Goal: Transaction & Acquisition: Purchase product/service

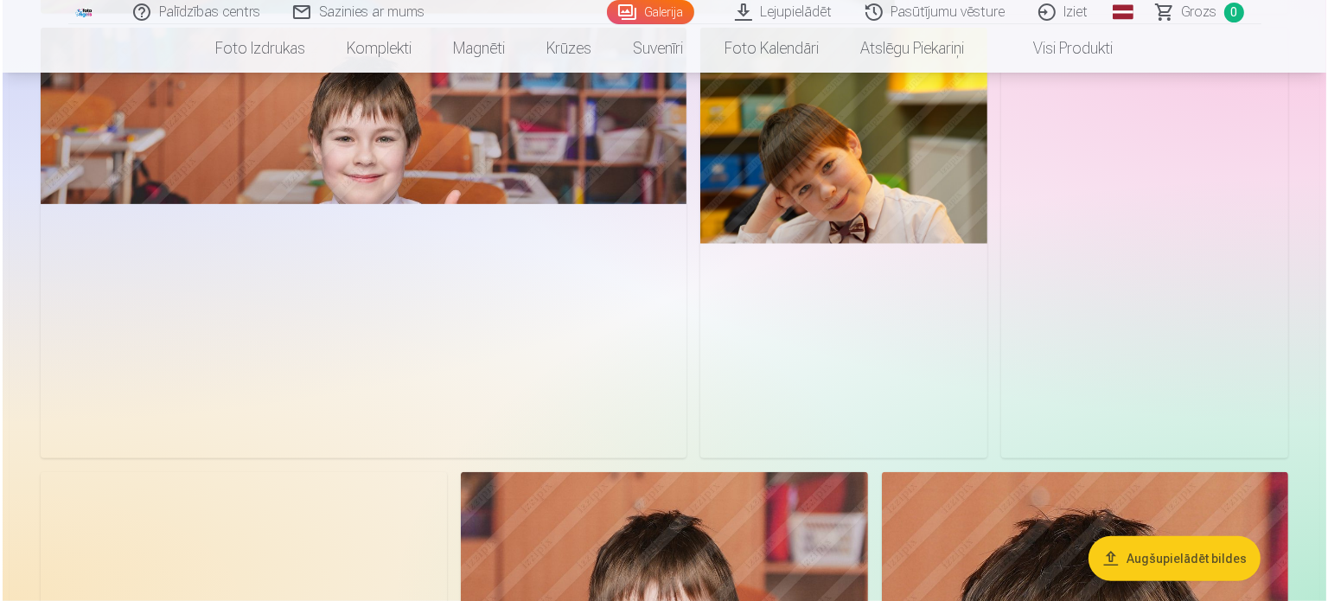
scroll to position [1297, 0]
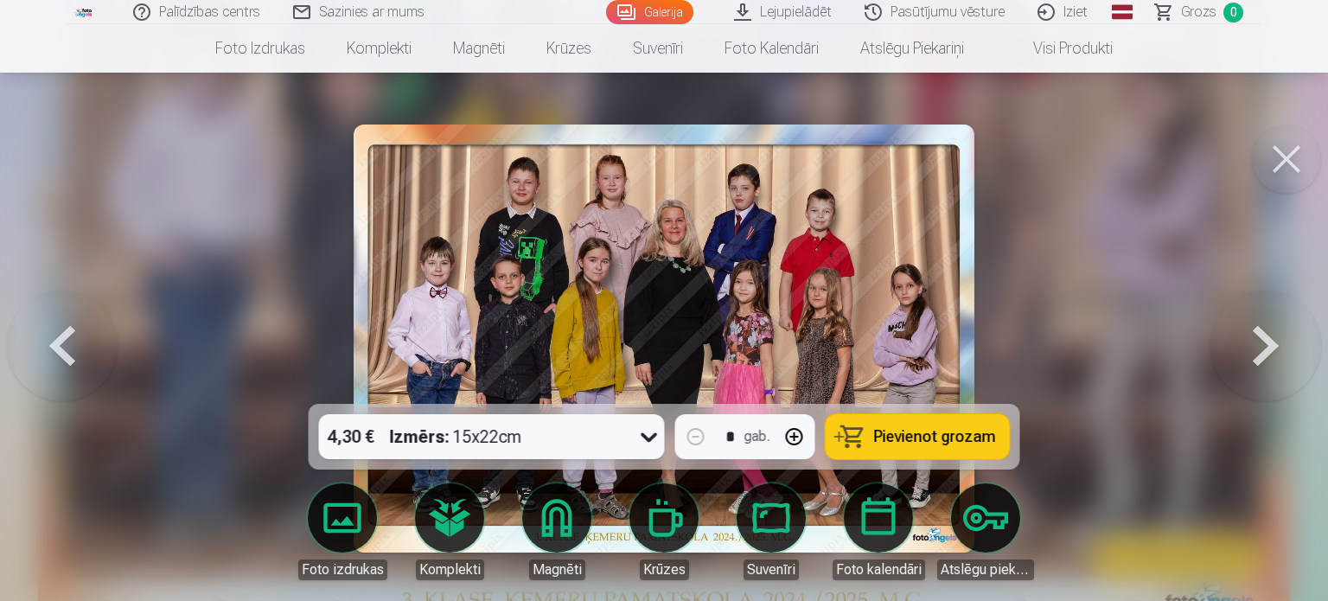
click at [962, 425] on button "Pievienot grozam" at bounding box center [918, 436] width 184 height 45
click at [1279, 342] on button at bounding box center [1266, 339] width 111 height 96
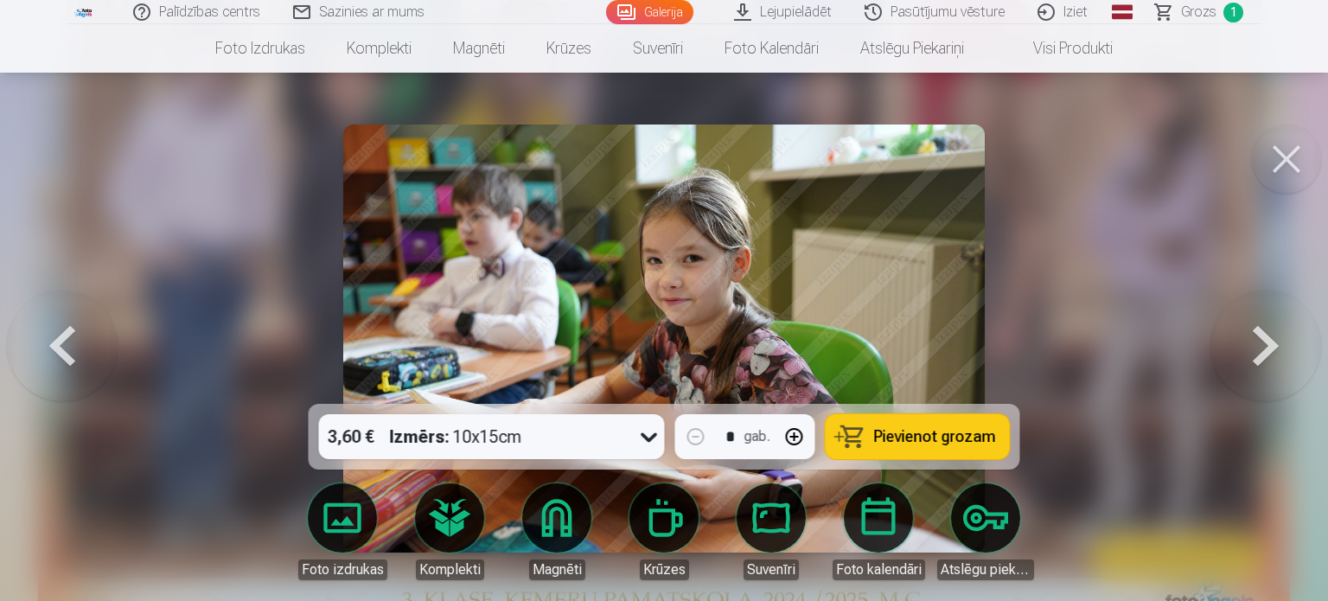
click at [1295, 174] on button at bounding box center [1286, 159] width 69 height 69
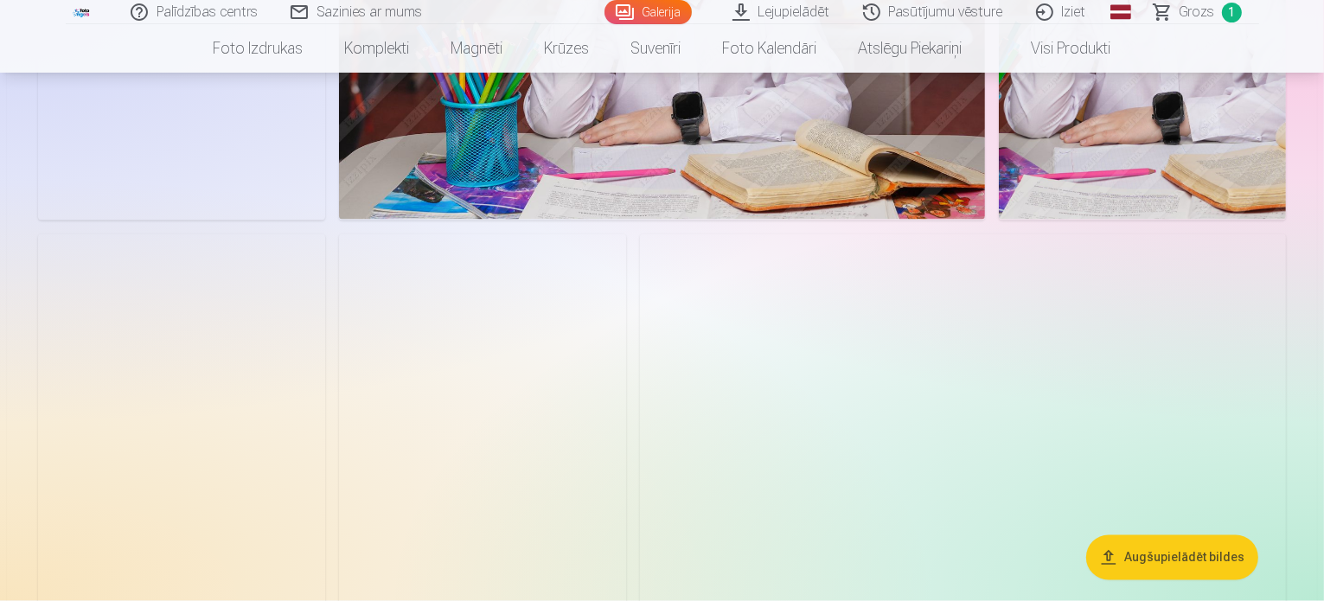
scroll to position [3110, 0]
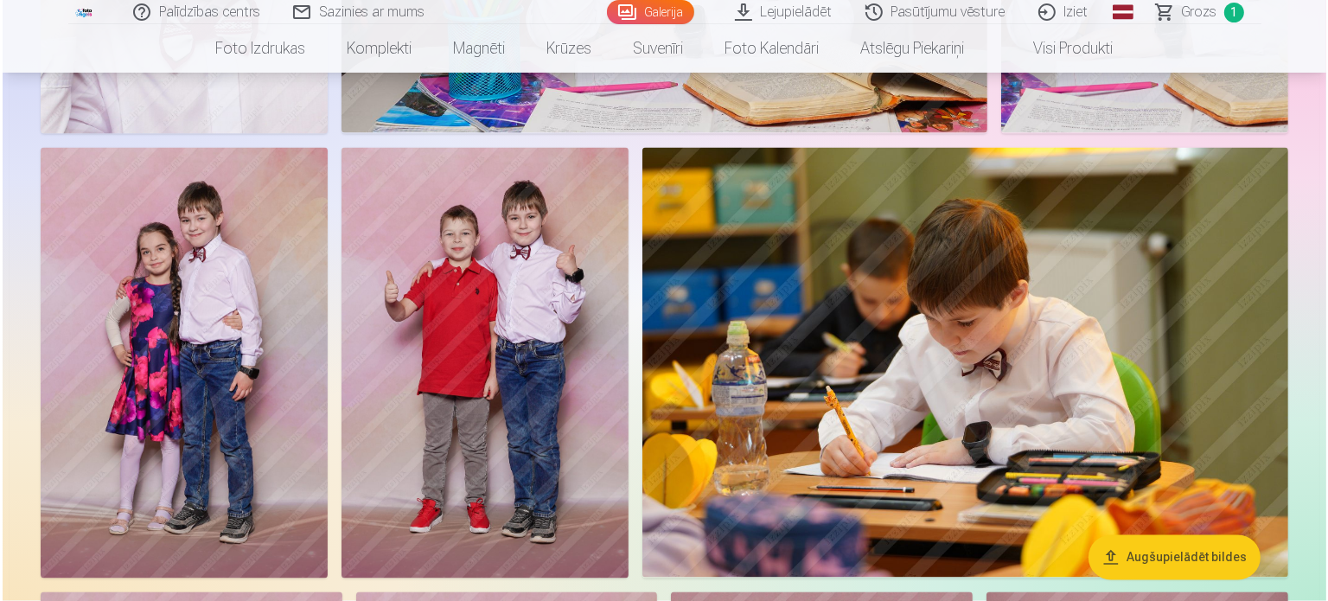
scroll to position [3031, 0]
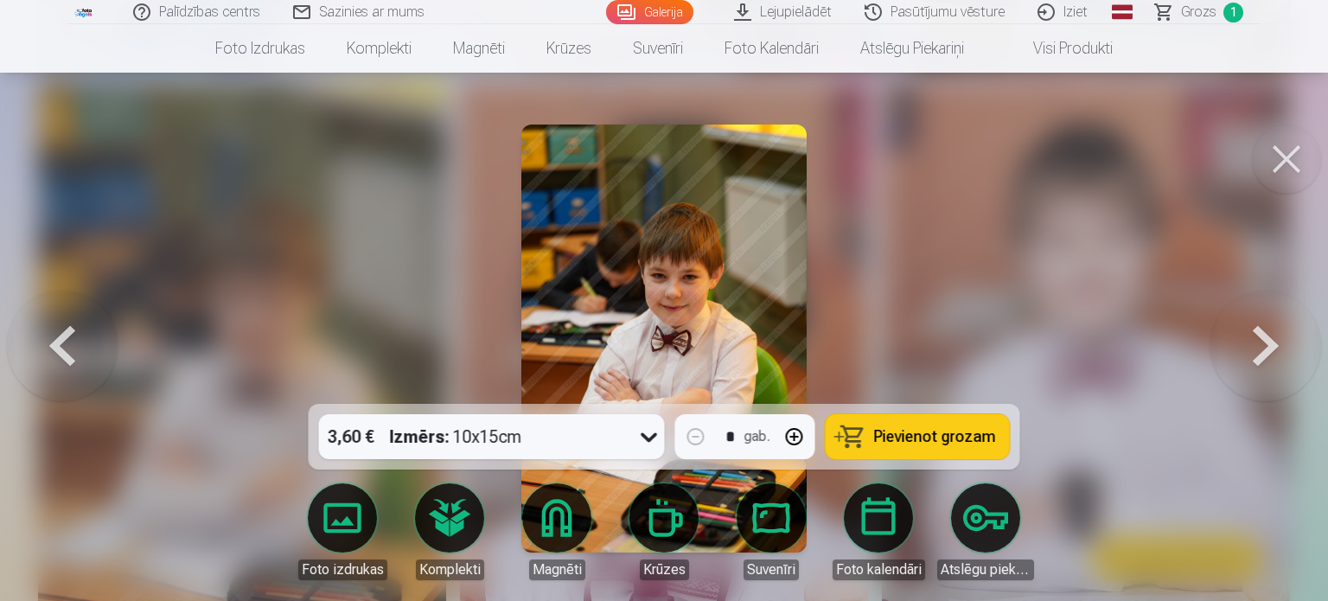
click at [939, 440] on span "Pievienot grozam" at bounding box center [935, 437] width 122 height 16
click at [1280, 172] on button at bounding box center [1286, 159] width 69 height 69
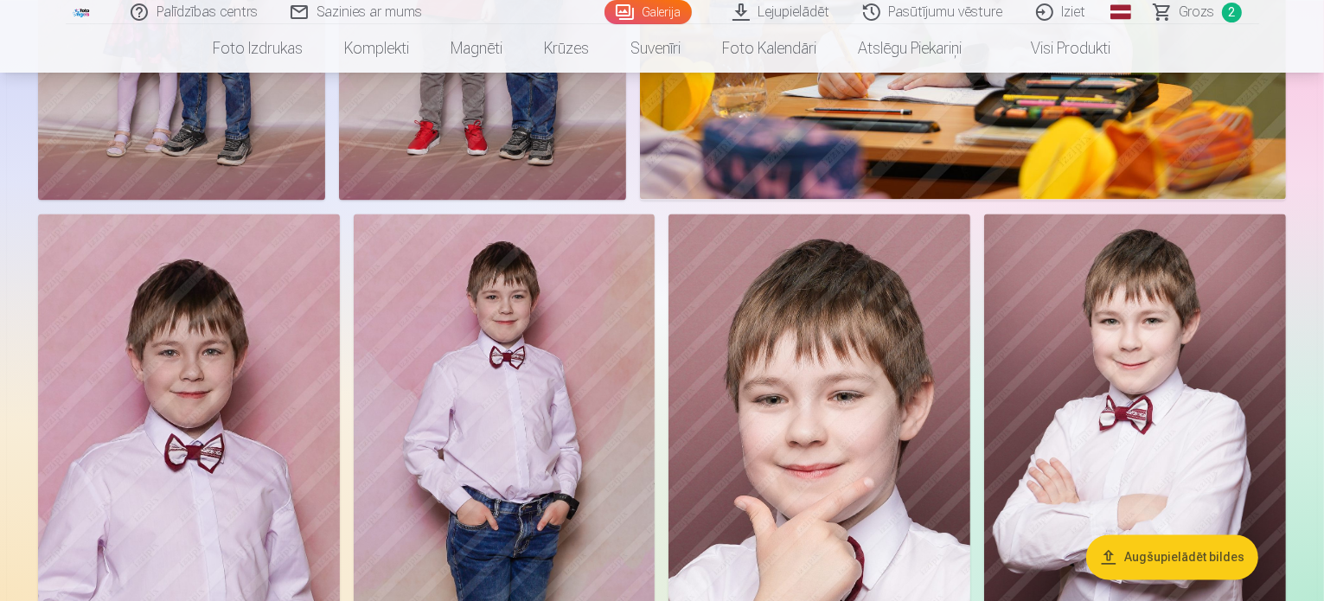
scroll to position [3628, 0]
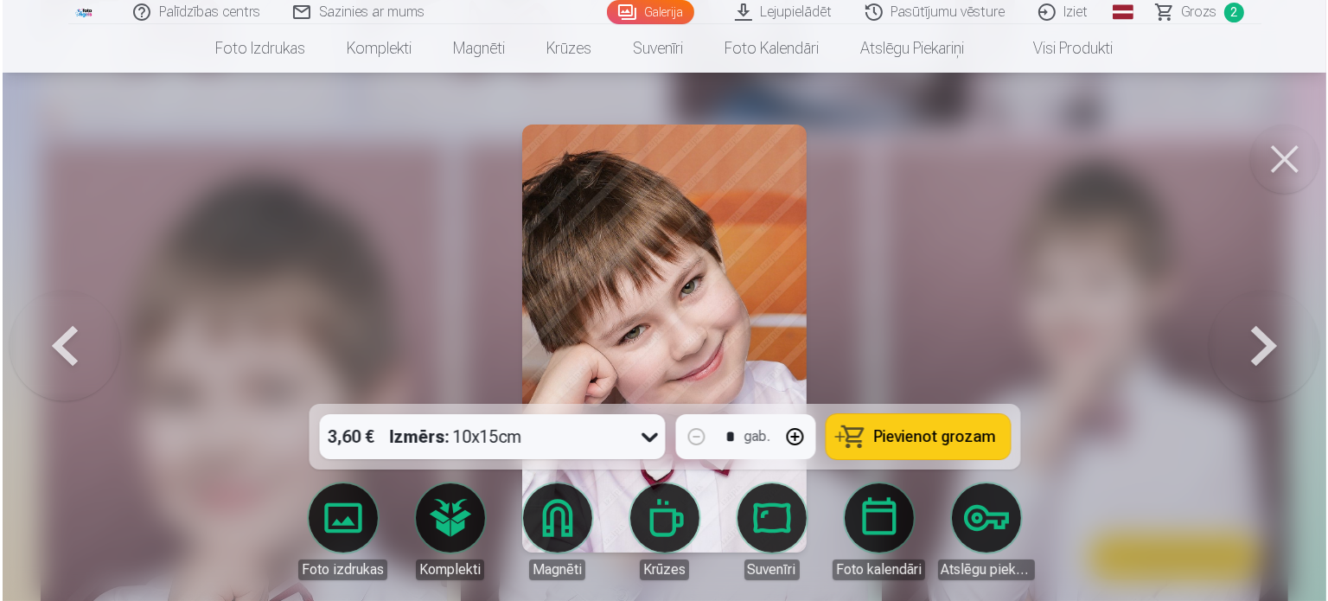
scroll to position [4421, 0]
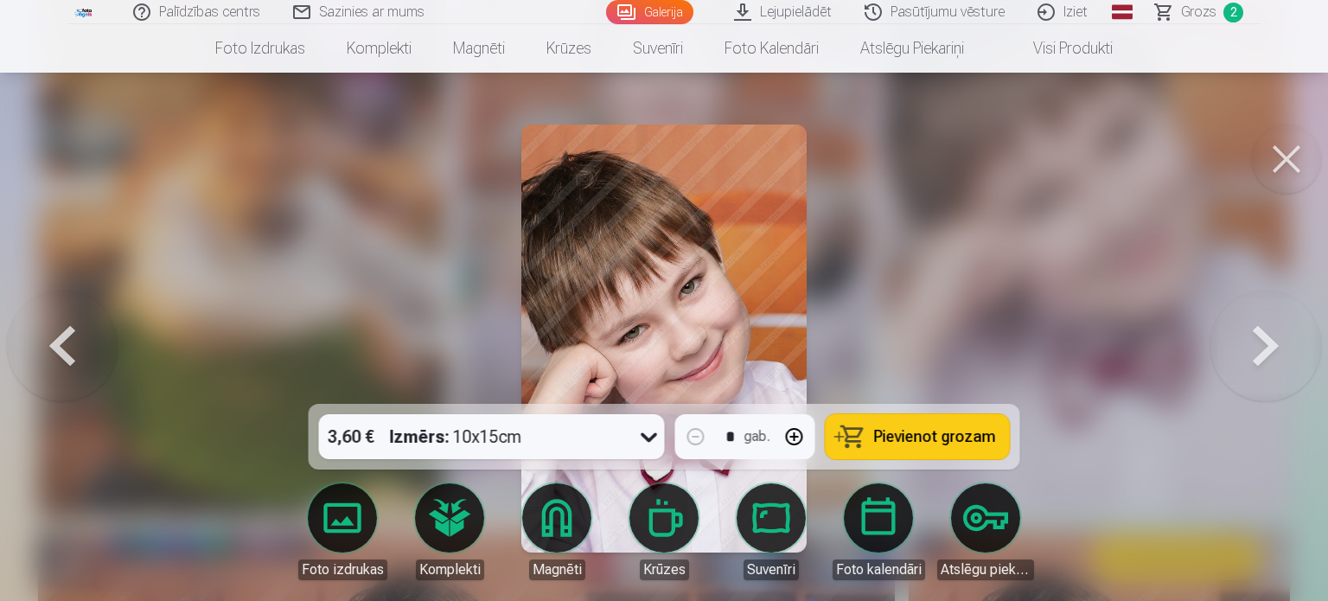
click at [790, 438] on button "button" at bounding box center [795, 437] width 42 height 42
click at [927, 434] on span "Pievienot grozam" at bounding box center [935, 437] width 122 height 16
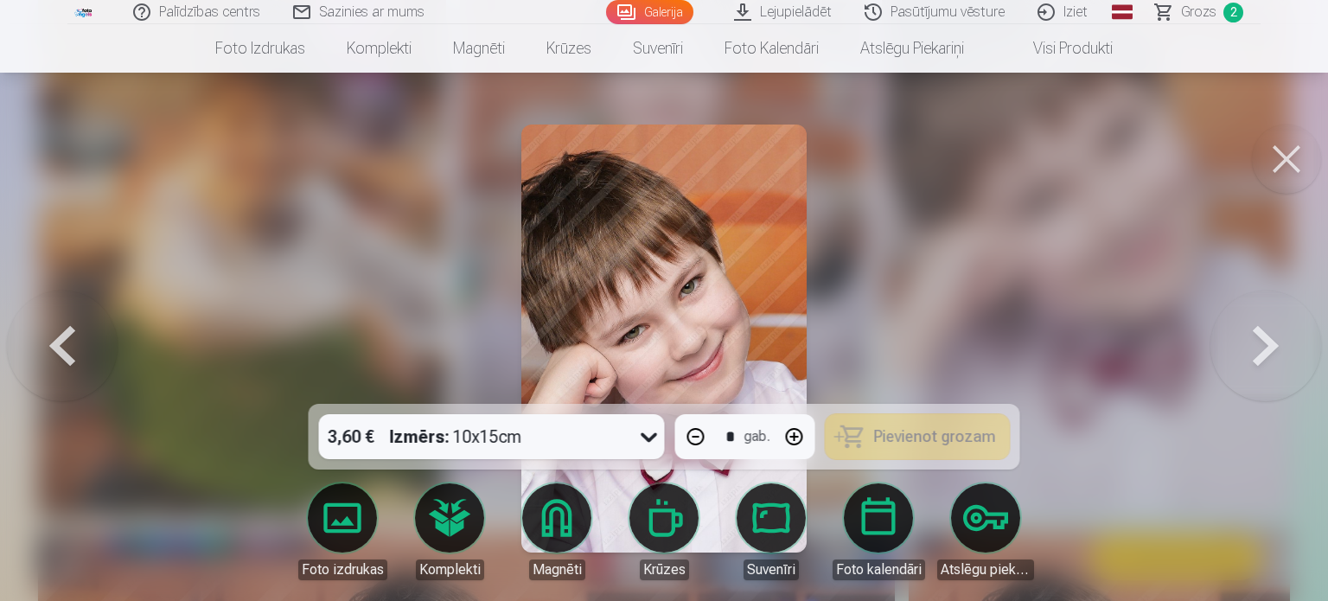
type input "*"
click at [1298, 158] on button at bounding box center [1286, 159] width 69 height 69
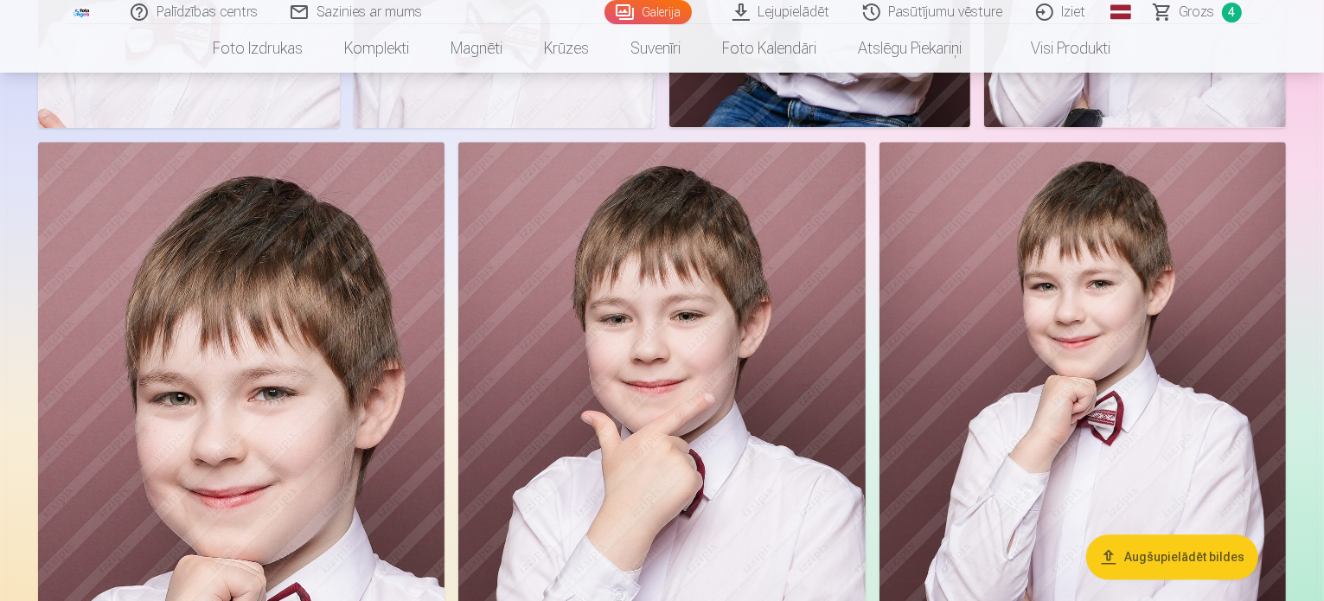
scroll to position [4320, 0]
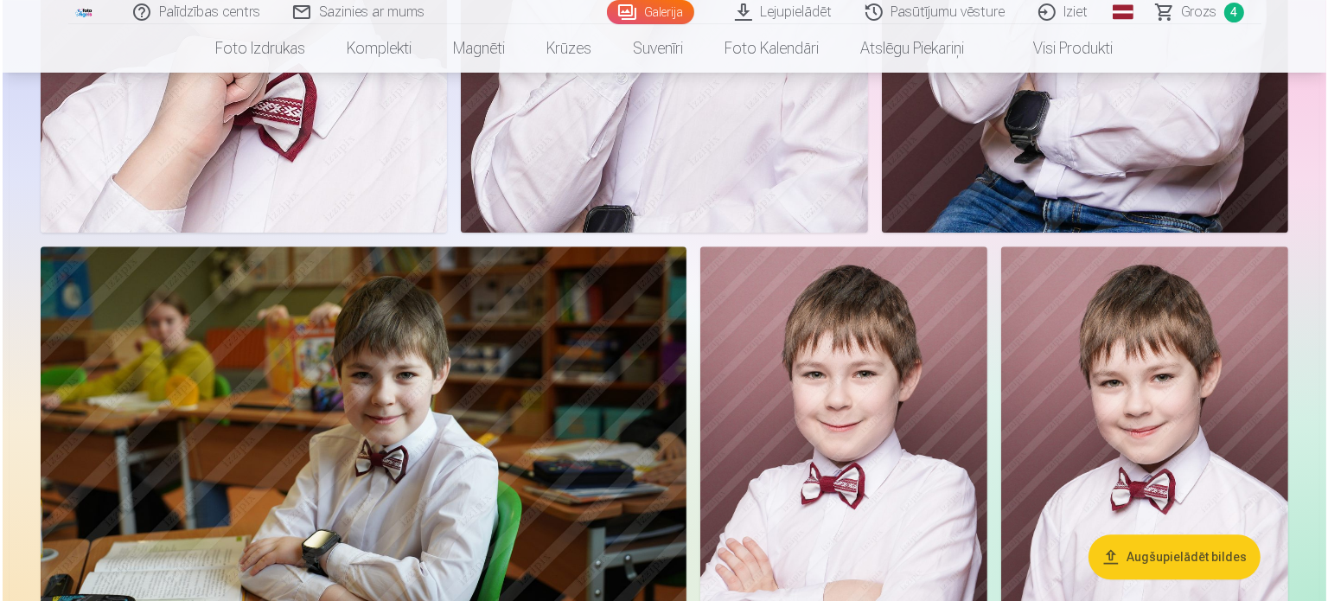
scroll to position [4942, 0]
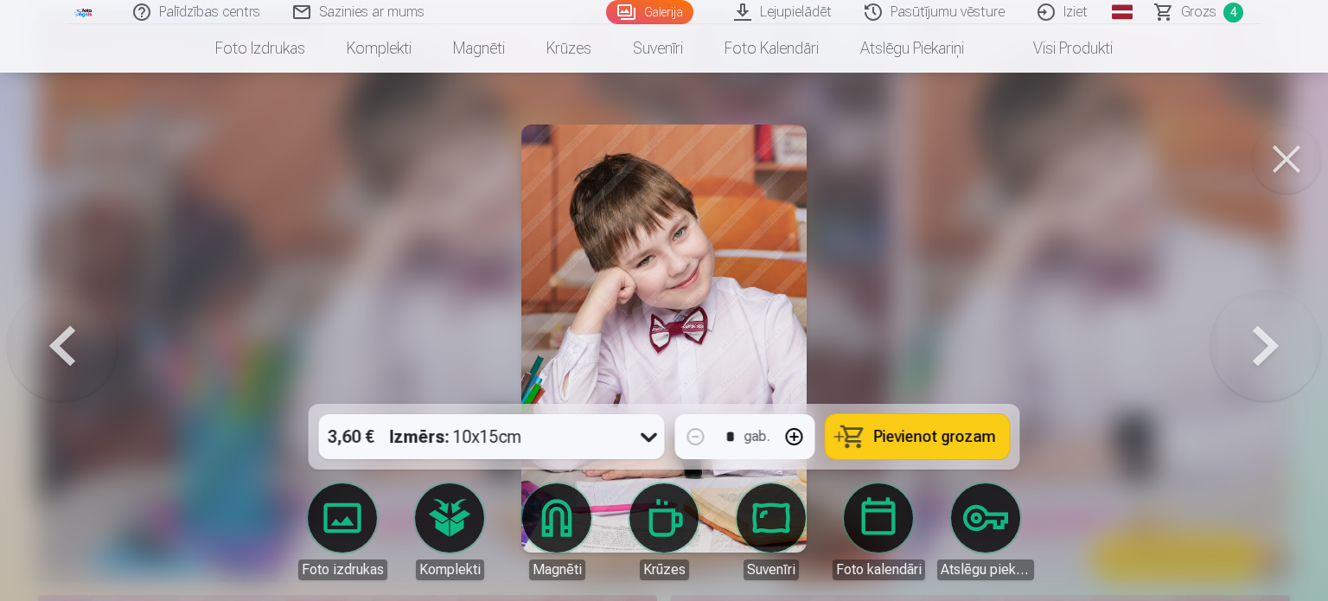
click at [806, 438] on button "button" at bounding box center [795, 437] width 42 height 42
drag, startPoint x: 695, startPoint y: 439, endPoint x: 710, endPoint y: 439, distance: 14.7
click at [696, 439] on button "button" at bounding box center [696, 437] width 42 height 42
click at [903, 438] on span "Pievienot grozam" at bounding box center [935, 437] width 122 height 16
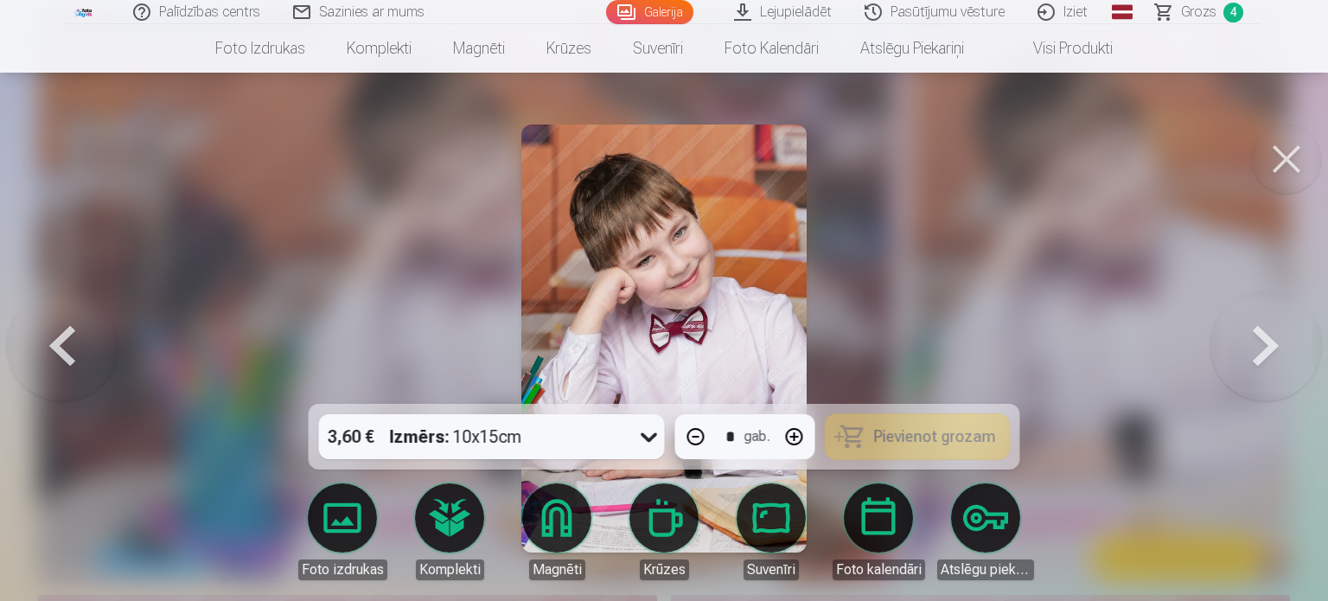
type input "*"
click at [1288, 169] on button at bounding box center [1286, 159] width 69 height 69
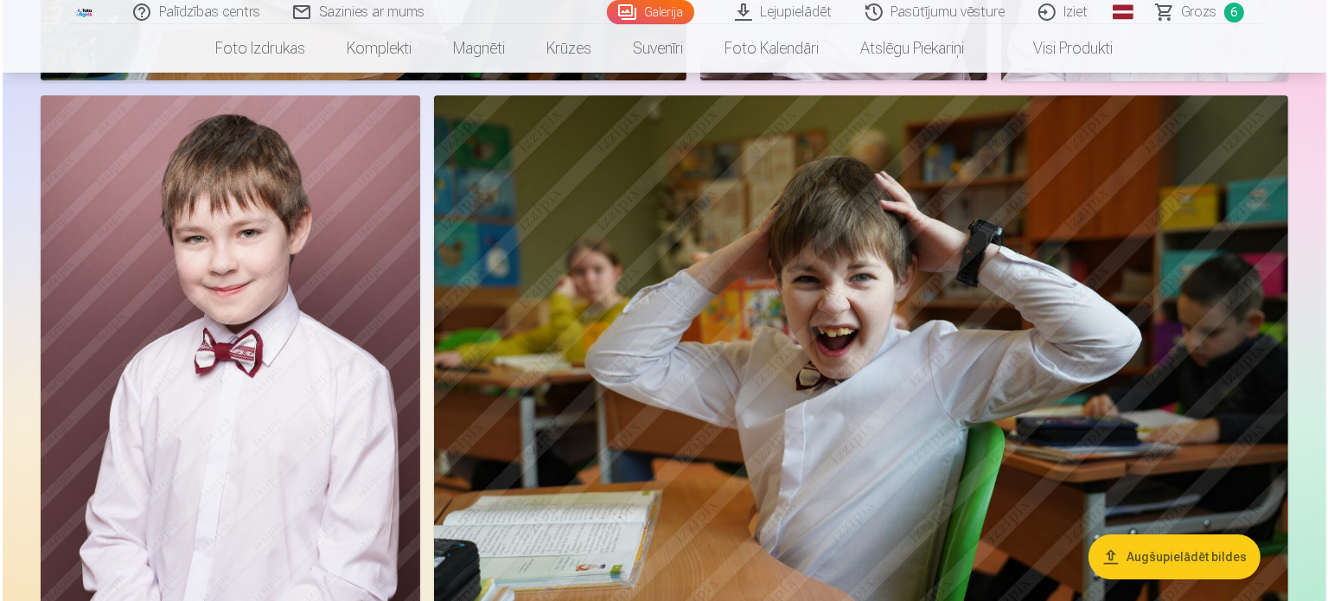
scroll to position [5531, 0]
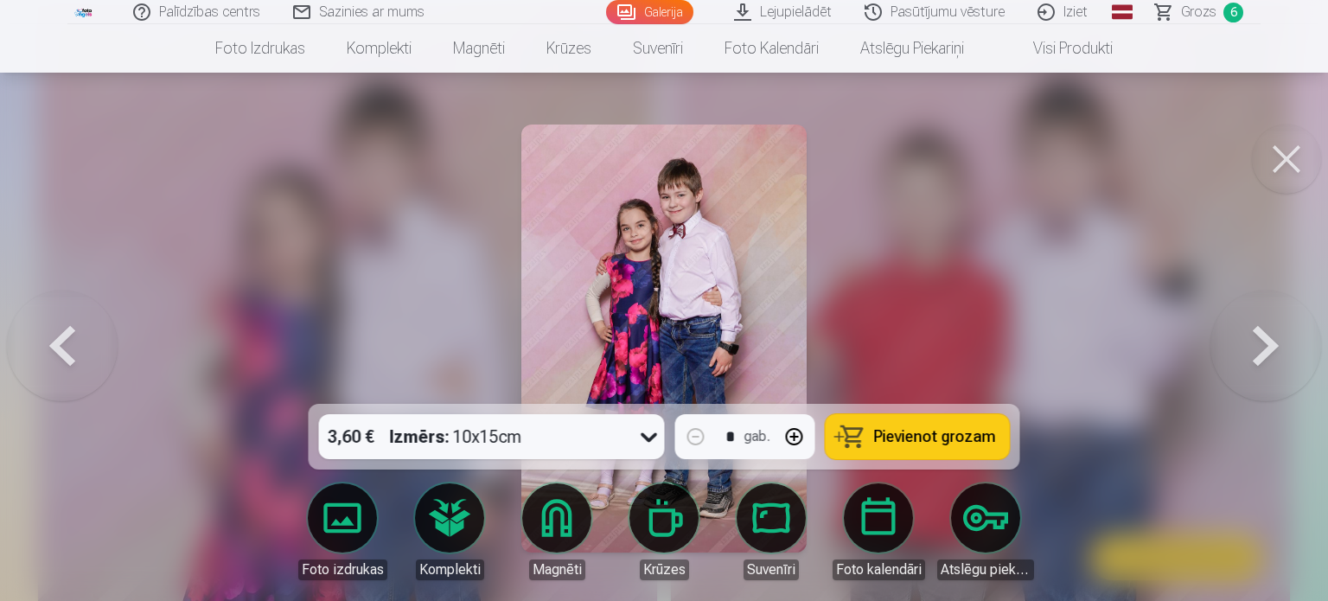
click at [785, 435] on button "button" at bounding box center [795, 437] width 42 height 42
click at [778, 430] on button "button" at bounding box center [795, 437] width 42 height 42
click at [779, 432] on button "button" at bounding box center [795, 437] width 42 height 42
click at [696, 437] on button "button" at bounding box center [696, 437] width 42 height 42
click at [866, 436] on button "Pievienot grozam" at bounding box center [918, 436] width 184 height 45
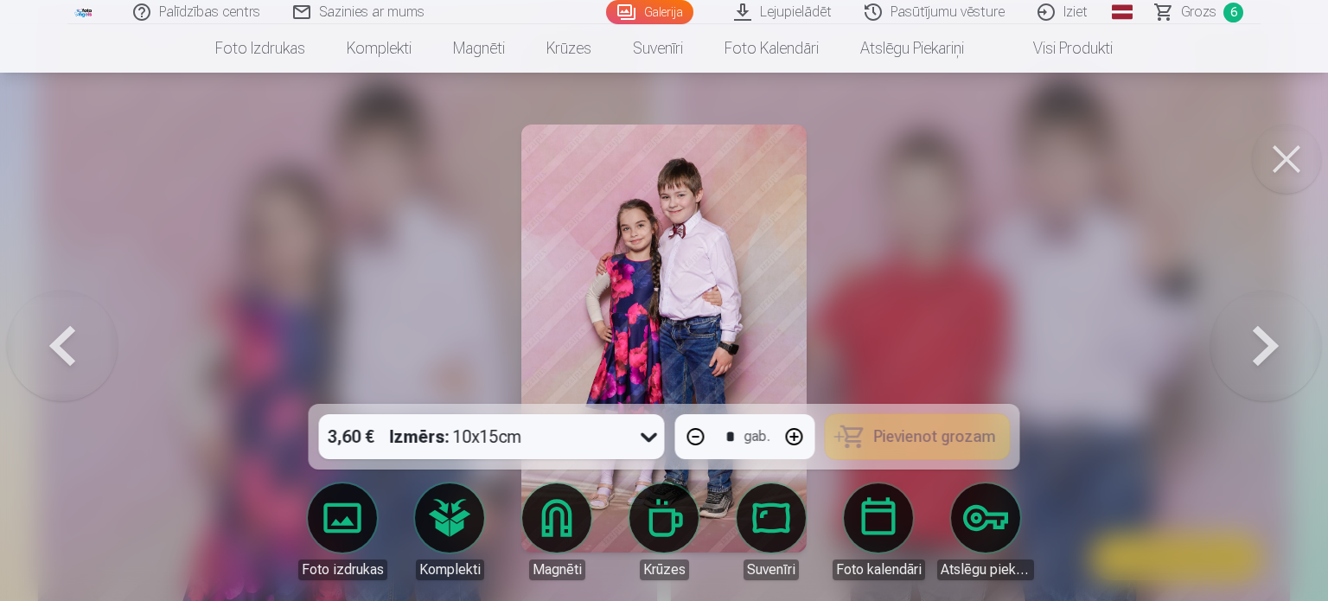
type input "*"
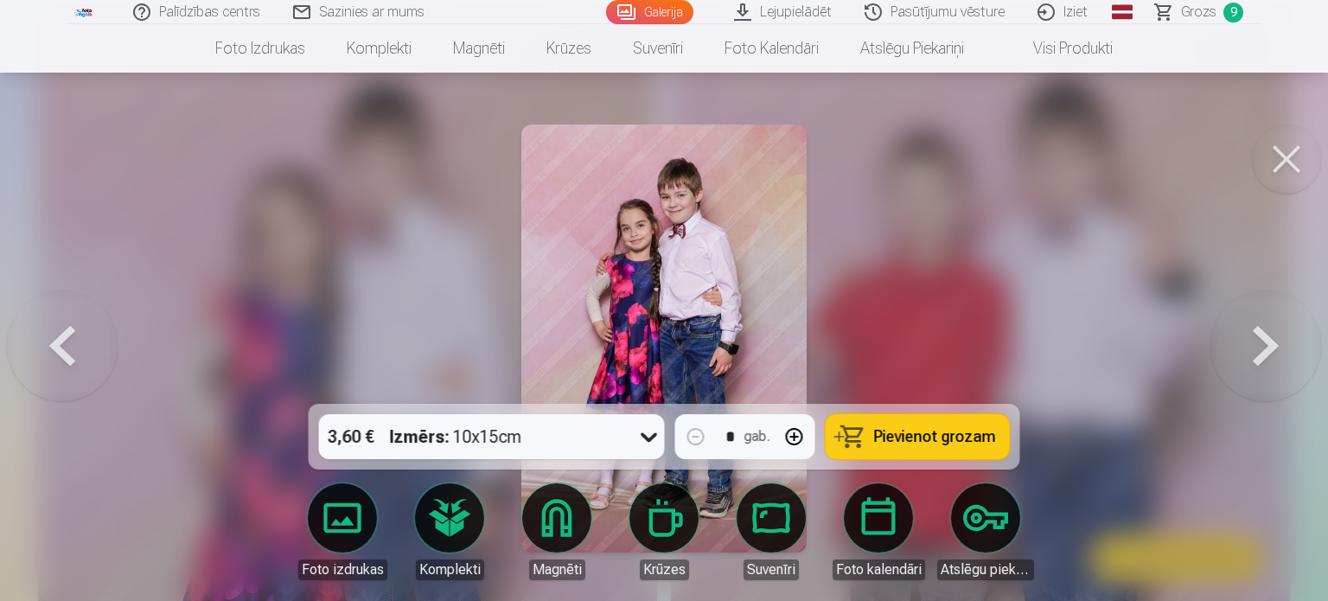
click at [1263, 342] on button at bounding box center [1266, 339] width 111 height 96
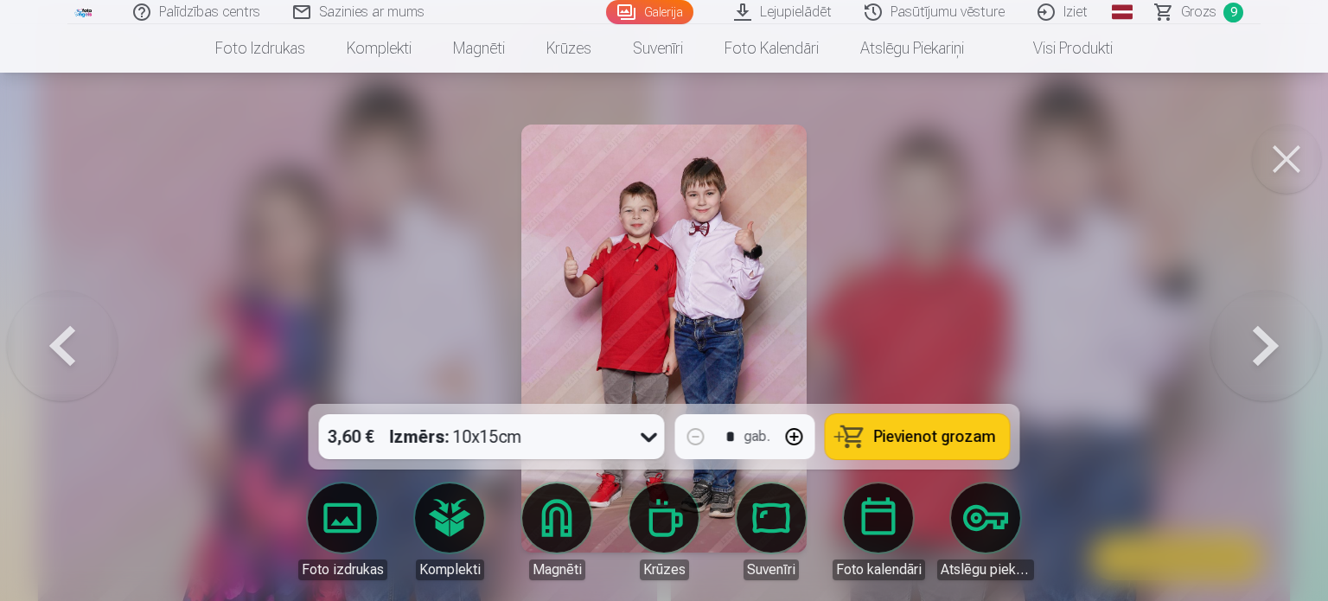
click at [919, 437] on span "Pievienot grozam" at bounding box center [935, 437] width 122 height 16
click at [1242, 176] on div at bounding box center [664, 300] width 1328 height 601
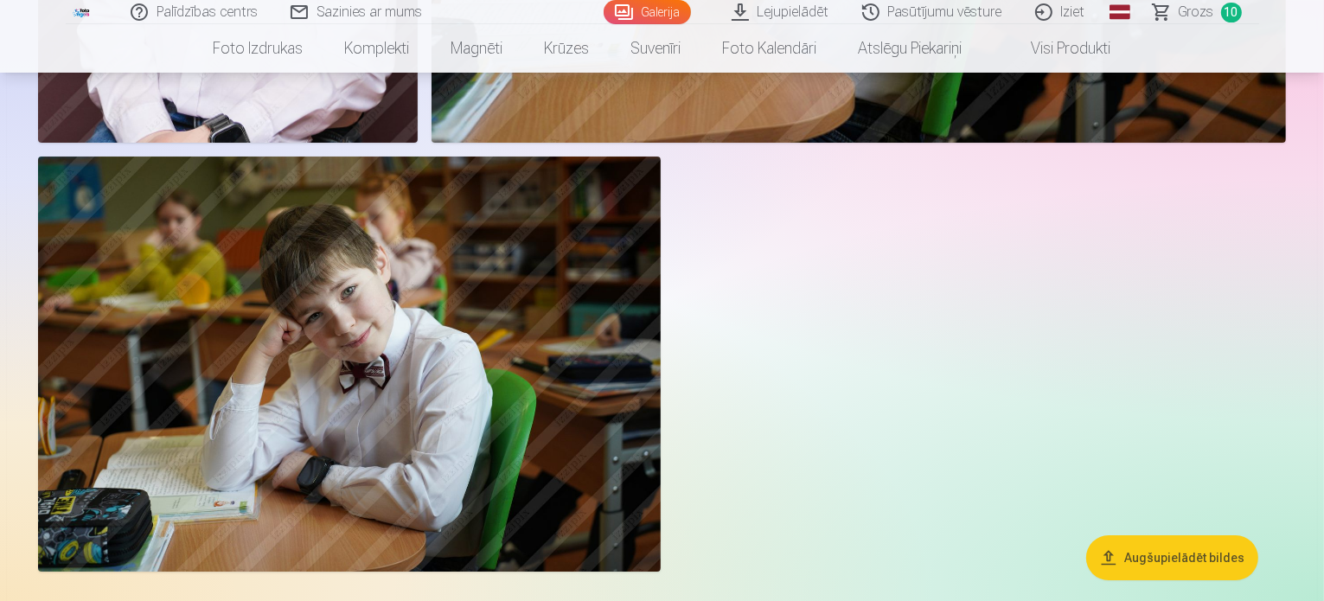
scroll to position [6465, 0]
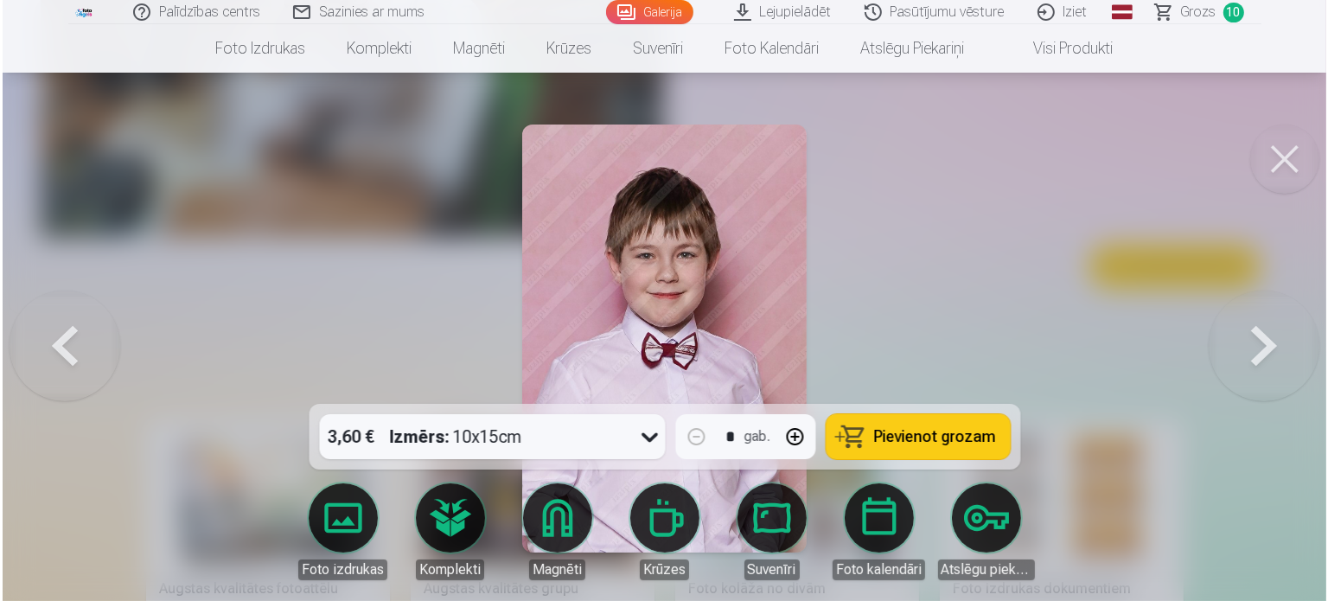
scroll to position [6396, 0]
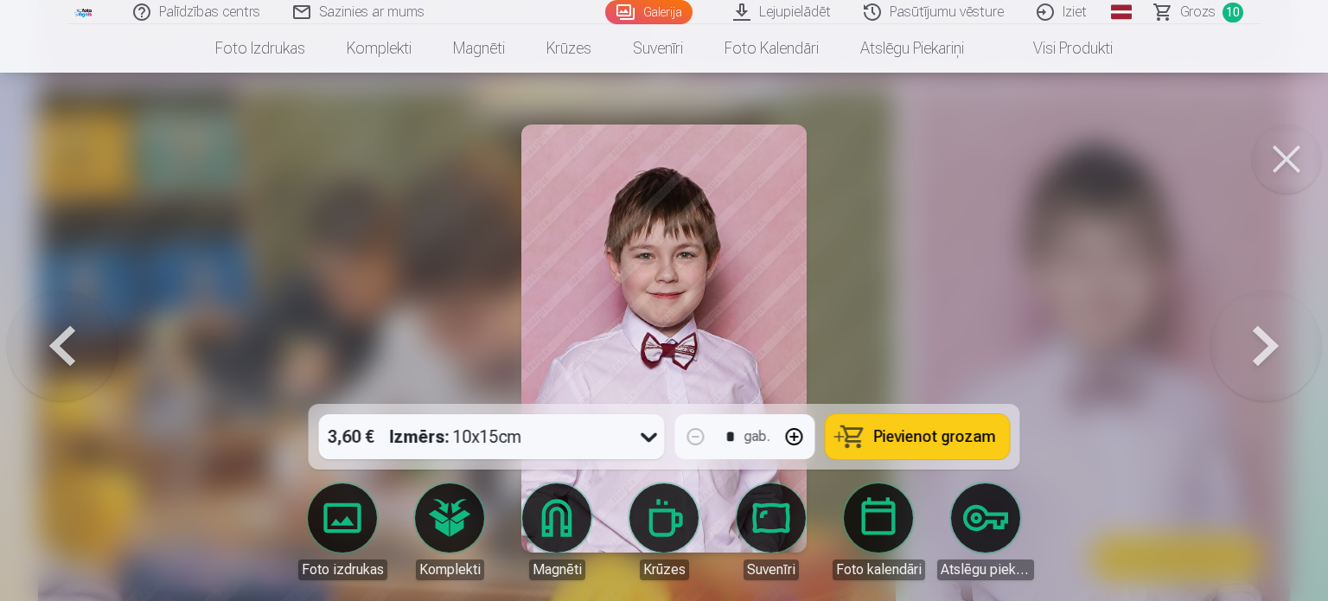
click at [937, 432] on span "Pievienot grozam" at bounding box center [935, 437] width 122 height 16
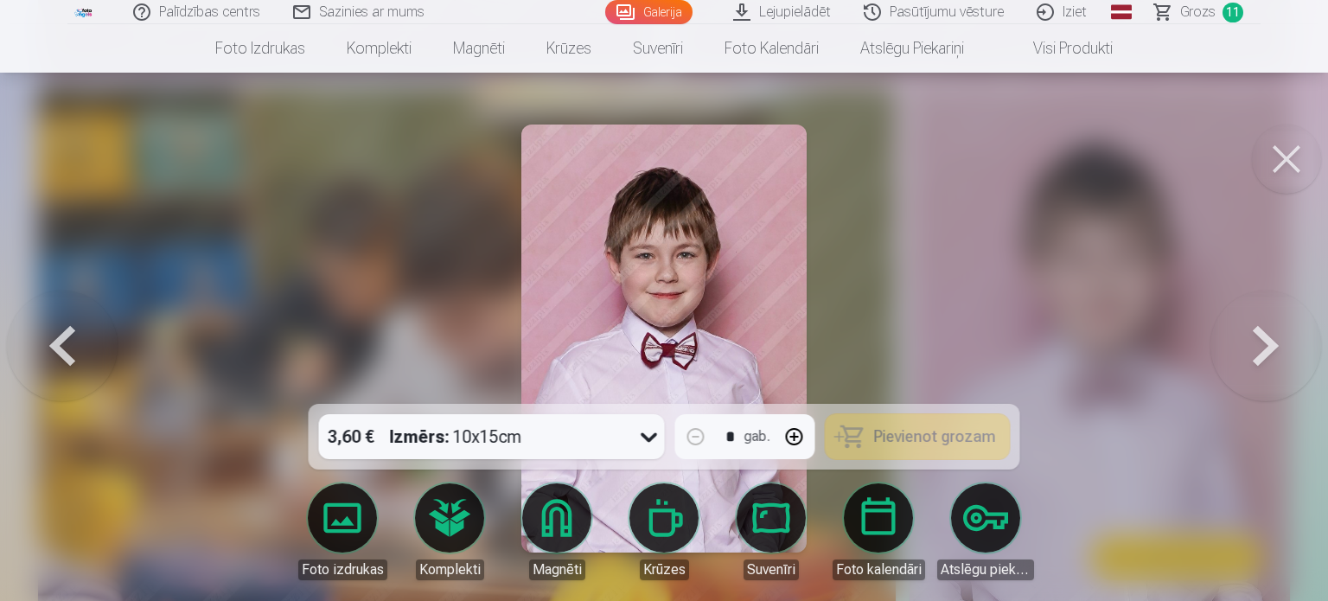
click at [1290, 152] on button at bounding box center [1286, 159] width 69 height 69
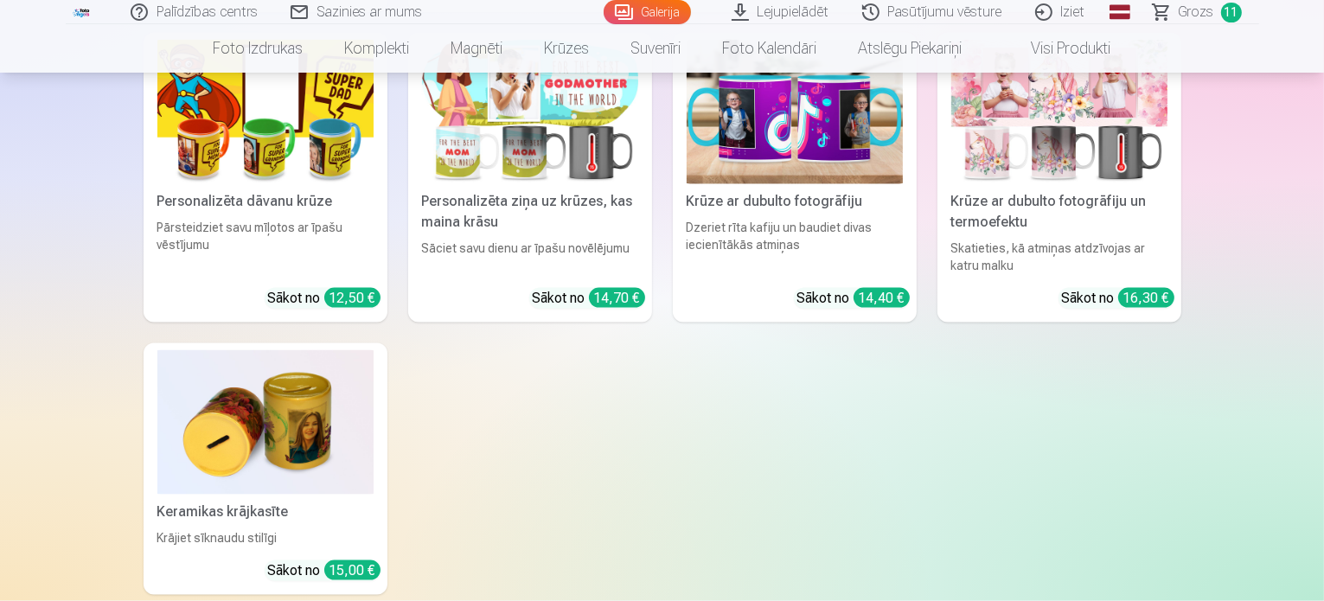
scroll to position [8886, 0]
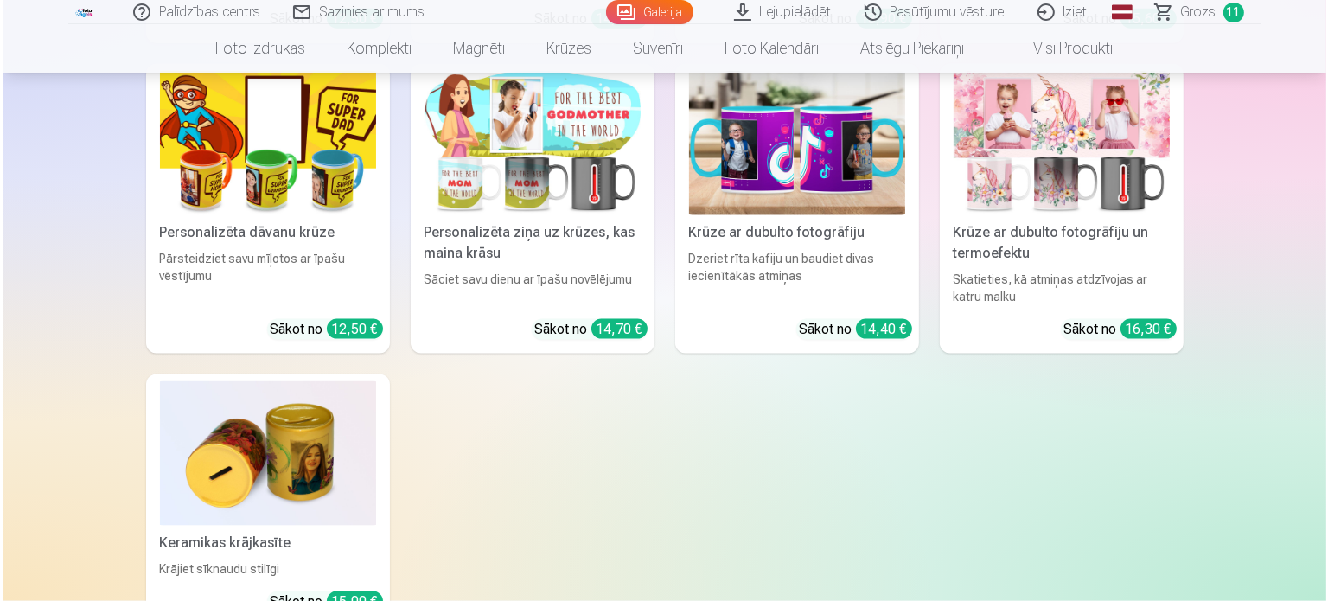
scroll to position [8913, 0]
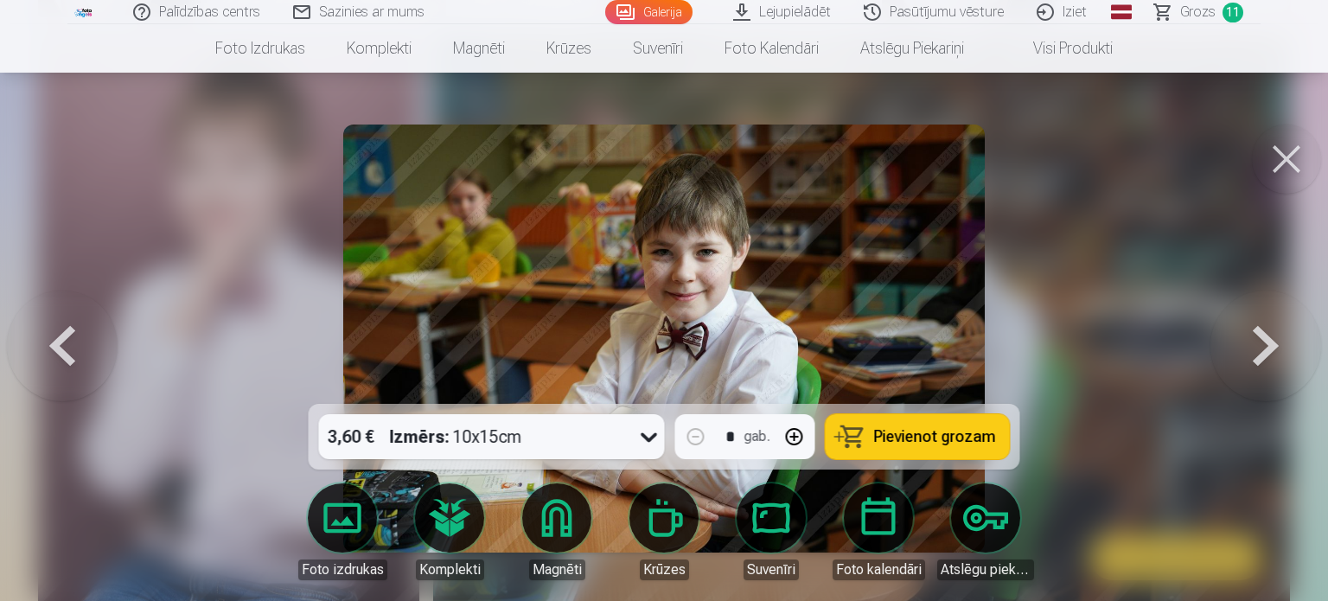
click at [969, 438] on span "Pievienot grozam" at bounding box center [935, 437] width 122 height 16
drag, startPoint x: 1287, startPoint y: 151, endPoint x: 1263, endPoint y: 172, distance: 31.9
click at [1287, 151] on button at bounding box center [1286, 159] width 69 height 69
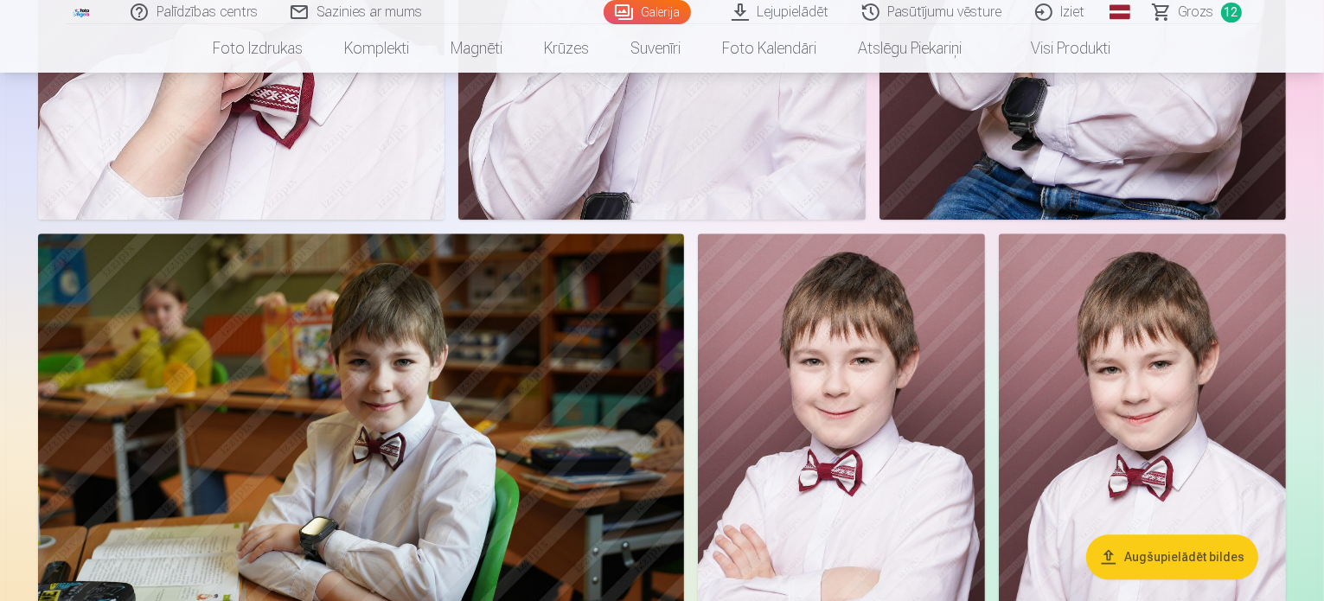
scroll to position [4908, 0]
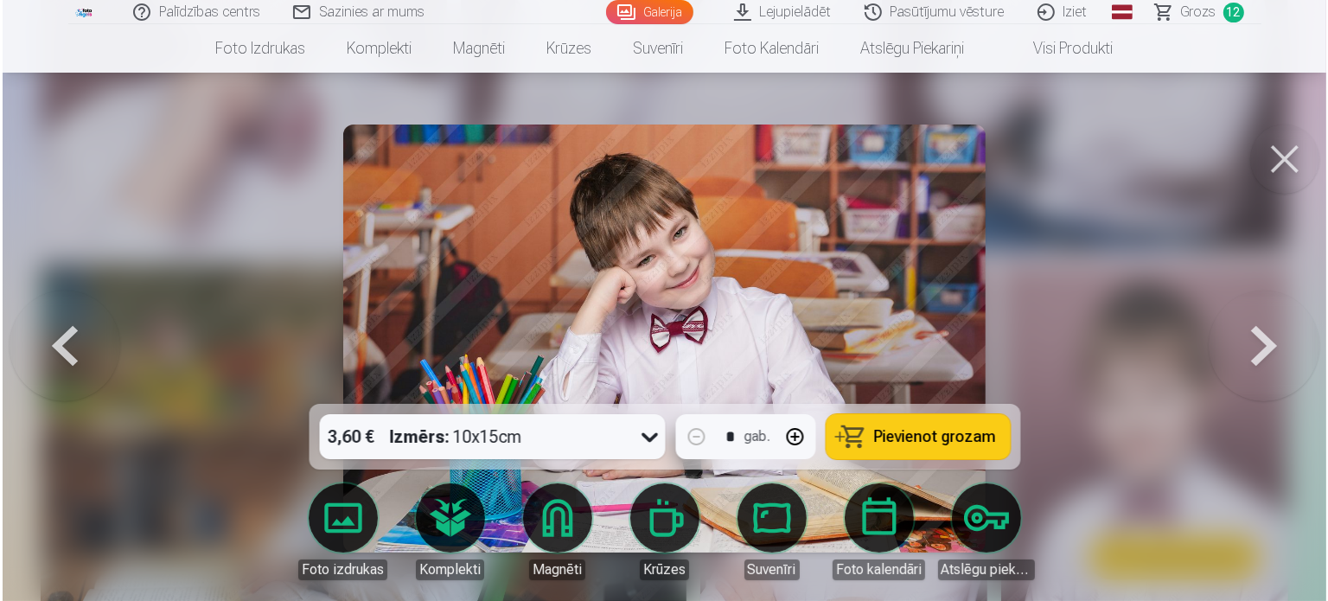
scroll to position [4922, 0]
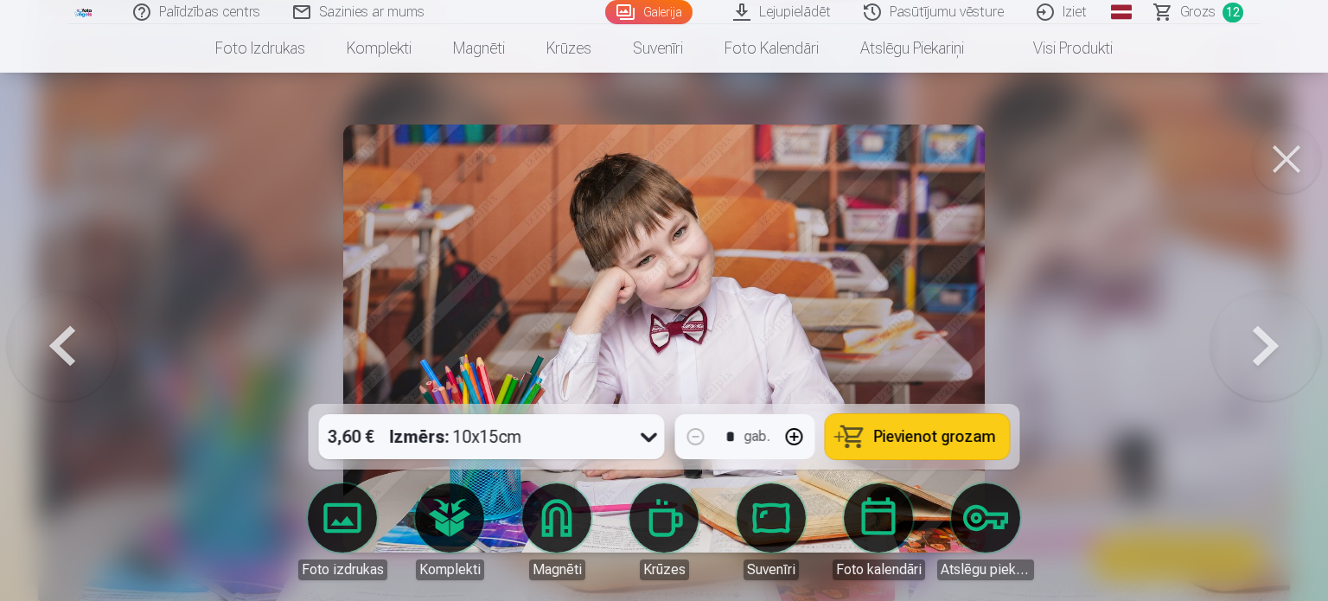
click at [920, 449] on button "Pievienot grozam" at bounding box center [918, 436] width 184 height 45
click at [1272, 165] on button at bounding box center [1286, 159] width 69 height 69
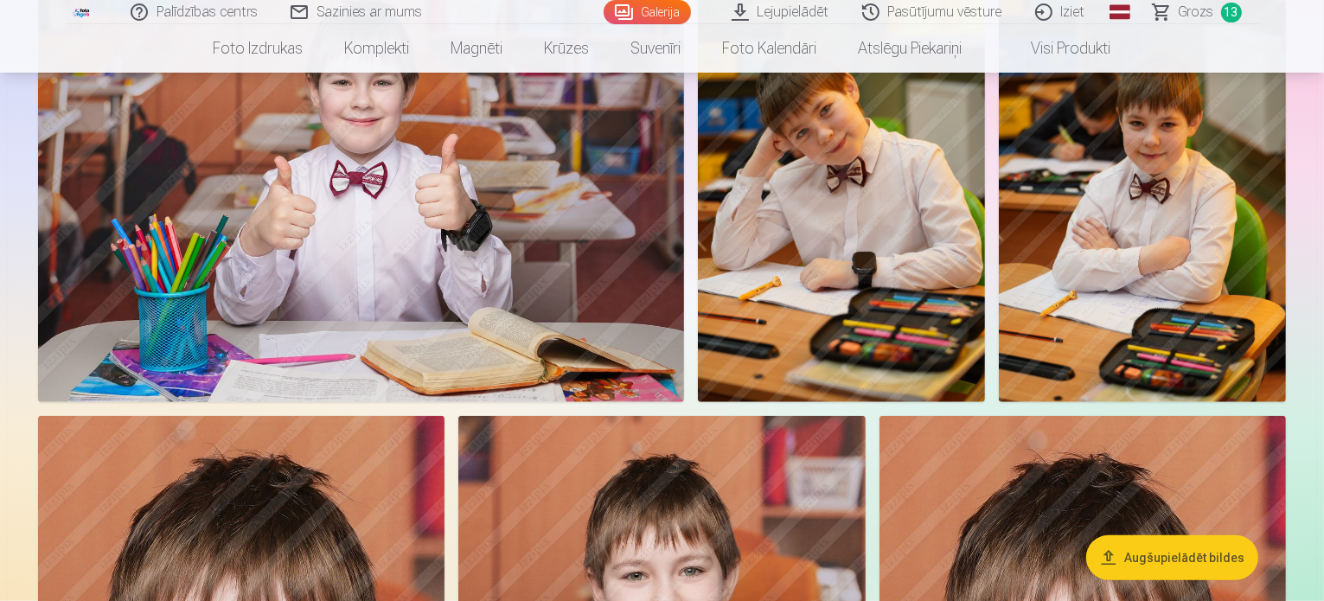
scroll to position [930, 0]
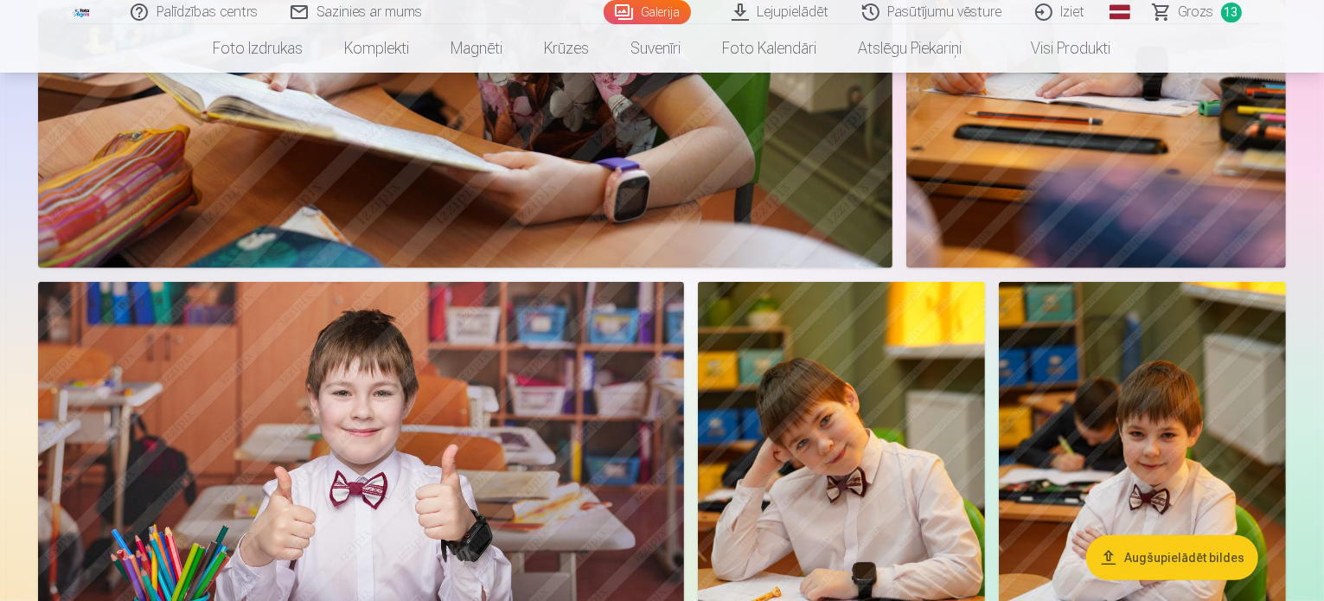
click at [1191, 14] on span "Grozs" at bounding box center [1196, 12] width 35 height 21
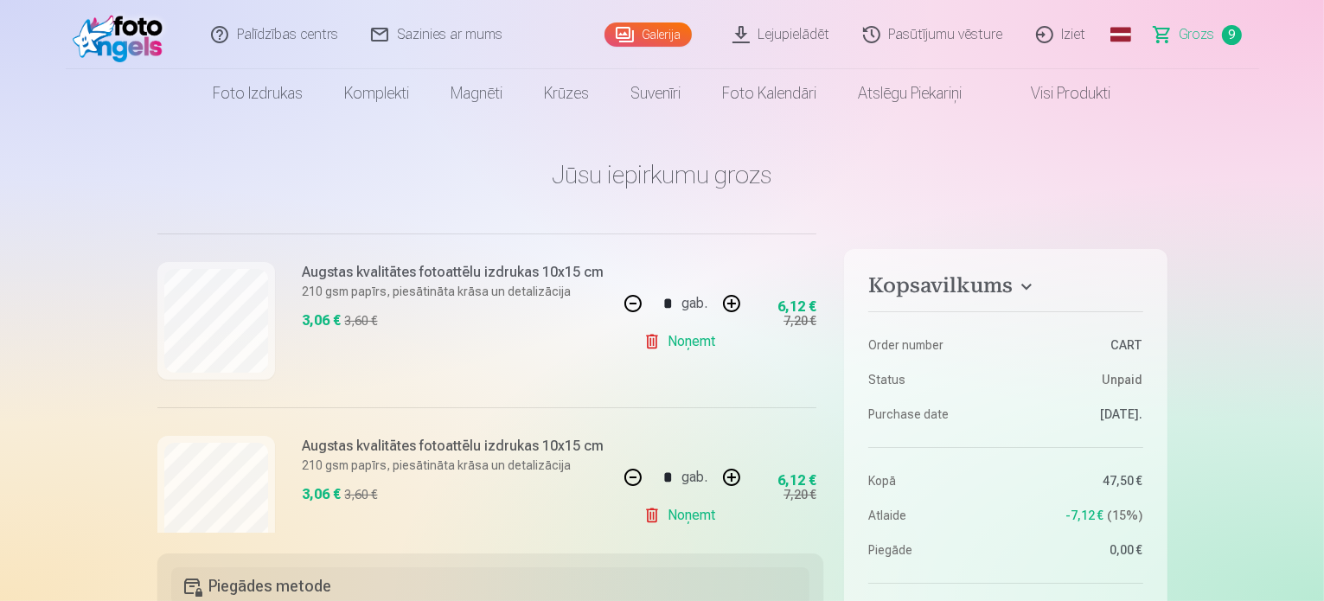
scroll to position [605, 0]
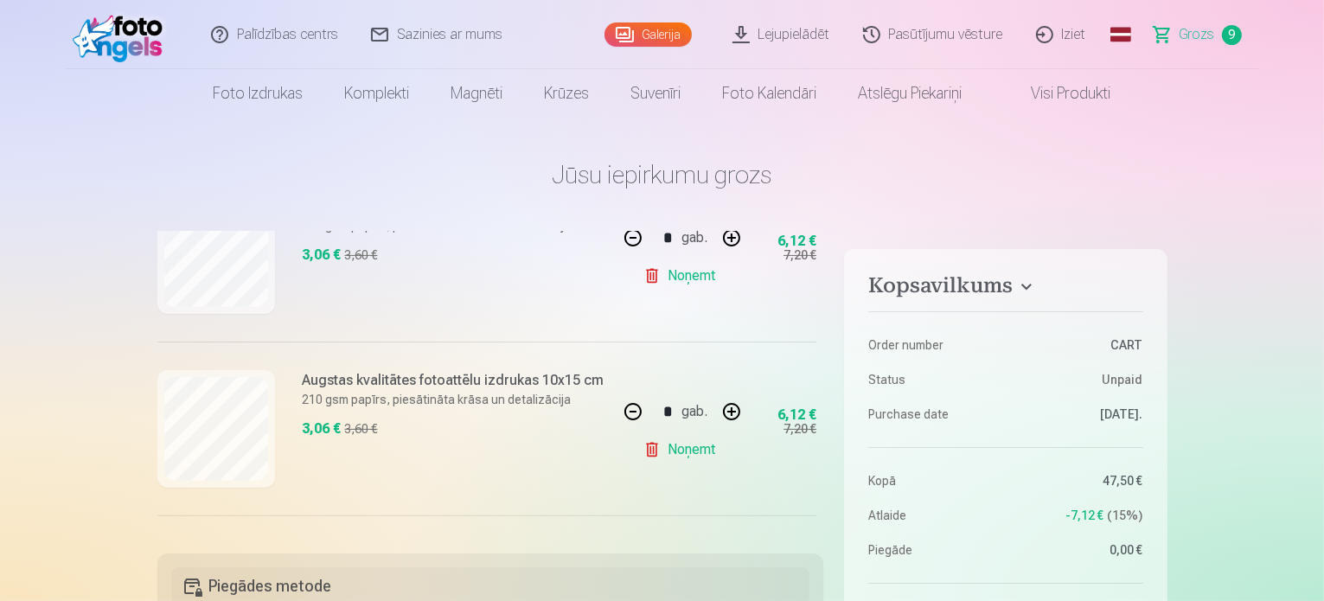
click at [662, 268] on link "Noņemt" at bounding box center [682, 276] width 79 height 35
type input "*"
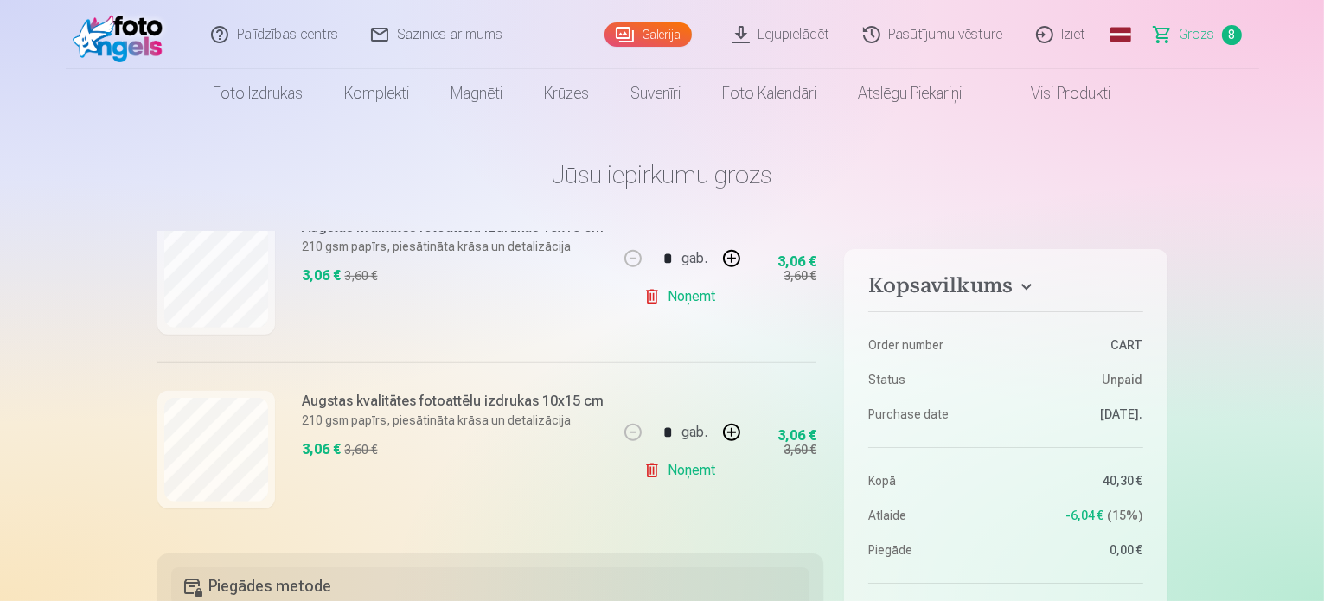
scroll to position [1286, 0]
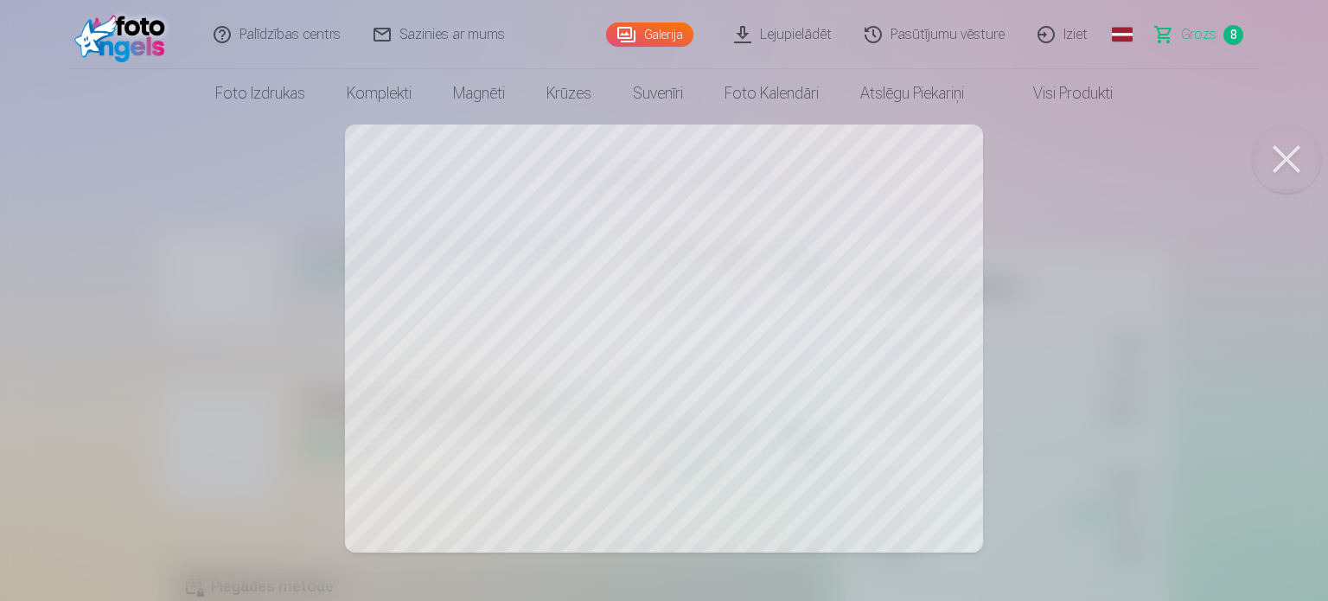
click at [1282, 155] on button at bounding box center [1286, 159] width 69 height 69
click at [1284, 163] on button at bounding box center [1286, 159] width 69 height 69
click at [1277, 154] on button at bounding box center [1286, 159] width 69 height 69
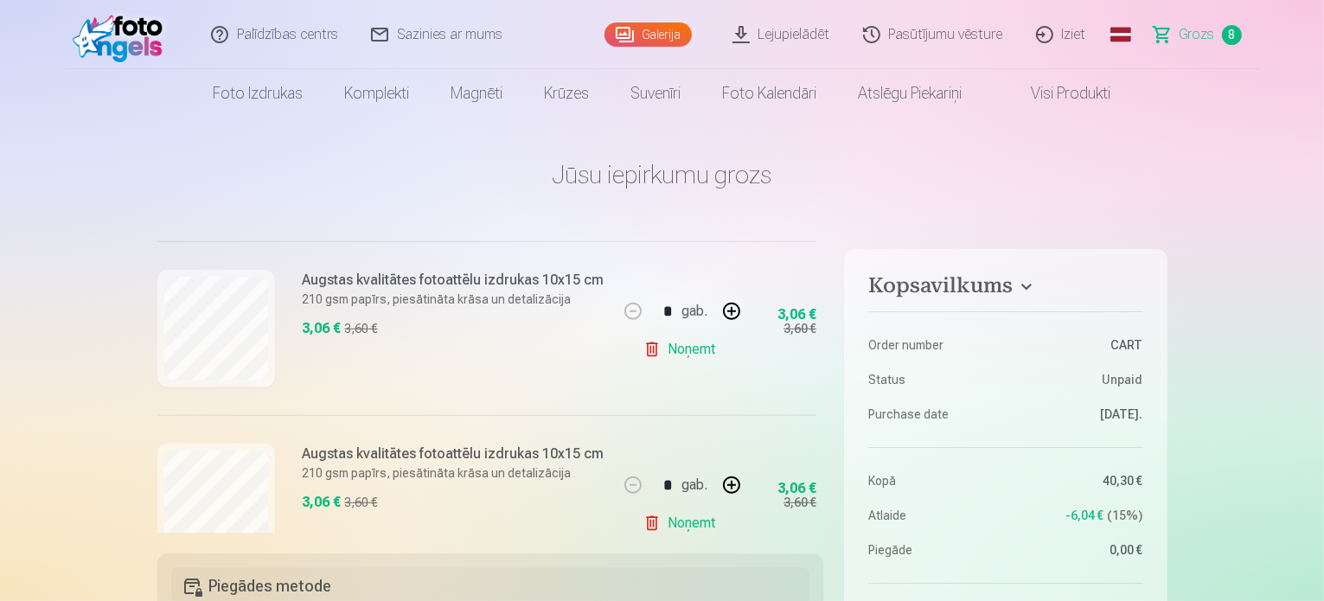
scroll to position [1026, 0]
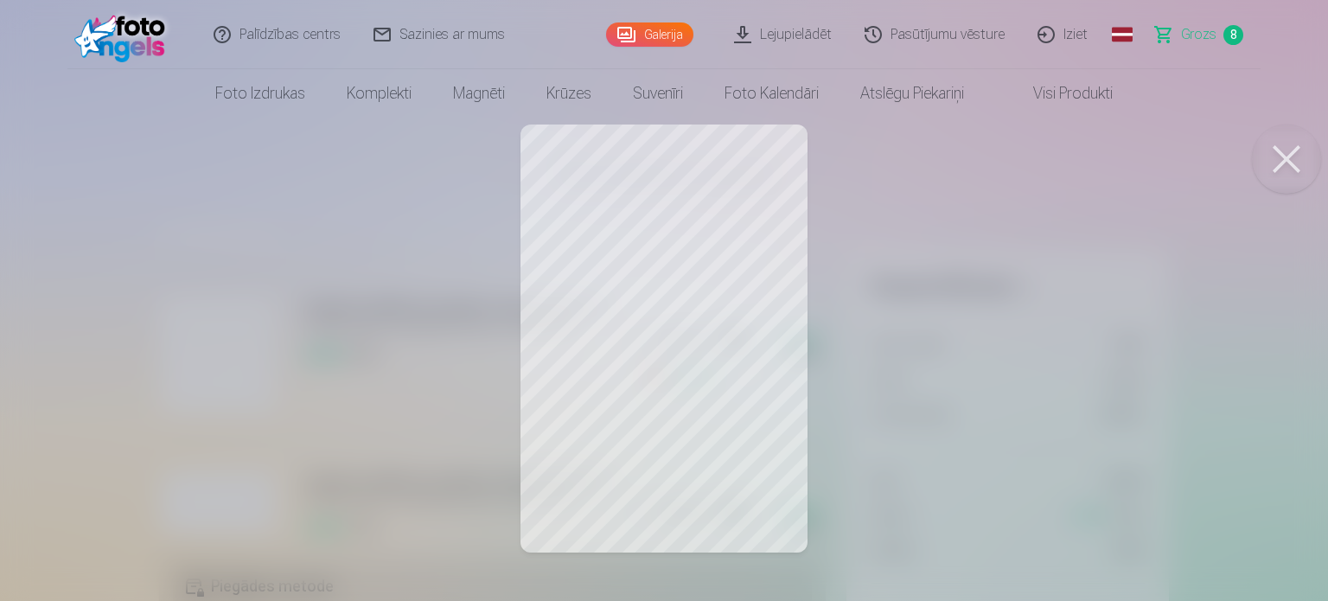
click at [1283, 155] on button at bounding box center [1286, 159] width 69 height 69
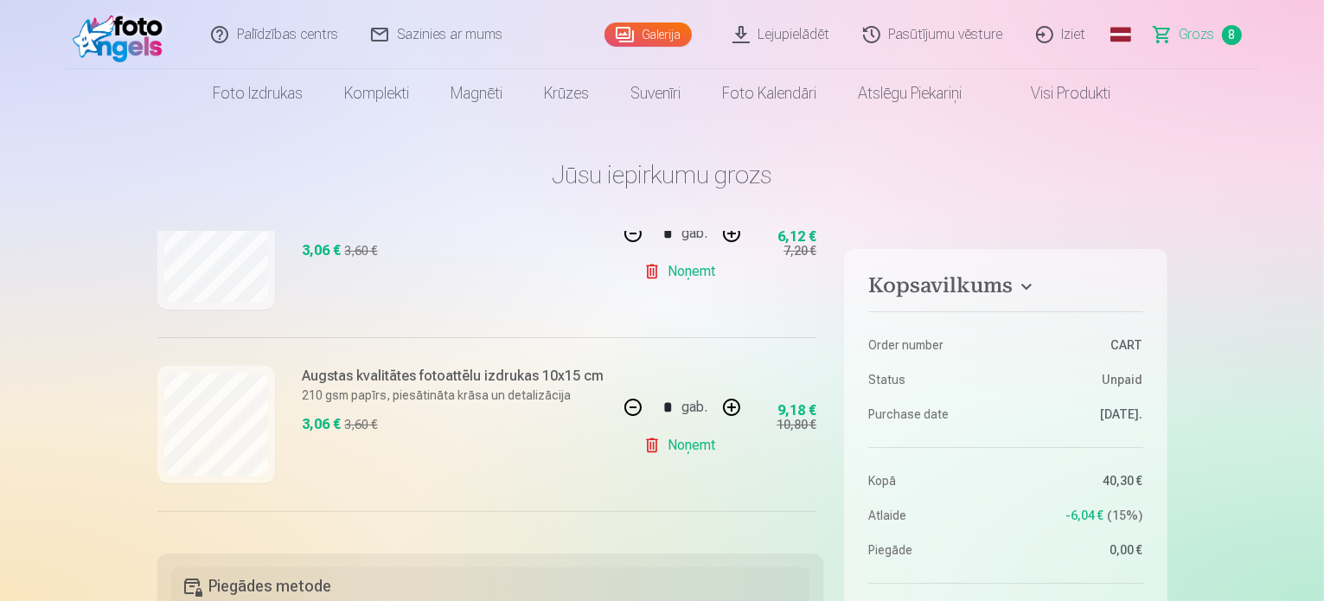
scroll to position [508, 0]
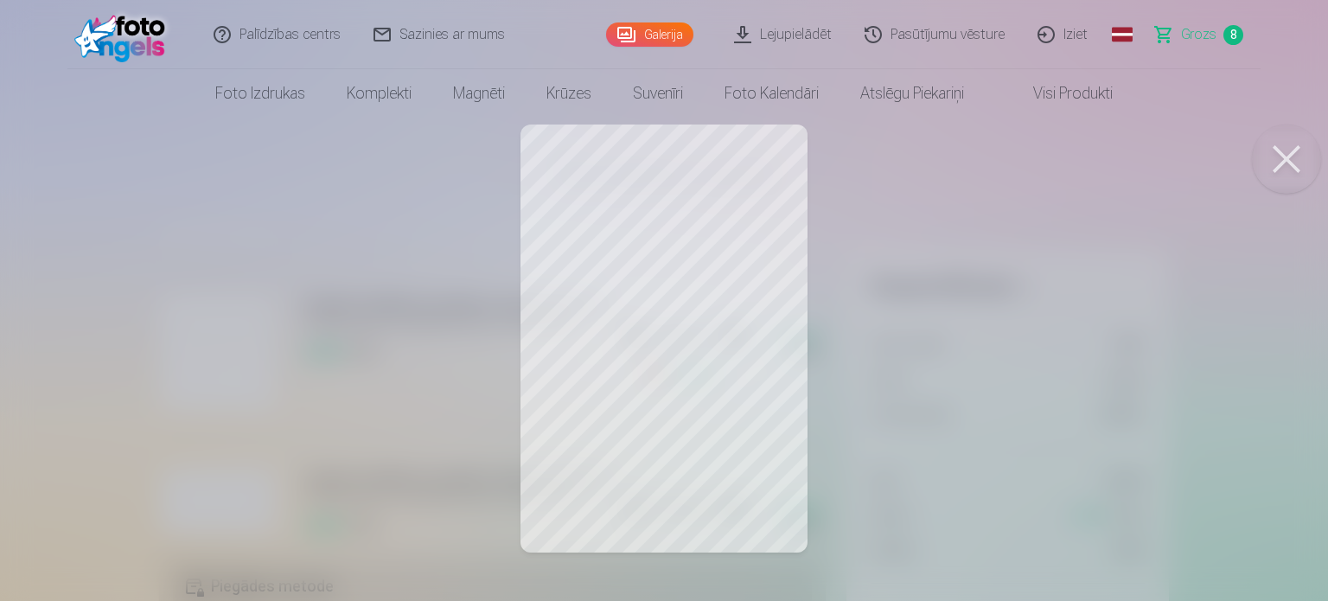
click at [1269, 161] on button at bounding box center [1286, 159] width 69 height 69
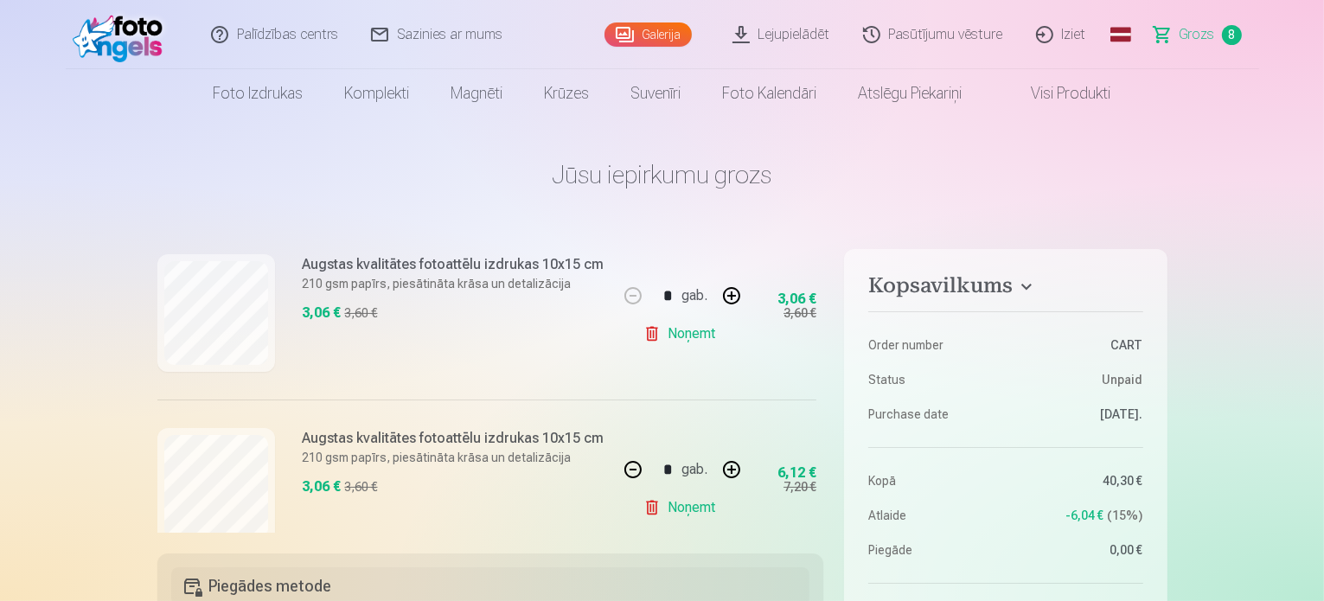
scroll to position [335, 0]
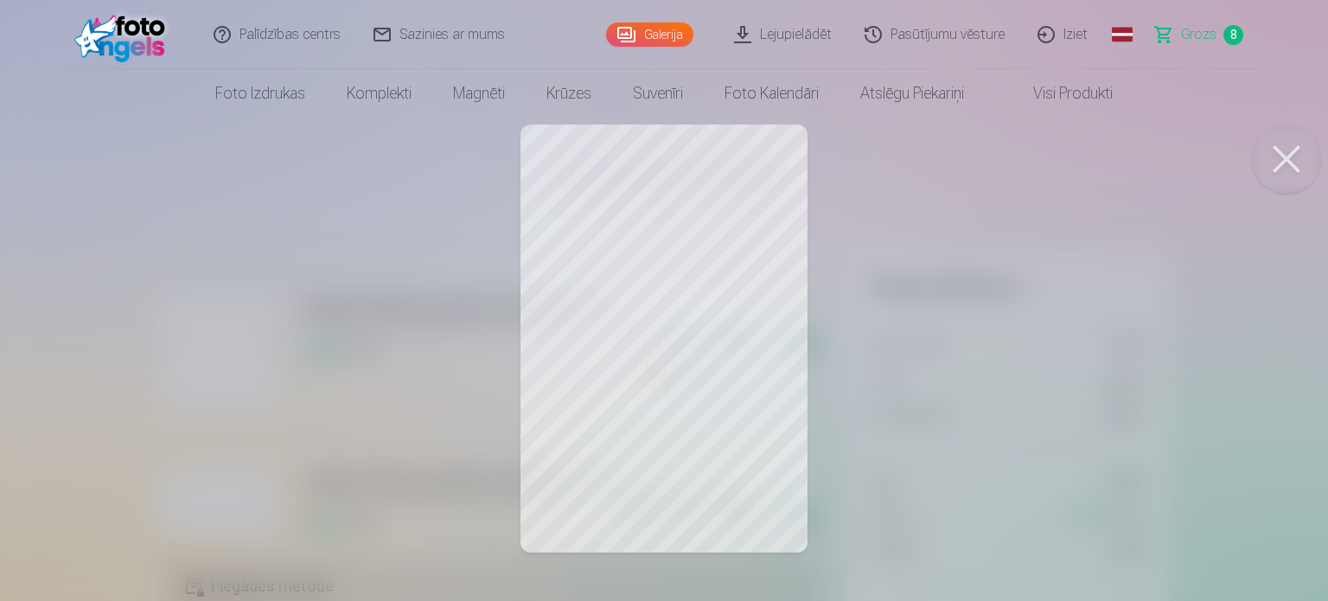
click at [1277, 172] on button at bounding box center [1286, 159] width 69 height 69
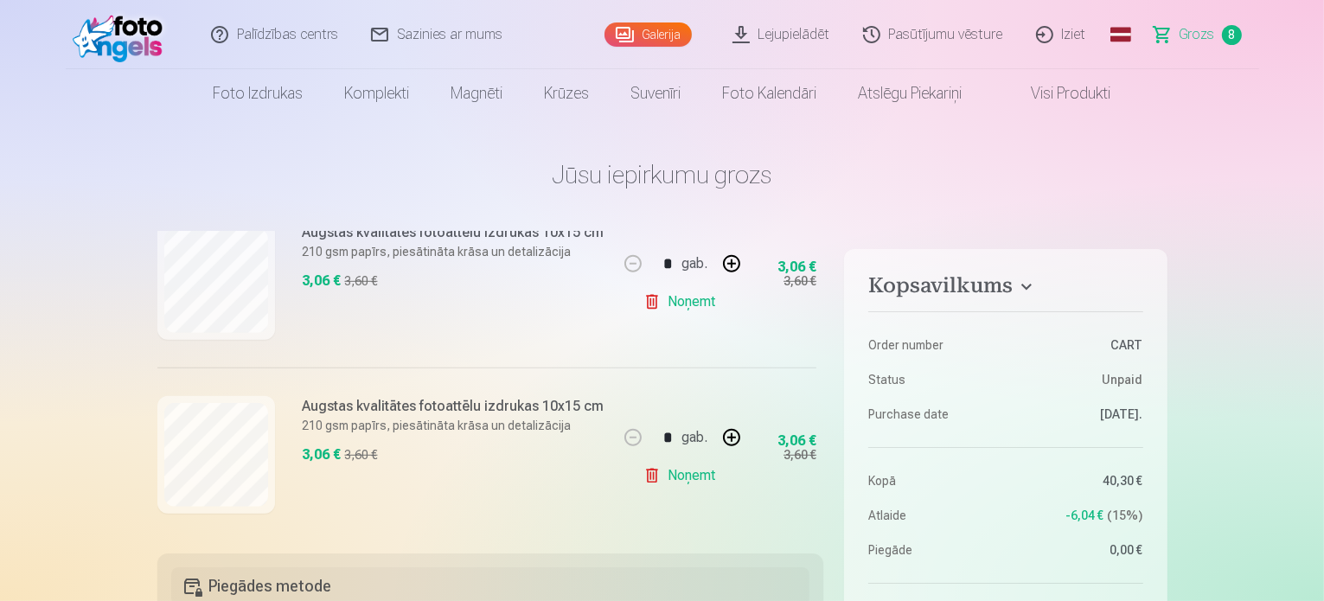
scroll to position [1286, 0]
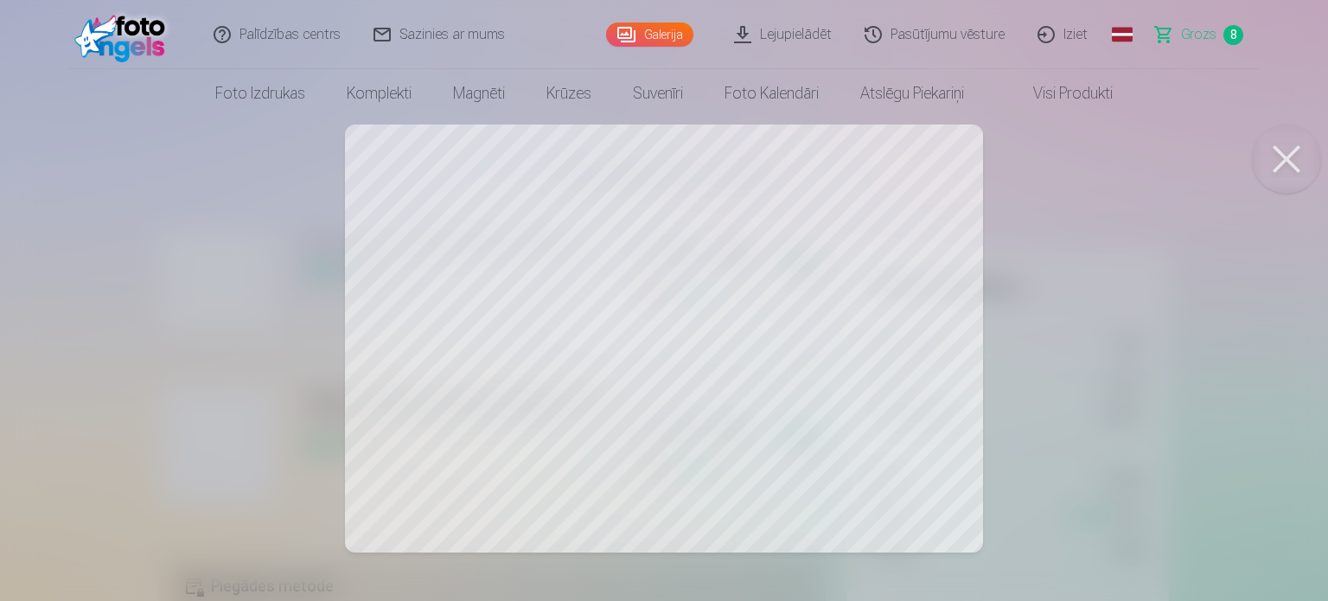
click at [1295, 158] on button at bounding box center [1286, 159] width 69 height 69
click at [1285, 147] on button at bounding box center [1286, 159] width 69 height 69
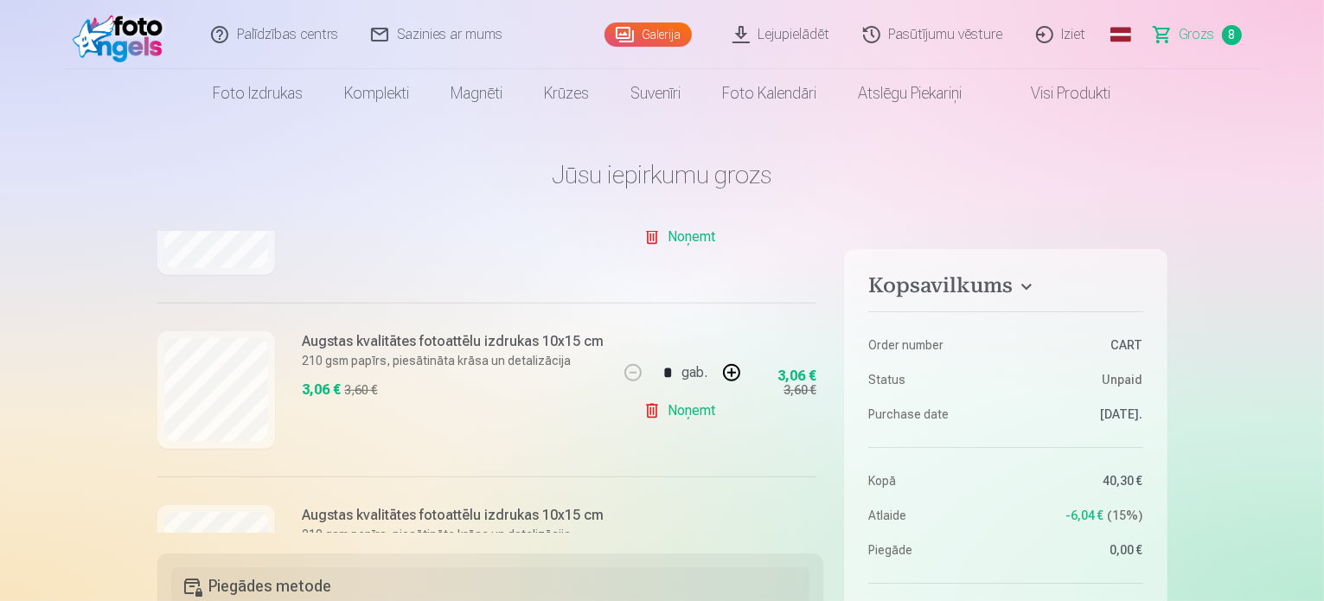
scroll to position [940, 0]
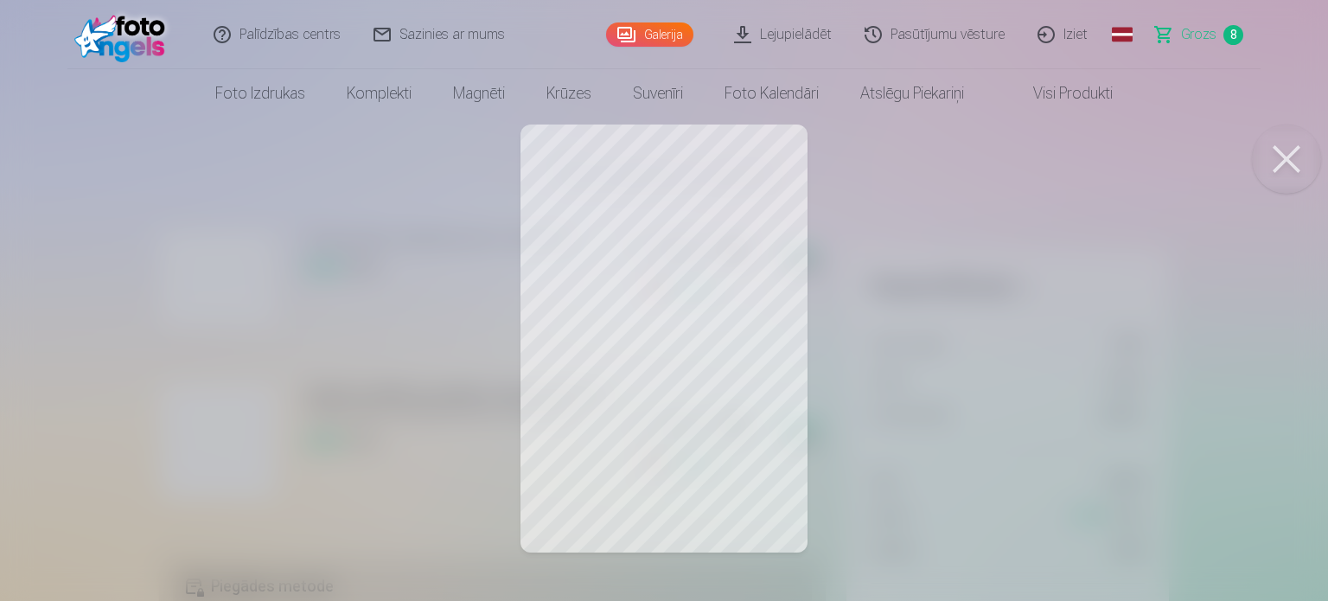
click at [1276, 152] on button at bounding box center [1286, 159] width 69 height 69
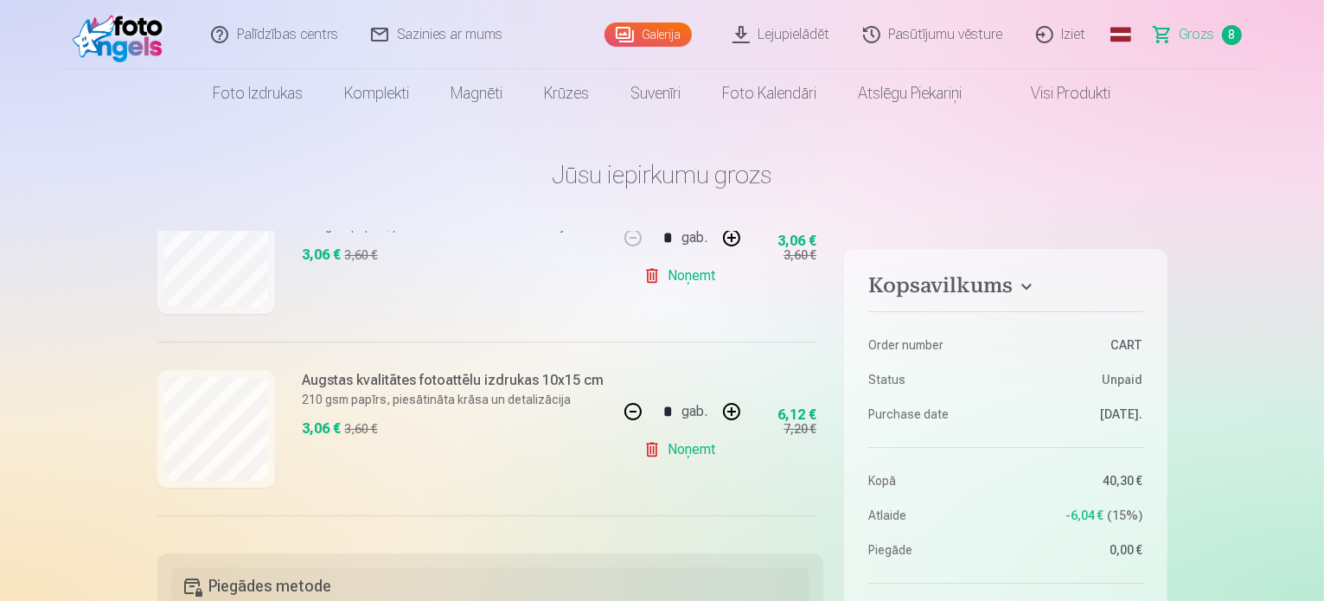
scroll to position [421, 0]
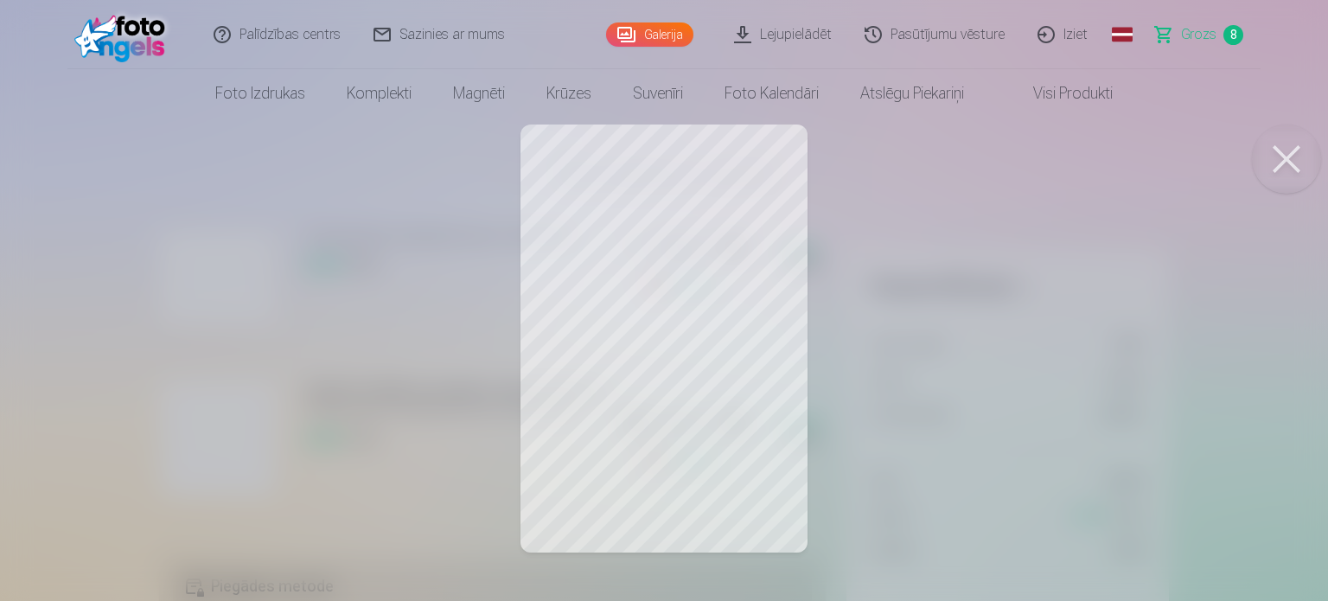
click at [1283, 144] on button at bounding box center [1286, 159] width 69 height 69
click at [1279, 158] on button at bounding box center [1286, 159] width 69 height 69
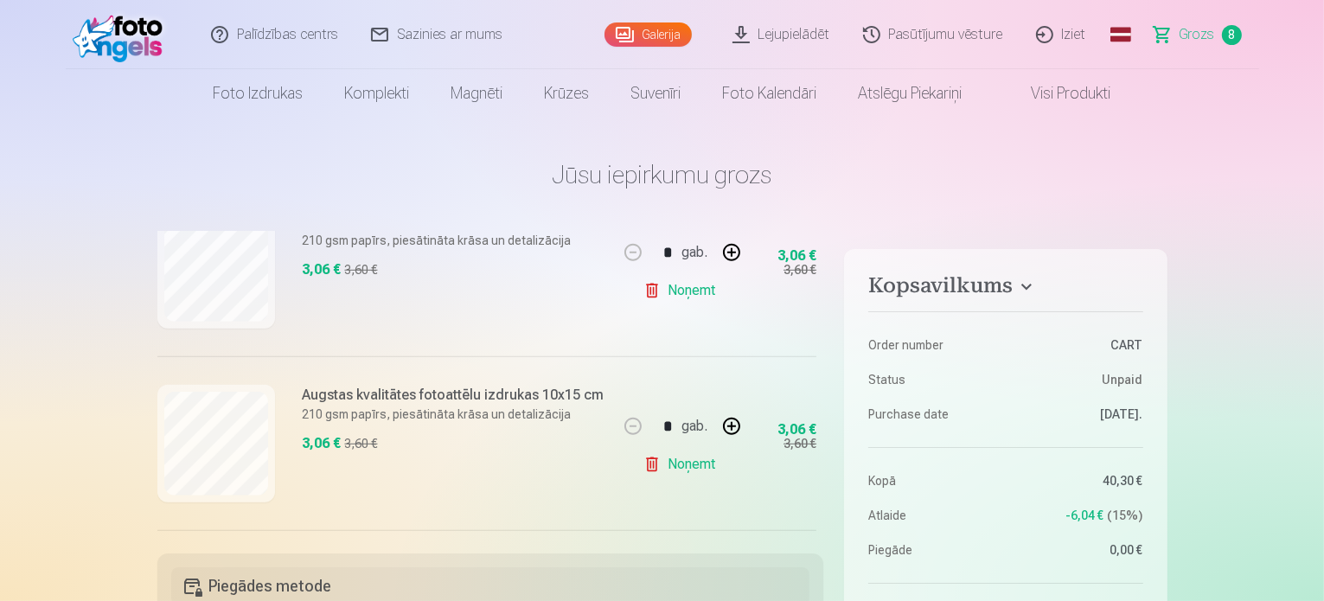
scroll to position [1113, 0]
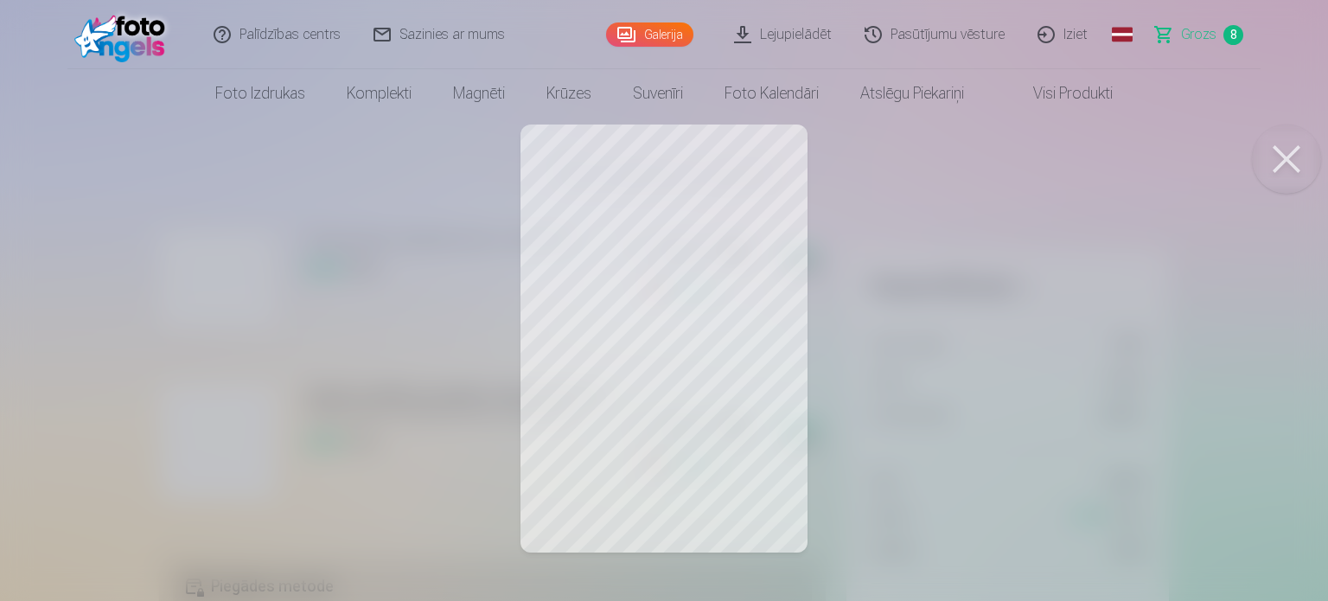
click at [1294, 165] on button at bounding box center [1286, 159] width 69 height 69
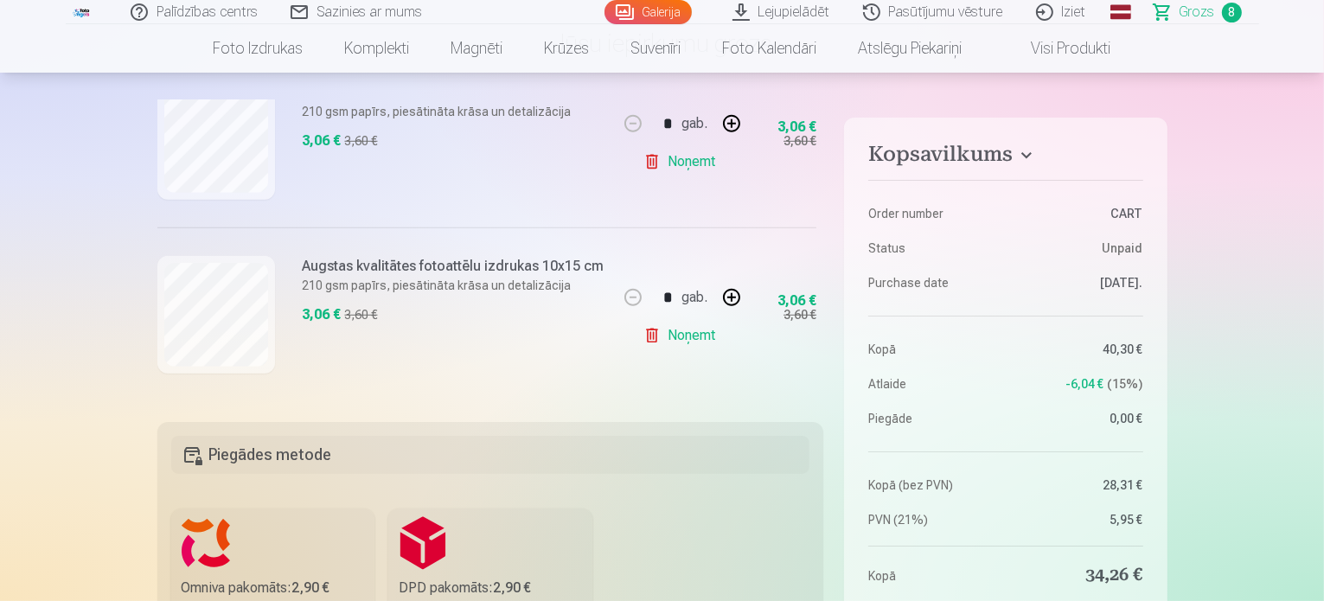
scroll to position [173, 0]
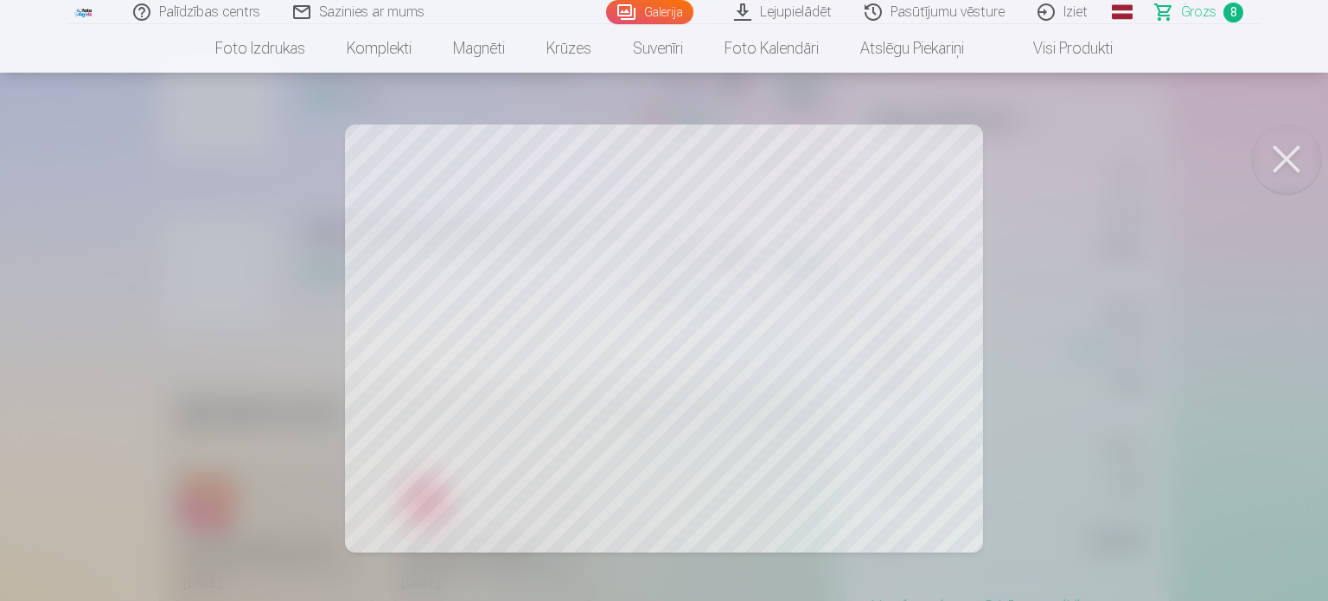
click at [1263, 164] on button at bounding box center [1286, 159] width 69 height 69
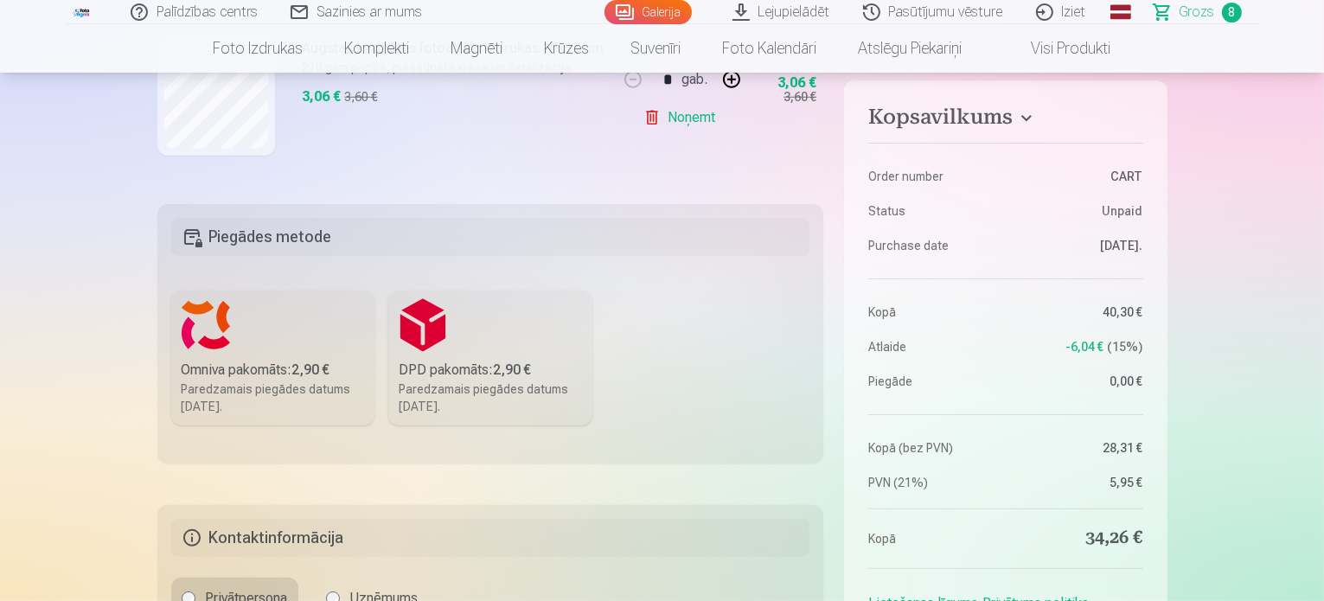
scroll to position [346, 0]
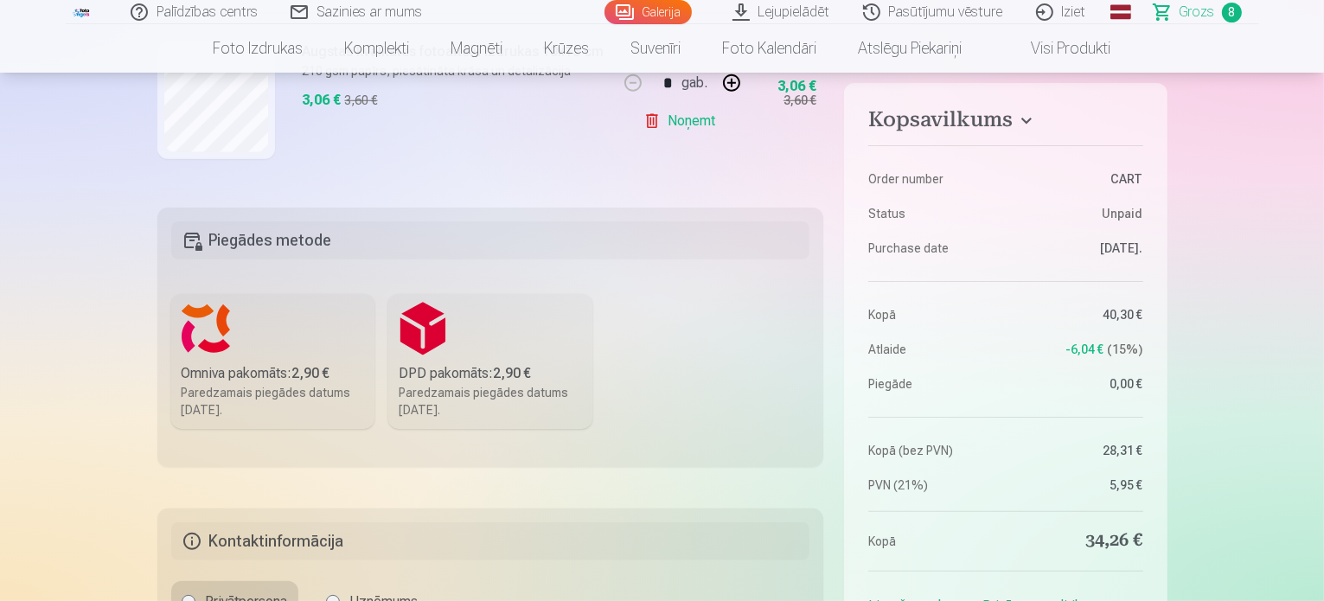
click at [228, 354] on label "Omniva pakomāts : 2,90 € Paredzamais piegādes datums 20.09.2025." at bounding box center [273, 361] width 204 height 135
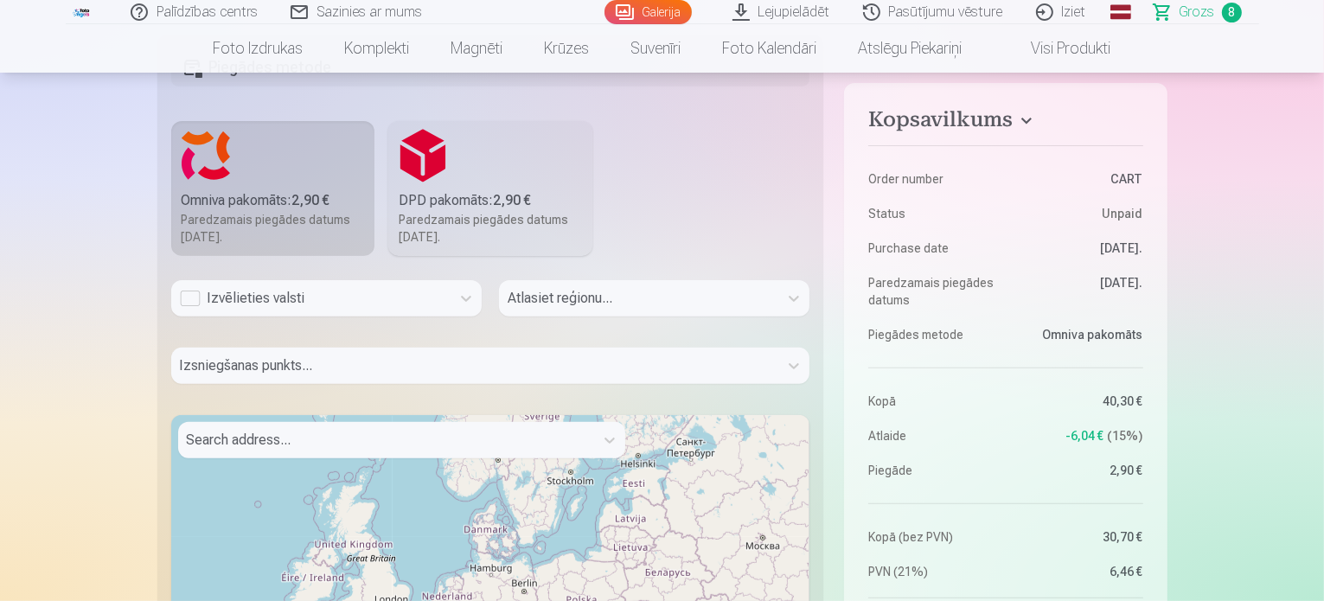
scroll to position [519, 0]
click at [343, 297] on div "Izvēlieties valsti" at bounding box center [311, 298] width 262 height 21
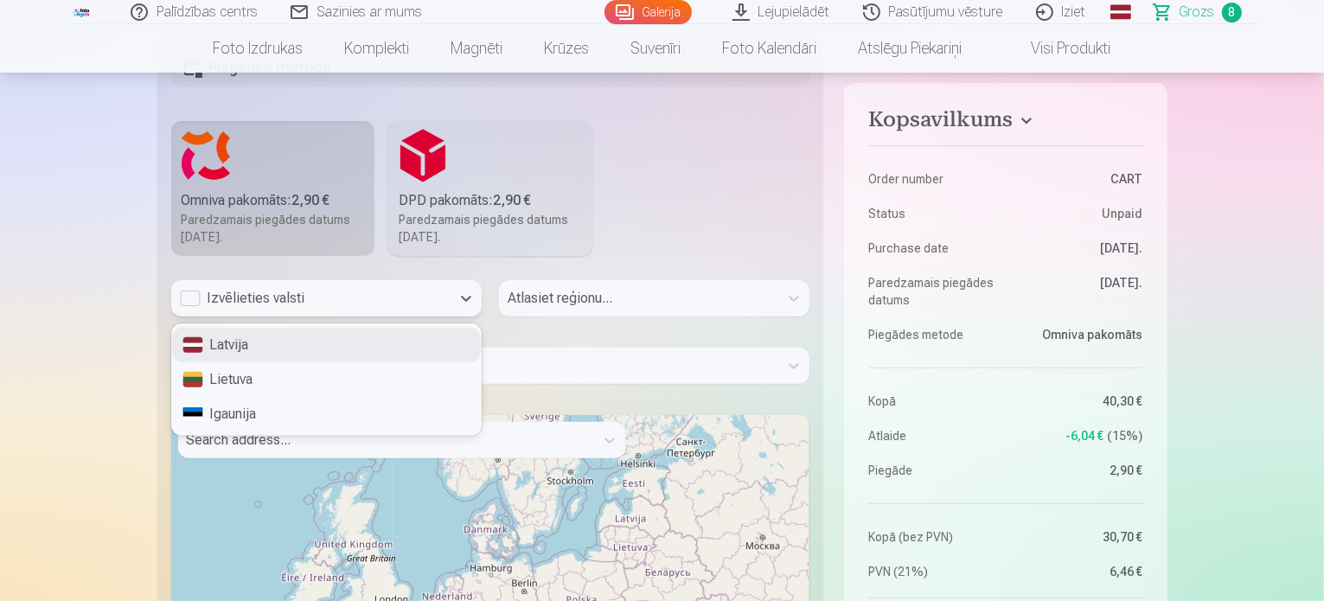
drag, startPoint x: 300, startPoint y: 347, endPoint x: 325, endPoint y: 345, distance: 25.1
click at [300, 346] on div "Latvija" at bounding box center [326, 345] width 309 height 35
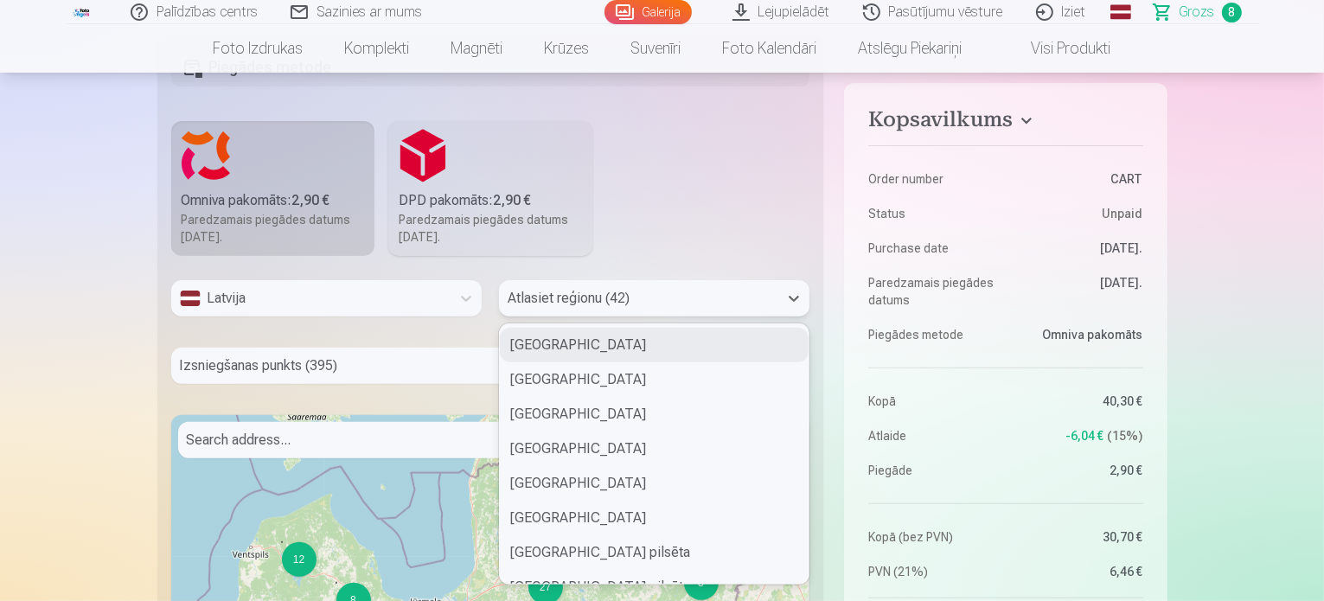
click at [585, 302] on div at bounding box center [639, 298] width 262 height 24
type input "*"
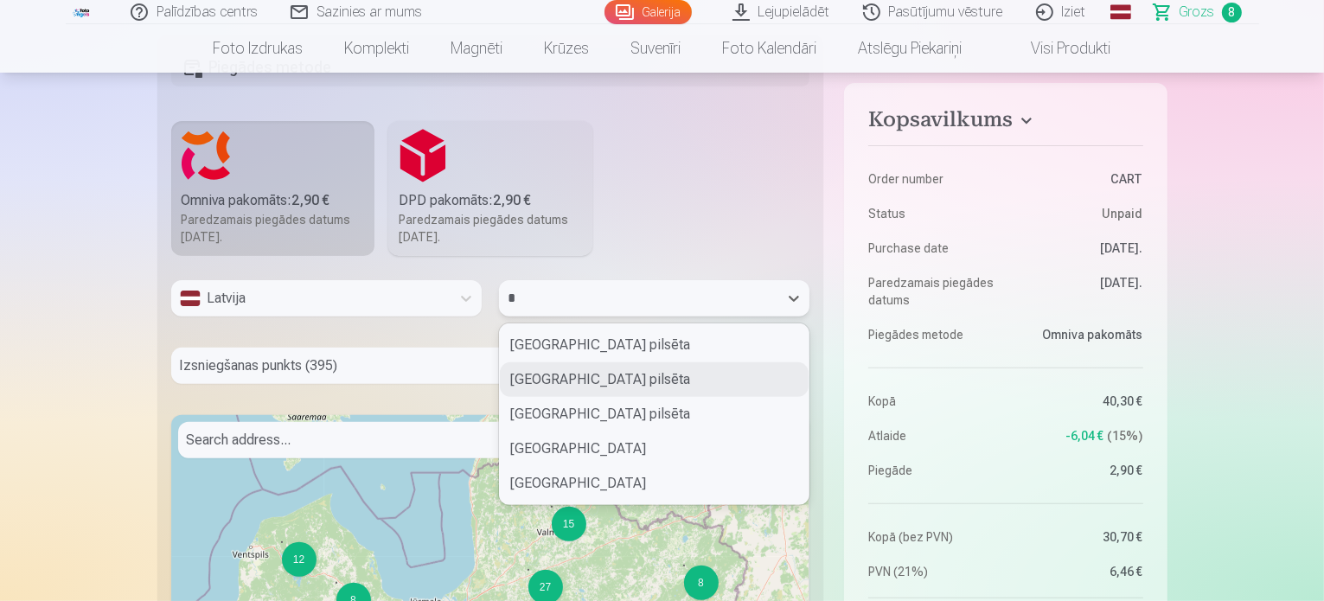
click at [554, 377] on div "Jūrmalas pilsēta" at bounding box center [654, 379] width 309 height 35
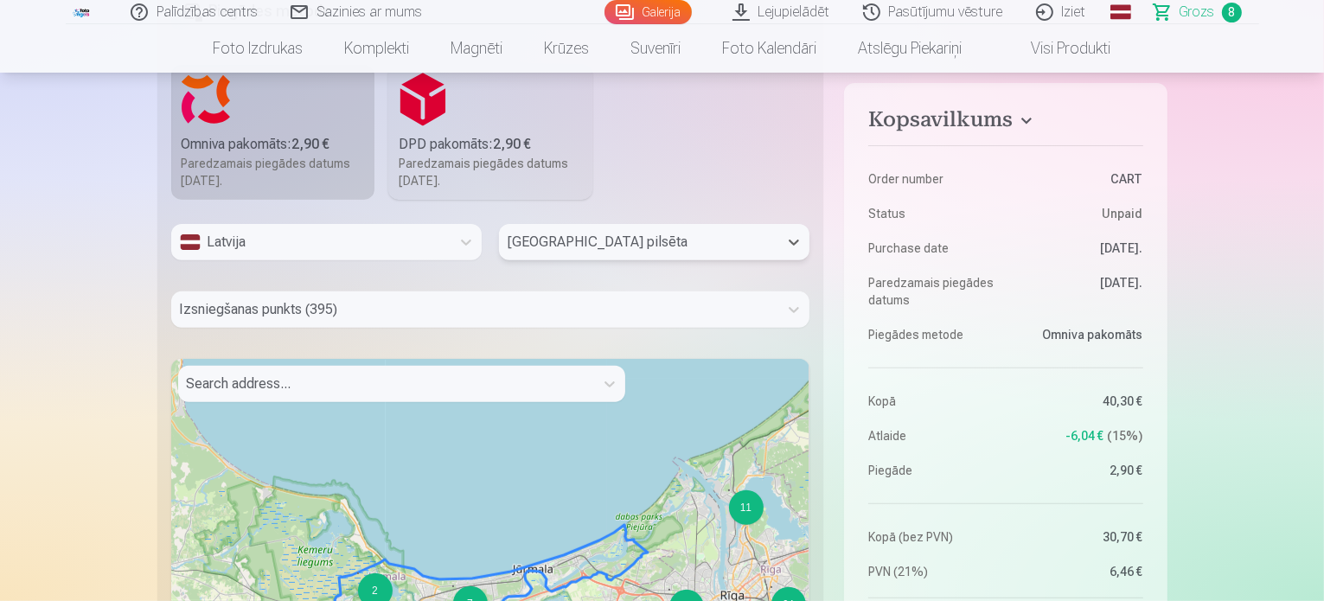
scroll to position [605, 0]
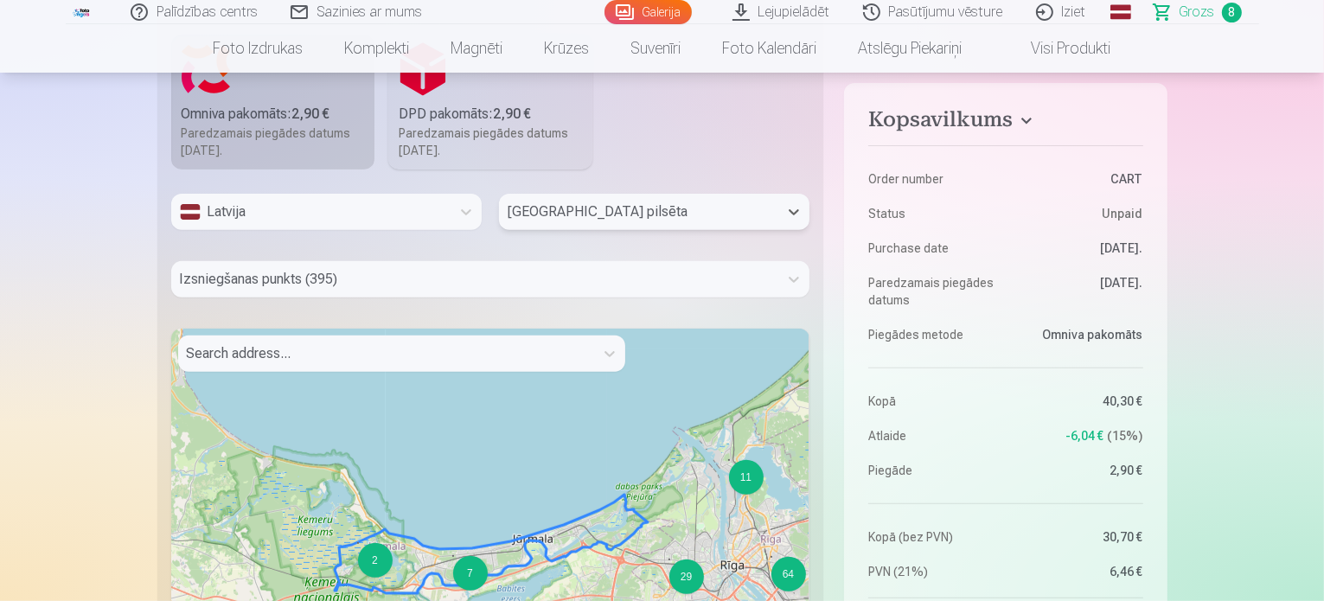
click at [419, 278] on div at bounding box center [475, 279] width 591 height 24
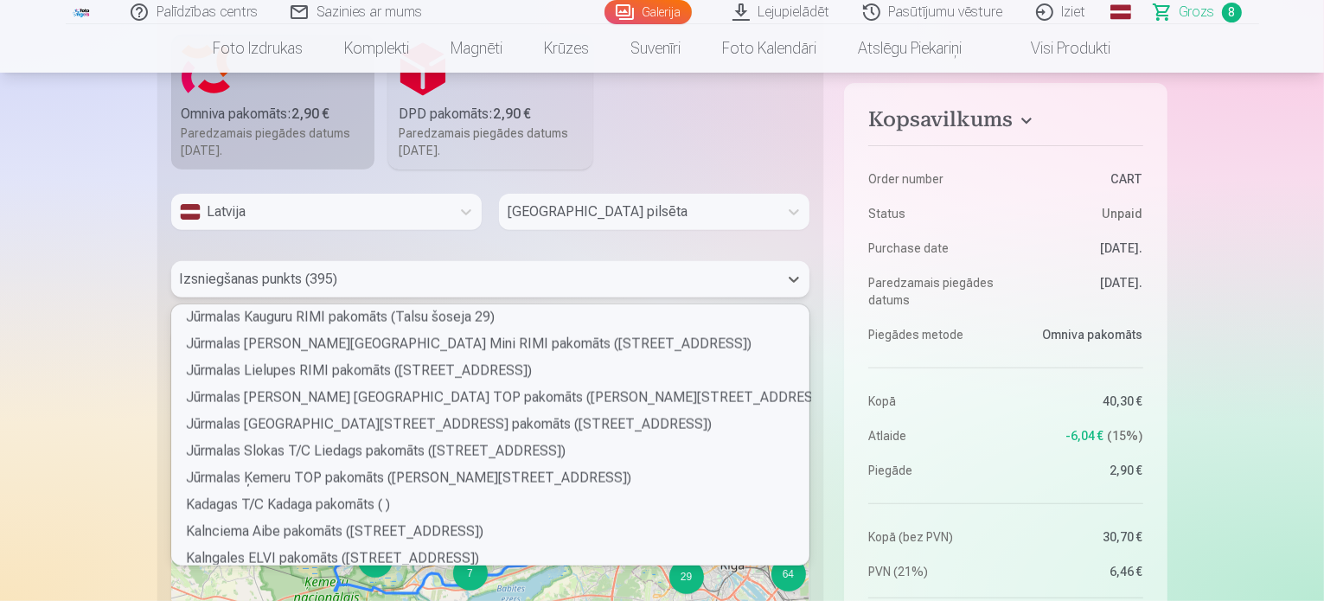
scroll to position [2508, 0]
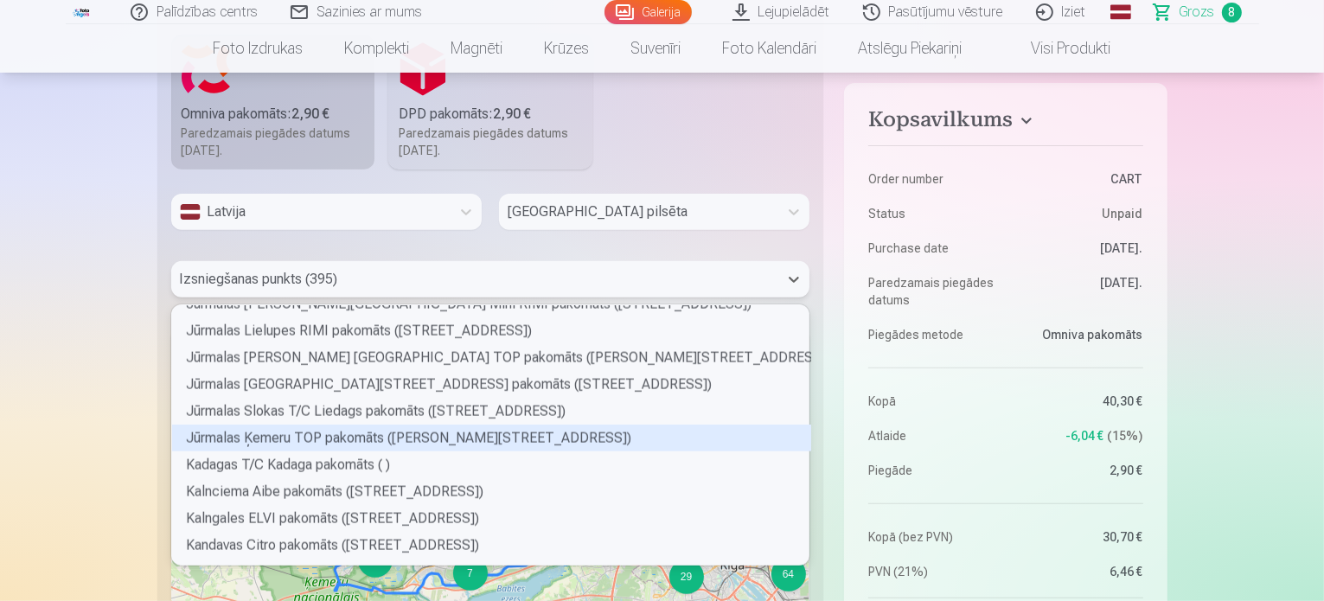
click at [259, 432] on div "Jūrmalas Ķemeru TOP pakomāts (Emīla Dārziņa iela 16)" at bounding box center [491, 438] width 639 height 27
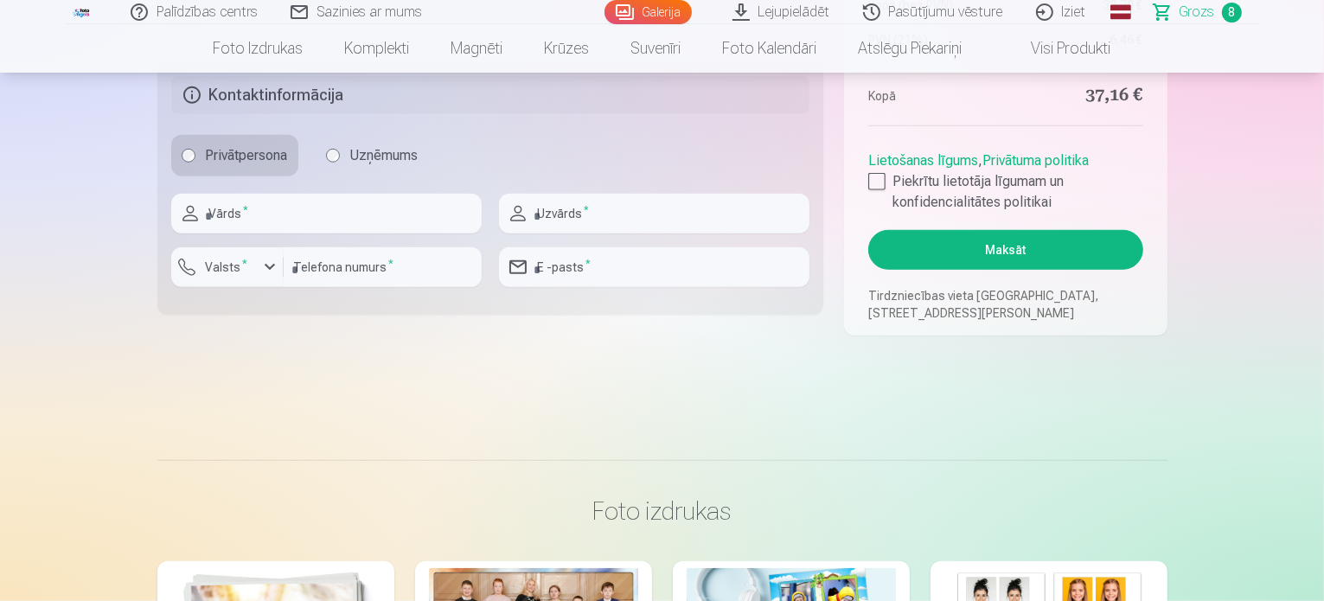
scroll to position [1384, 0]
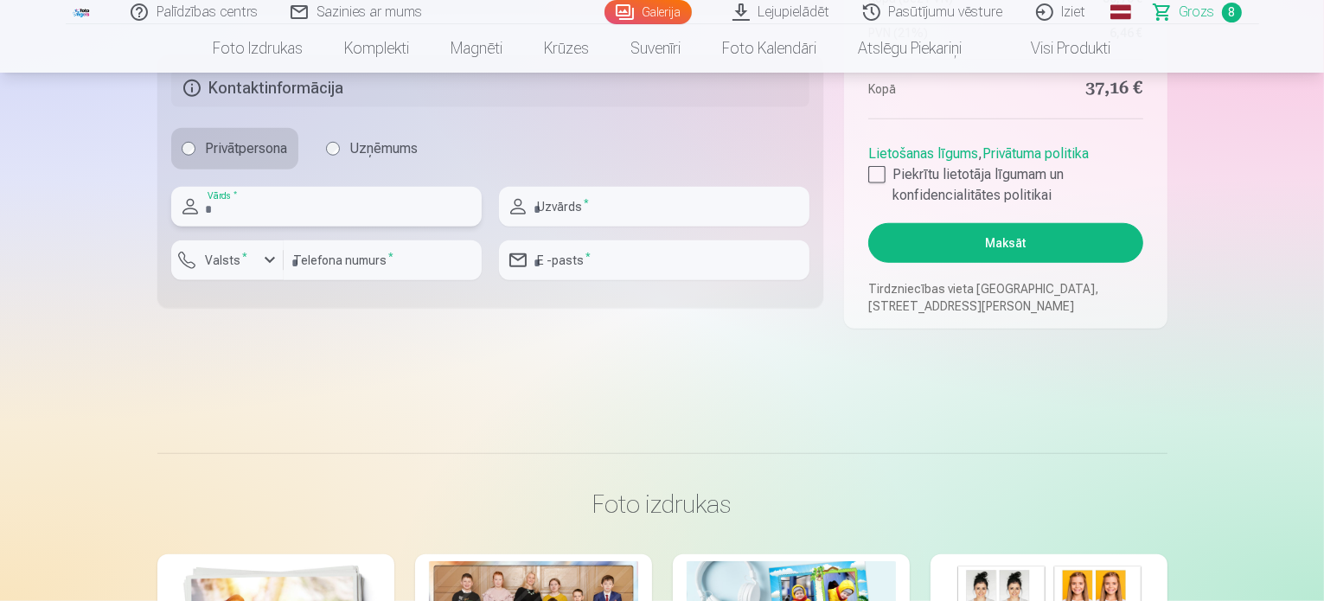
click at [342, 214] on input "text" at bounding box center [326, 207] width 310 height 40
type input "****"
click at [718, 189] on input "text" at bounding box center [654, 207] width 310 height 40
type input "********"
click at [222, 259] on label "Valsts *" at bounding box center [227, 260] width 56 height 17
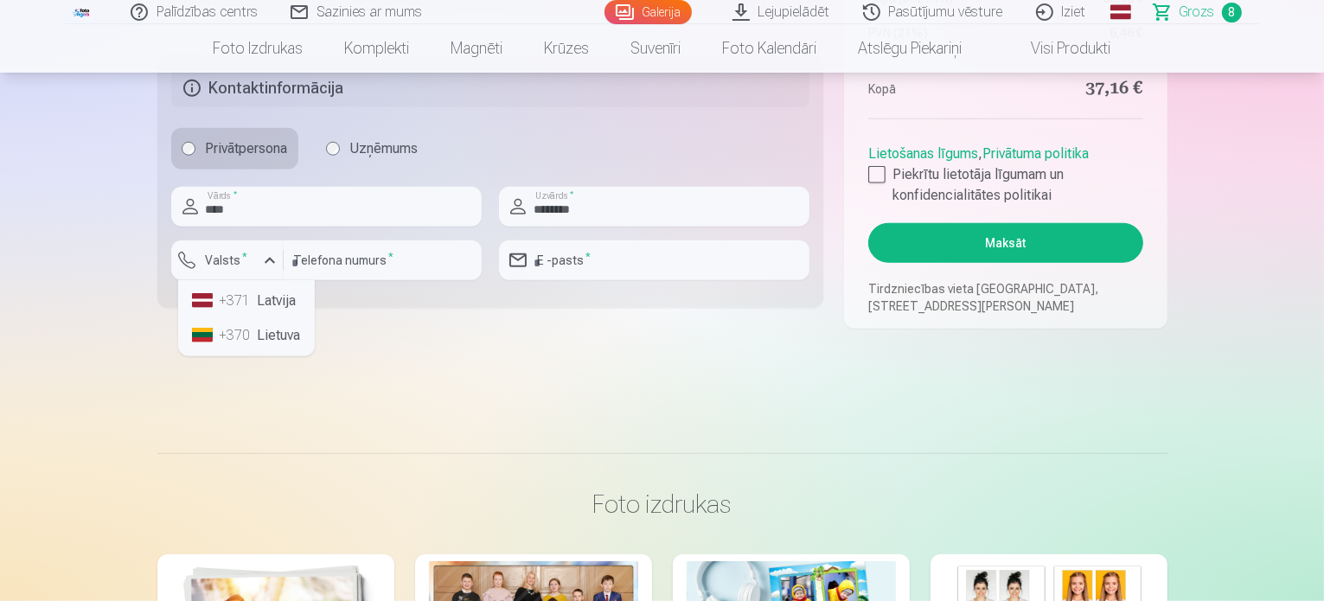
drag, startPoint x: 240, startPoint y: 304, endPoint x: 268, endPoint y: 293, distance: 29.6
click at [241, 304] on div "+371" at bounding box center [237, 301] width 35 height 21
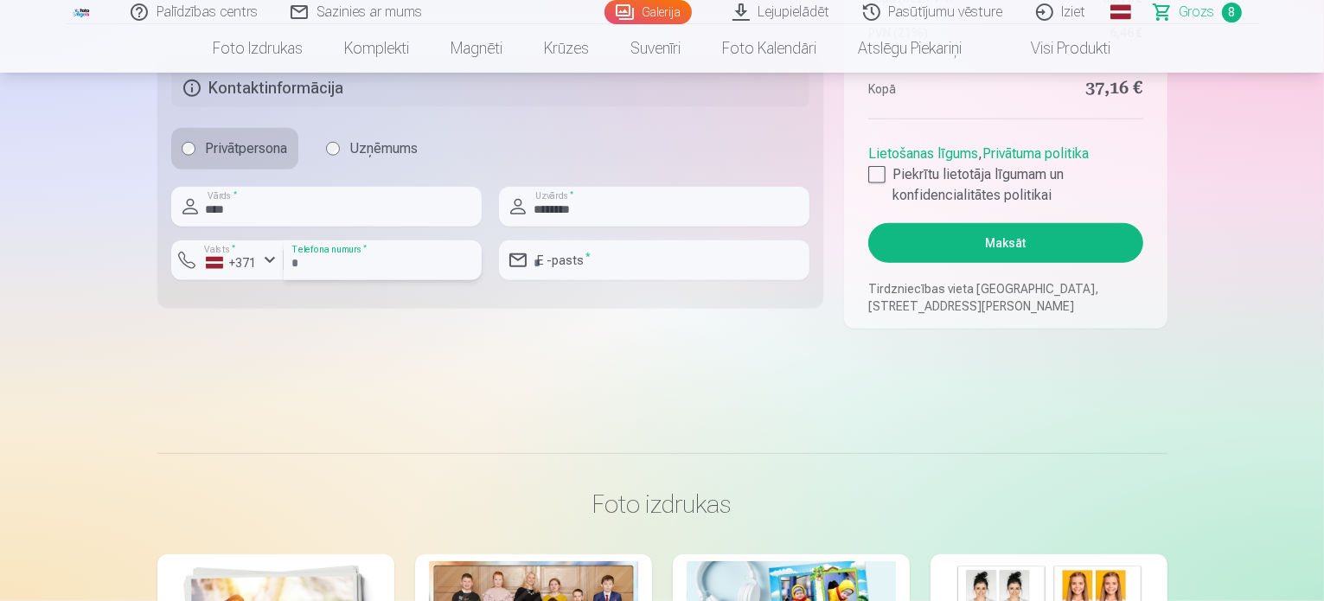
click at [330, 265] on input "number" at bounding box center [383, 260] width 198 height 40
type input "********"
click at [624, 268] on input "email" at bounding box center [654, 260] width 310 height 40
type input "**********"
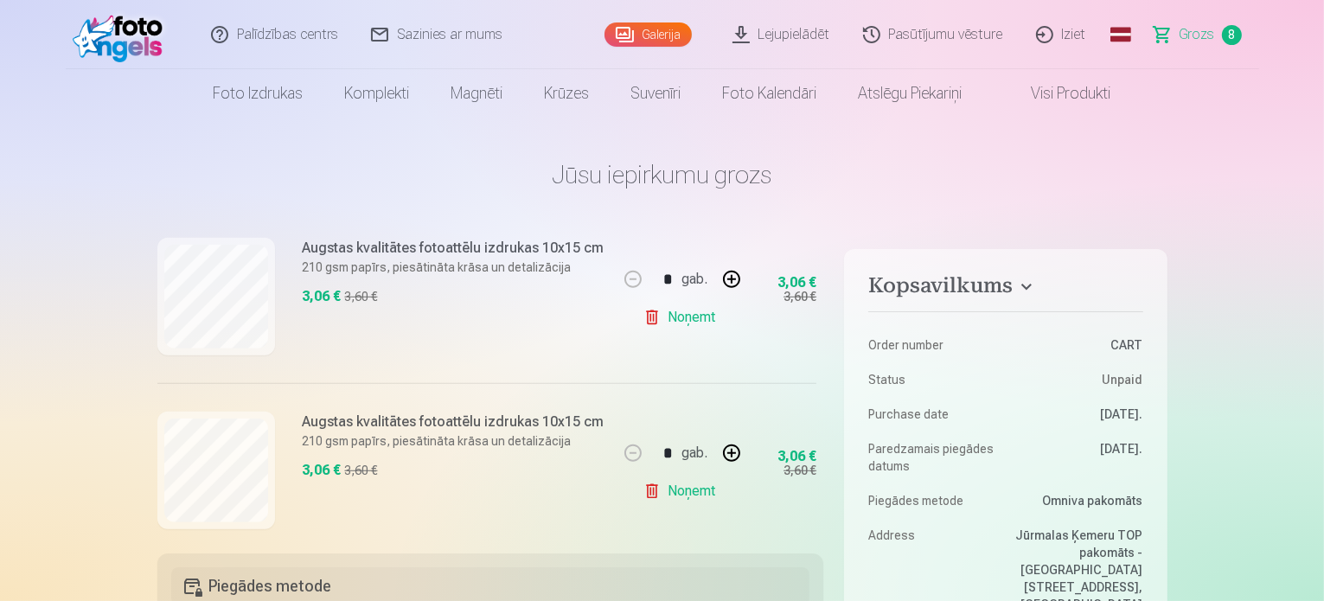
scroll to position [1286, 0]
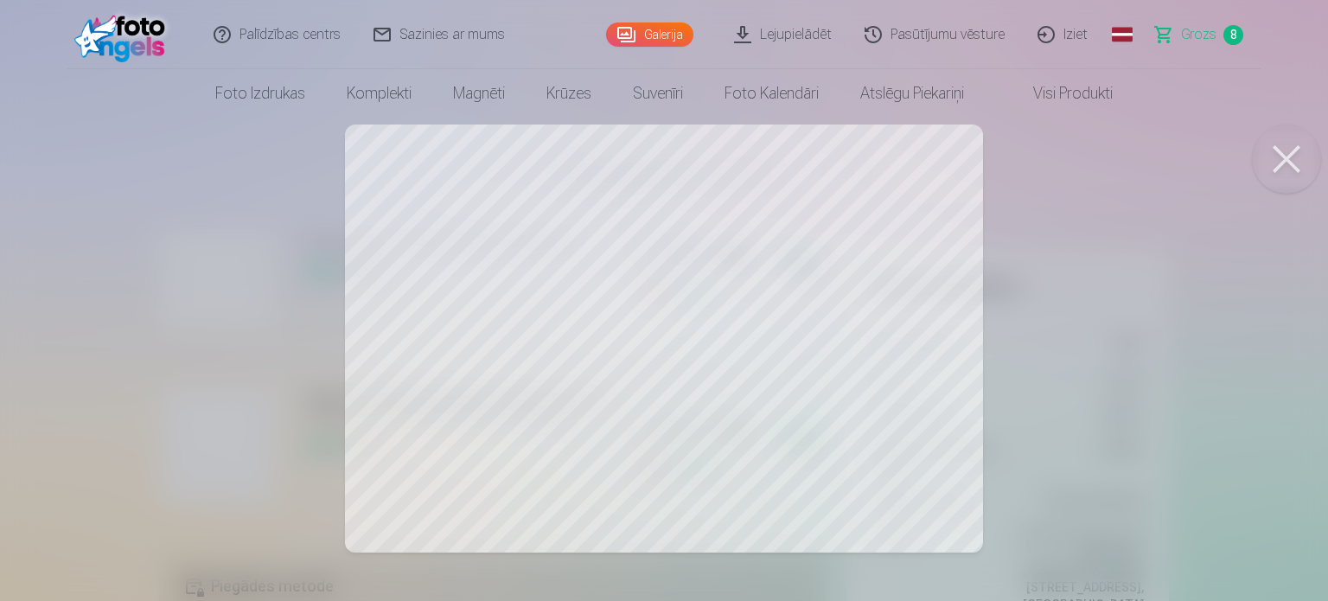
drag, startPoint x: 1292, startPoint y: 162, endPoint x: 1260, endPoint y: 193, distance: 44.6
click at [1290, 164] on button at bounding box center [1286, 159] width 69 height 69
click at [1280, 151] on button at bounding box center [1286, 159] width 69 height 69
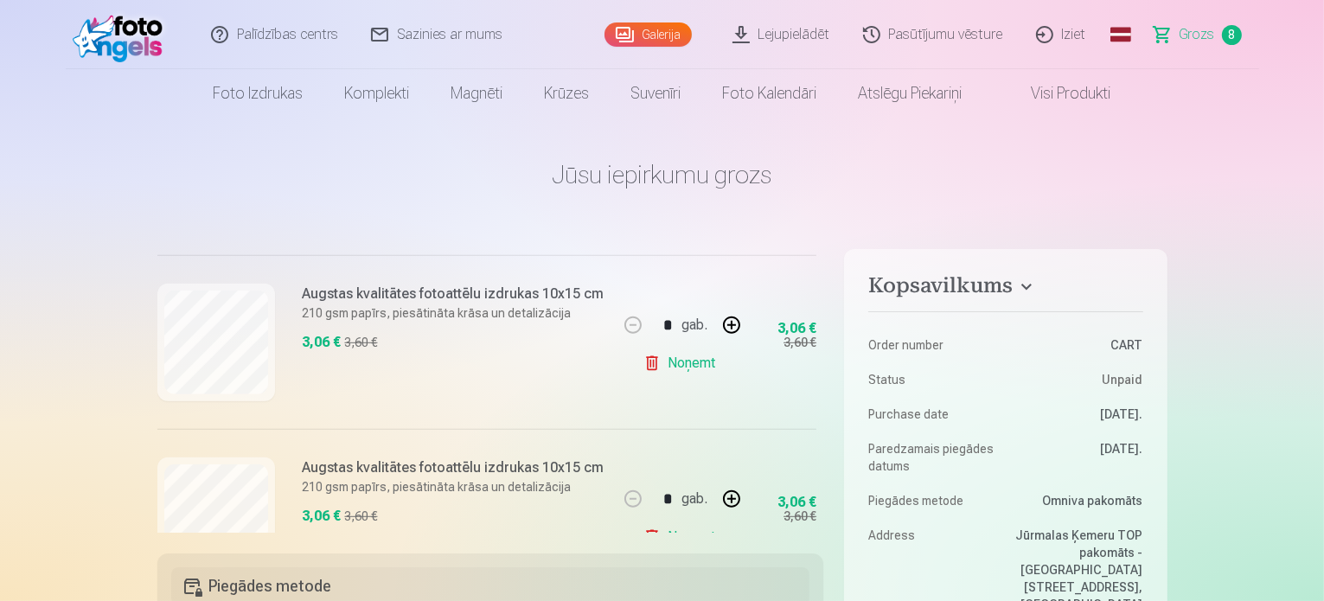
scroll to position [940, 0]
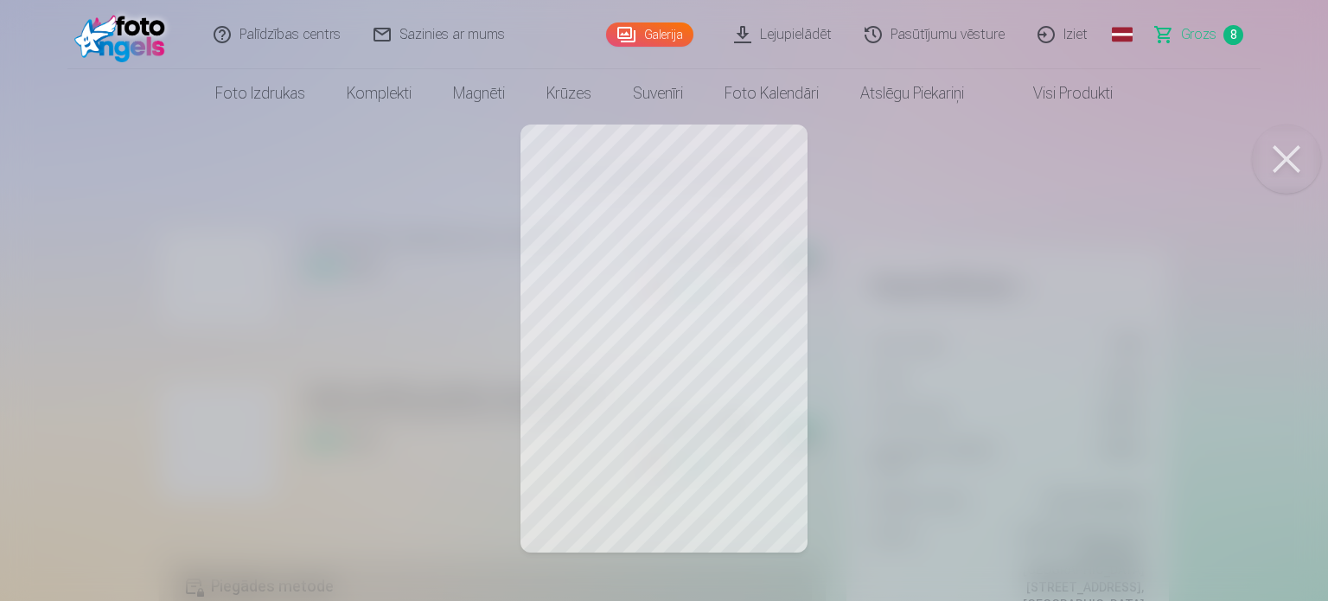
click at [1283, 159] on button at bounding box center [1286, 159] width 69 height 69
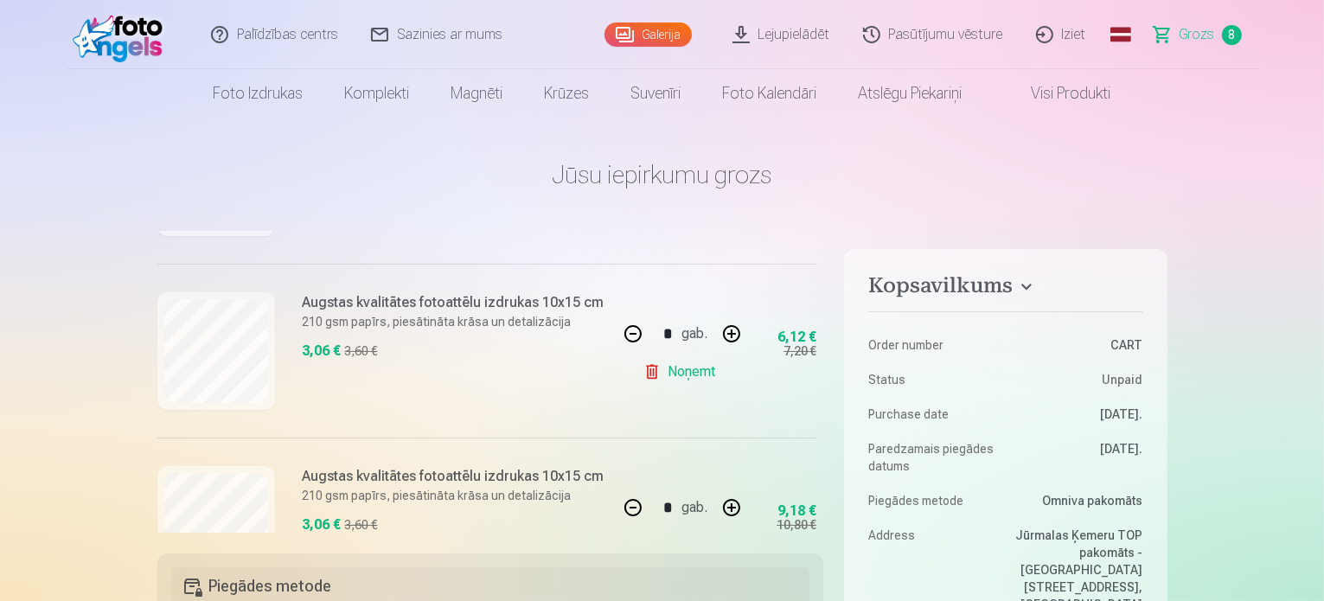
scroll to position [508, 0]
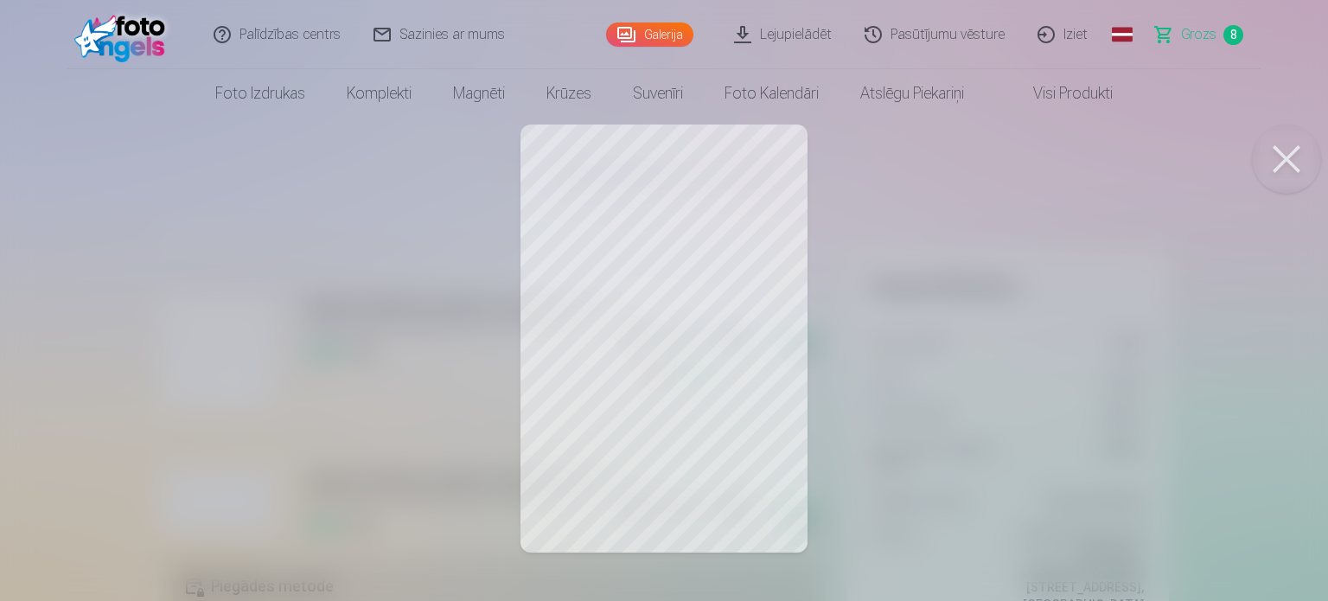
click at [1288, 161] on button at bounding box center [1286, 159] width 69 height 69
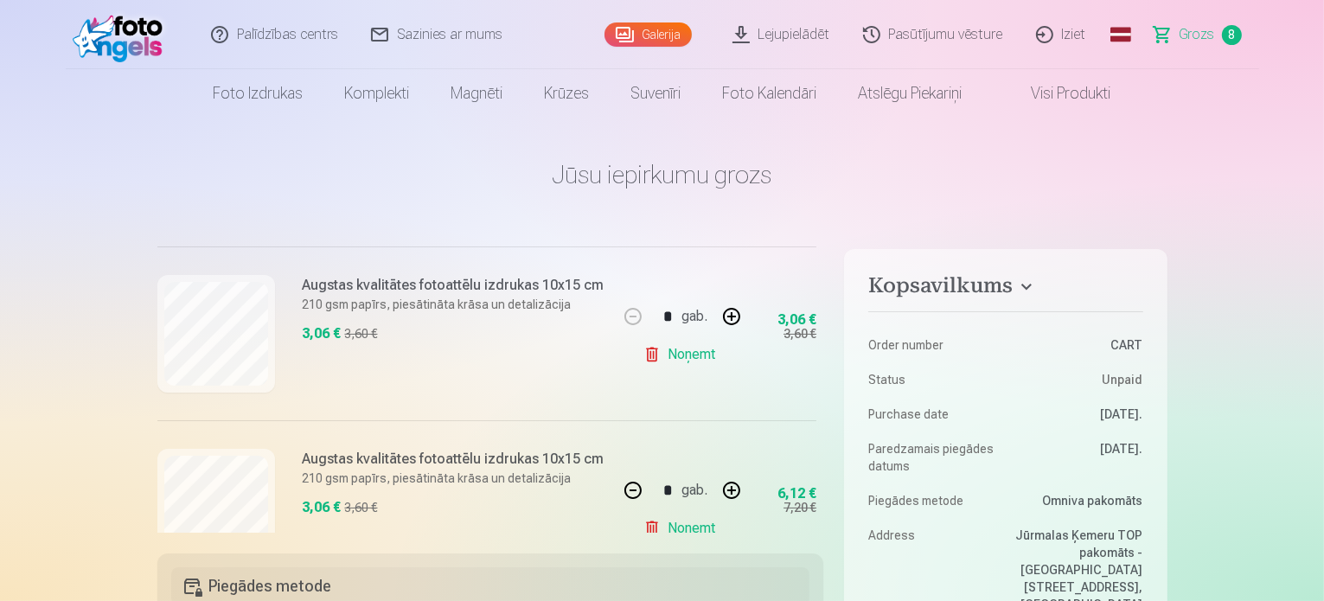
scroll to position [248, 0]
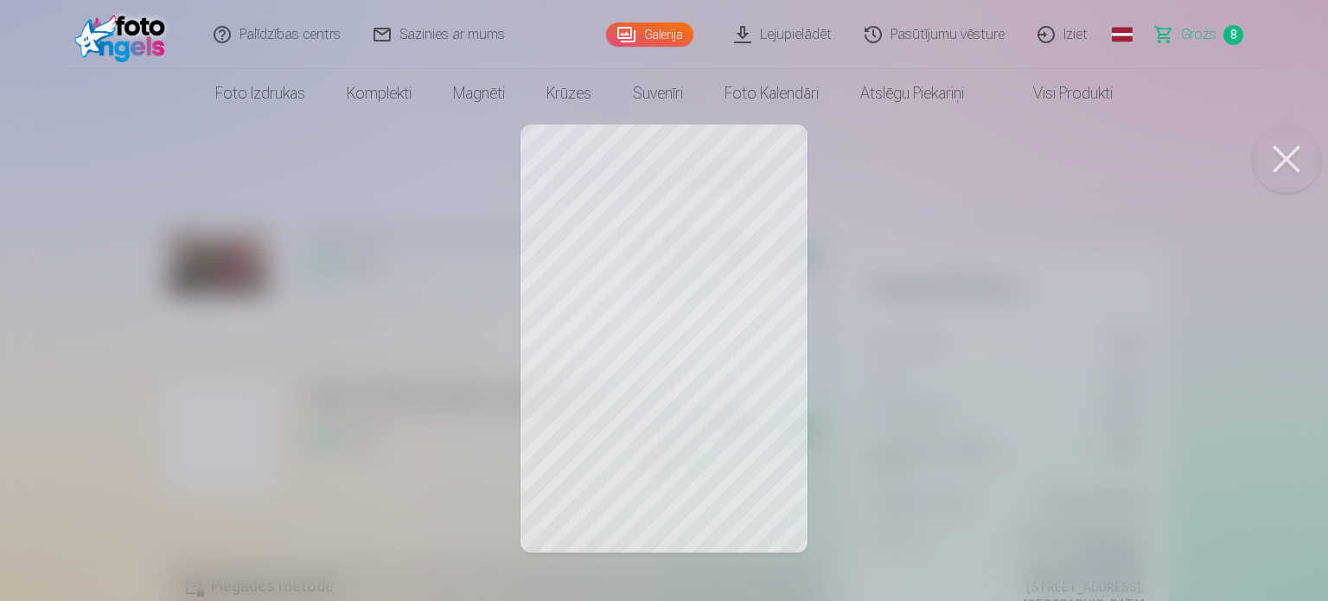
click at [1284, 154] on button at bounding box center [1286, 159] width 69 height 69
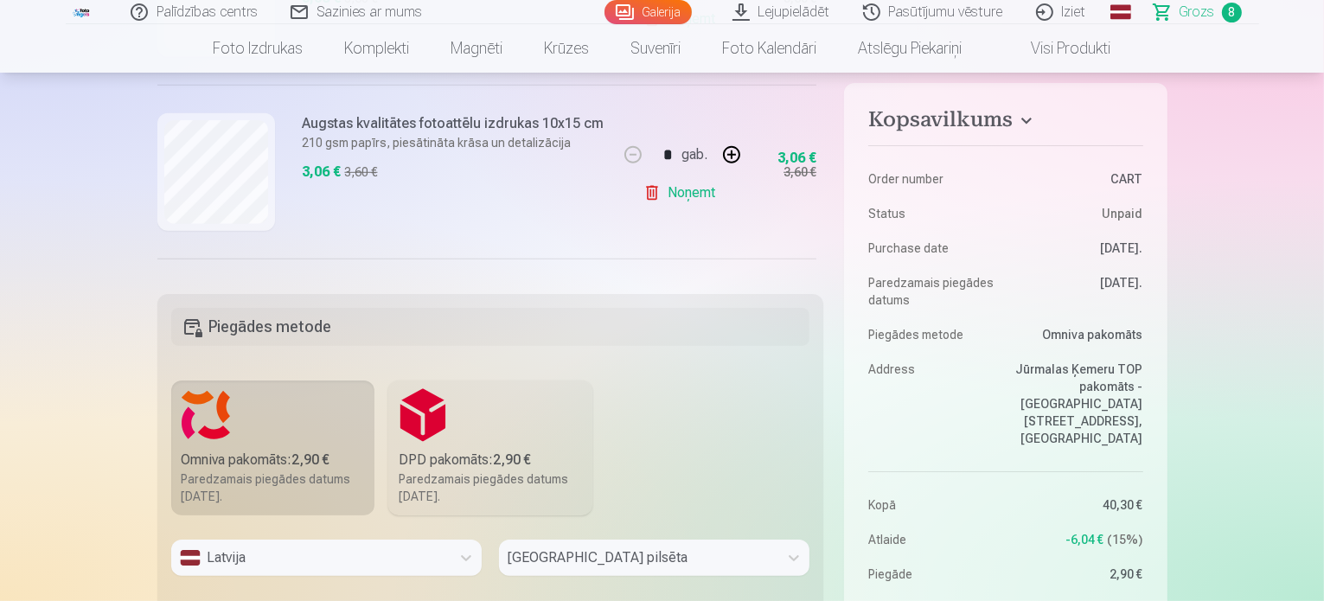
scroll to position [1113, 0]
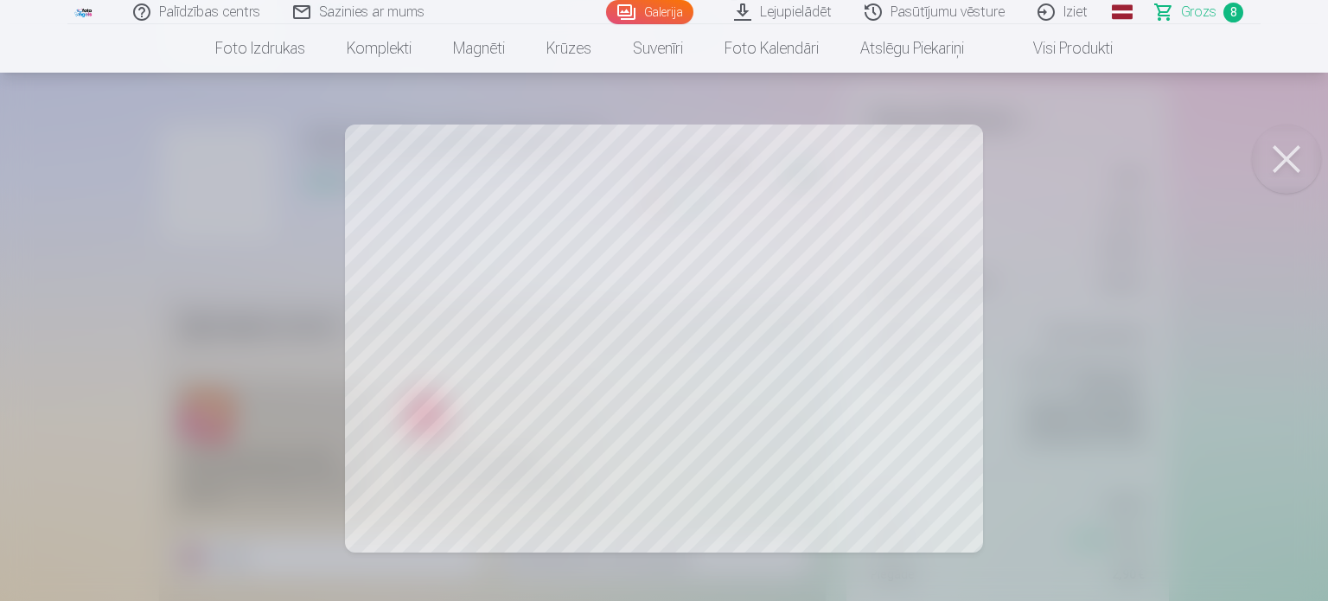
click at [1264, 157] on button at bounding box center [1286, 159] width 69 height 69
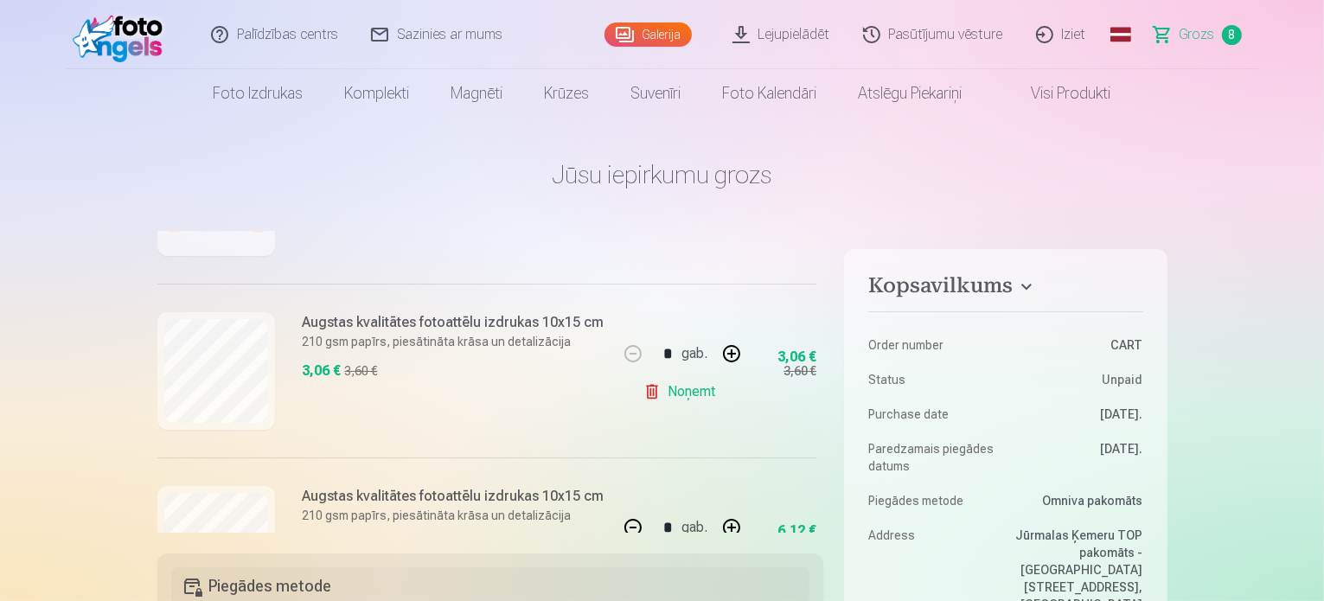
scroll to position [346, 0]
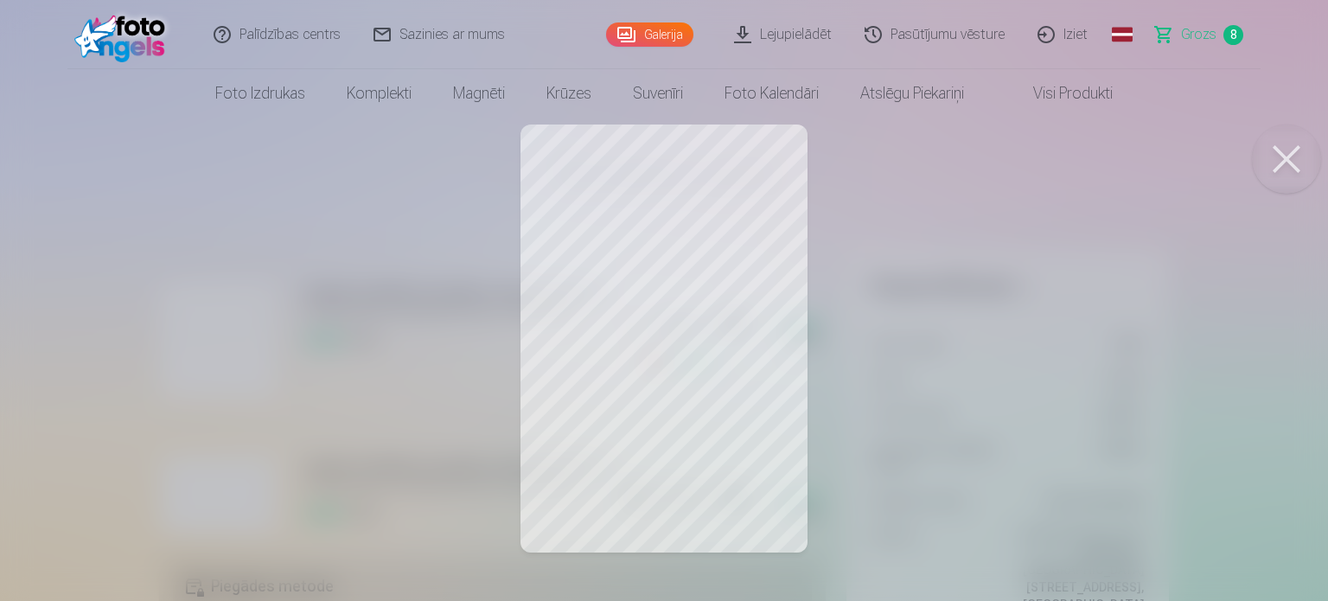
click at [1282, 171] on button at bounding box center [1286, 159] width 69 height 69
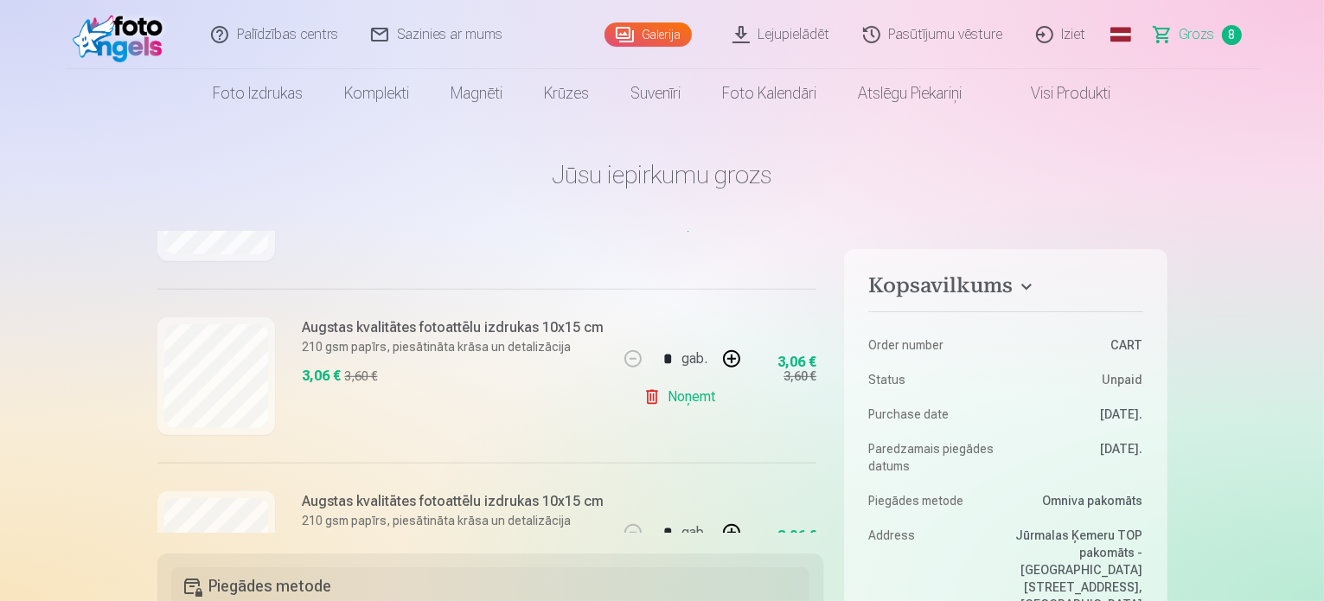
scroll to position [1211, 0]
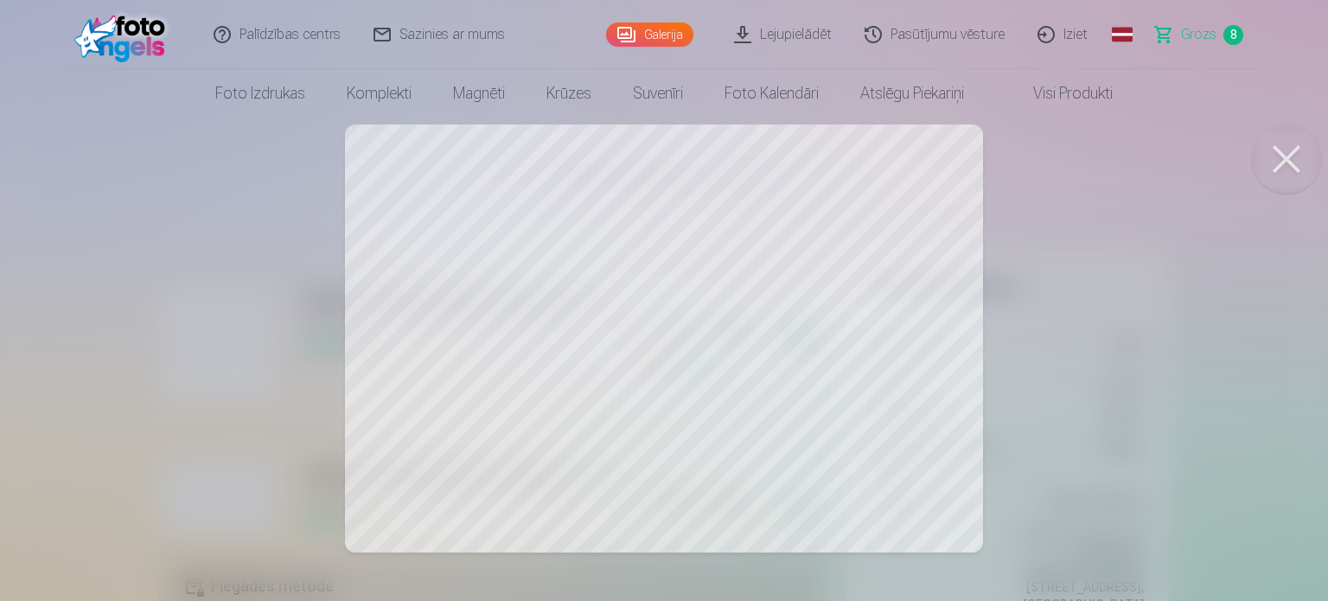
click at [1294, 155] on button at bounding box center [1286, 159] width 69 height 69
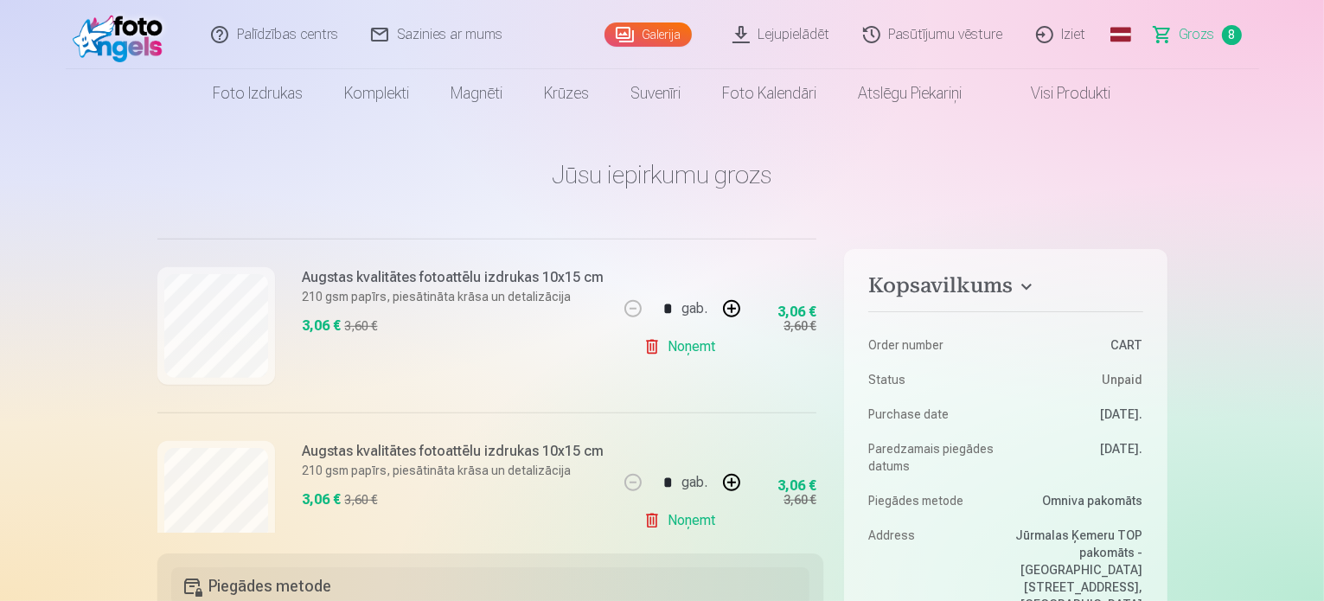
scroll to position [1199, 0]
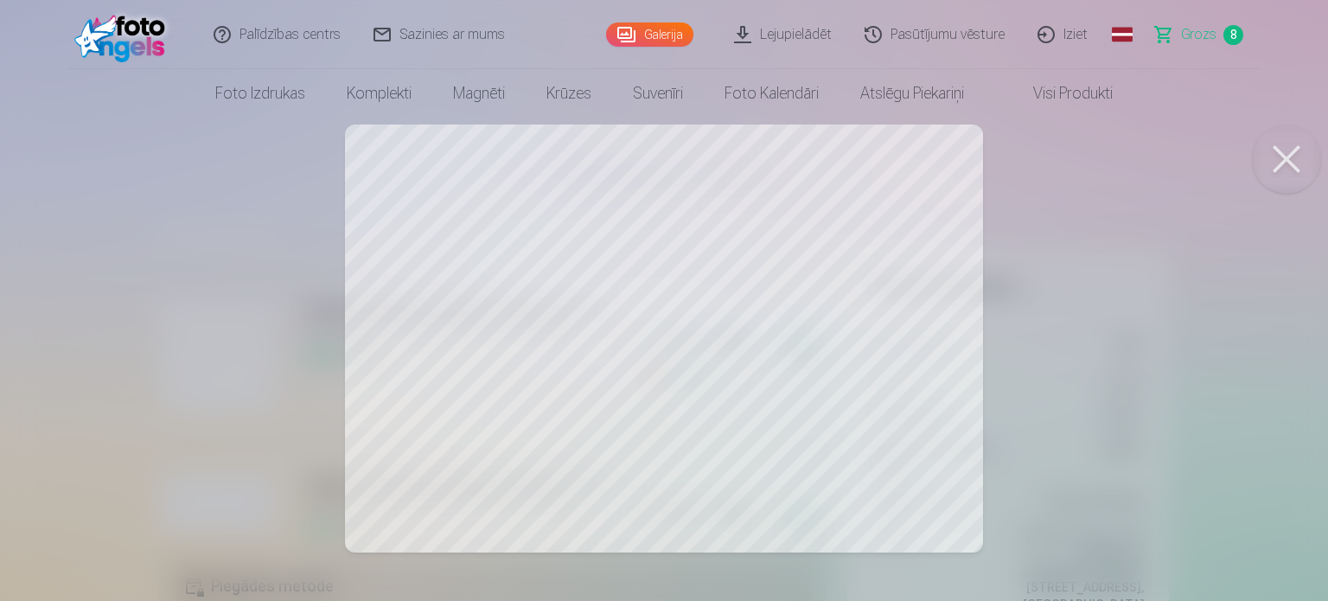
click at [1296, 150] on button at bounding box center [1286, 159] width 69 height 69
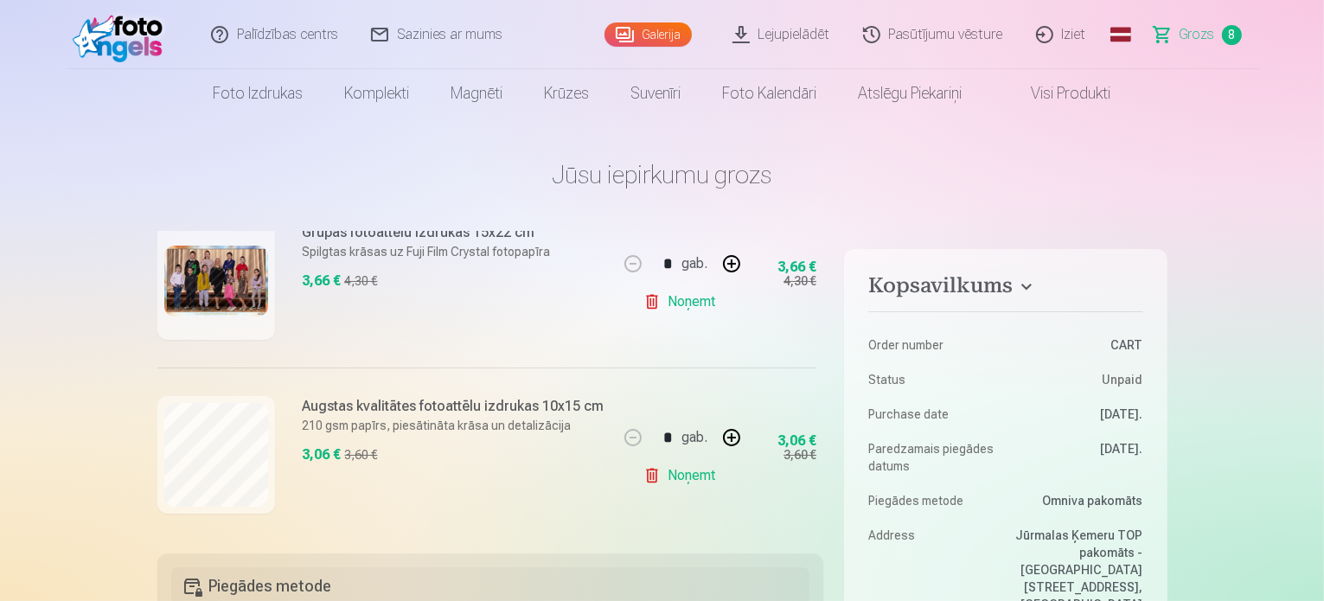
scroll to position [335, 0]
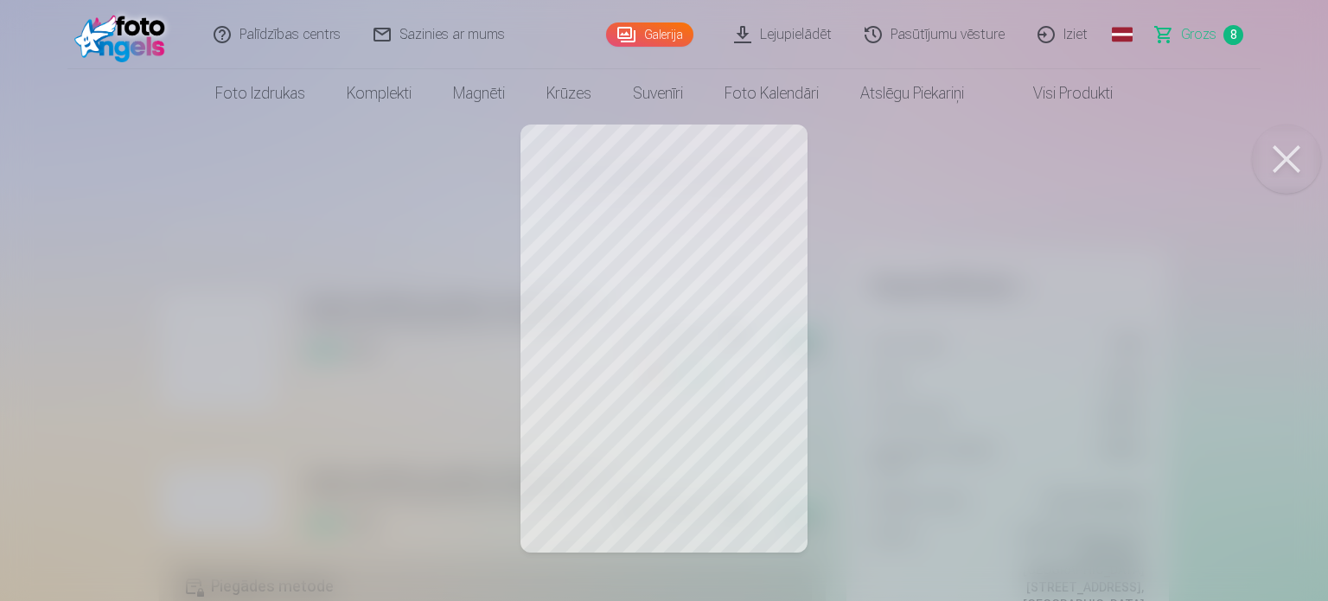
click at [1280, 164] on button at bounding box center [1286, 159] width 69 height 69
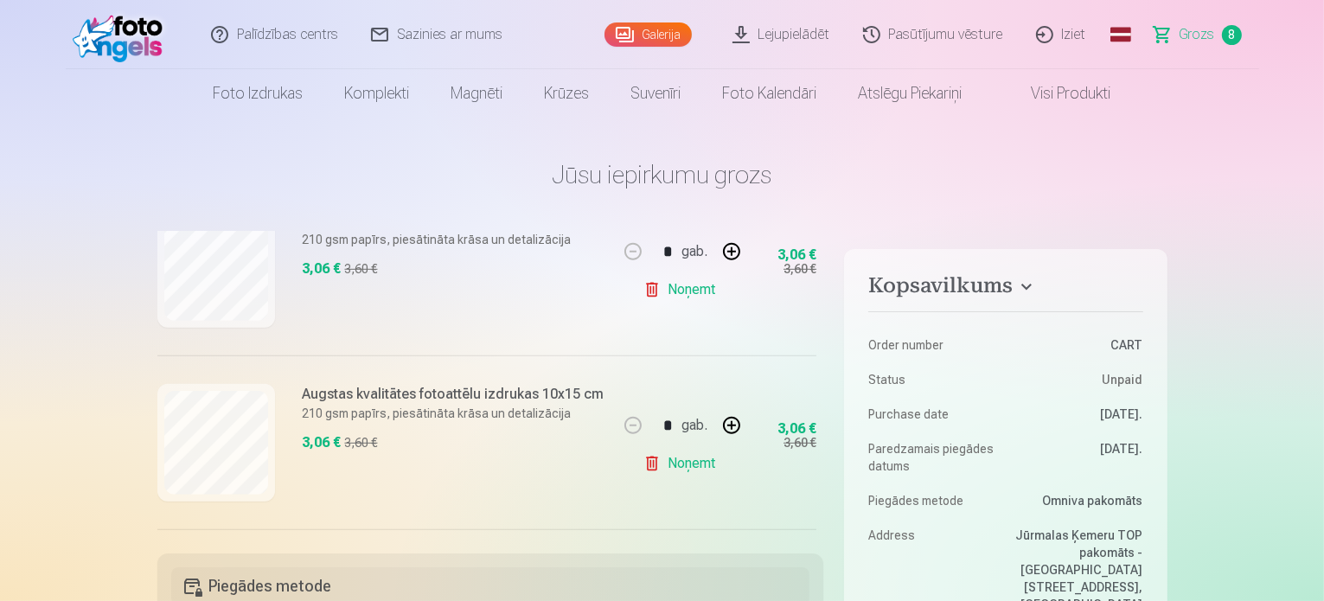
scroll to position [1199, 0]
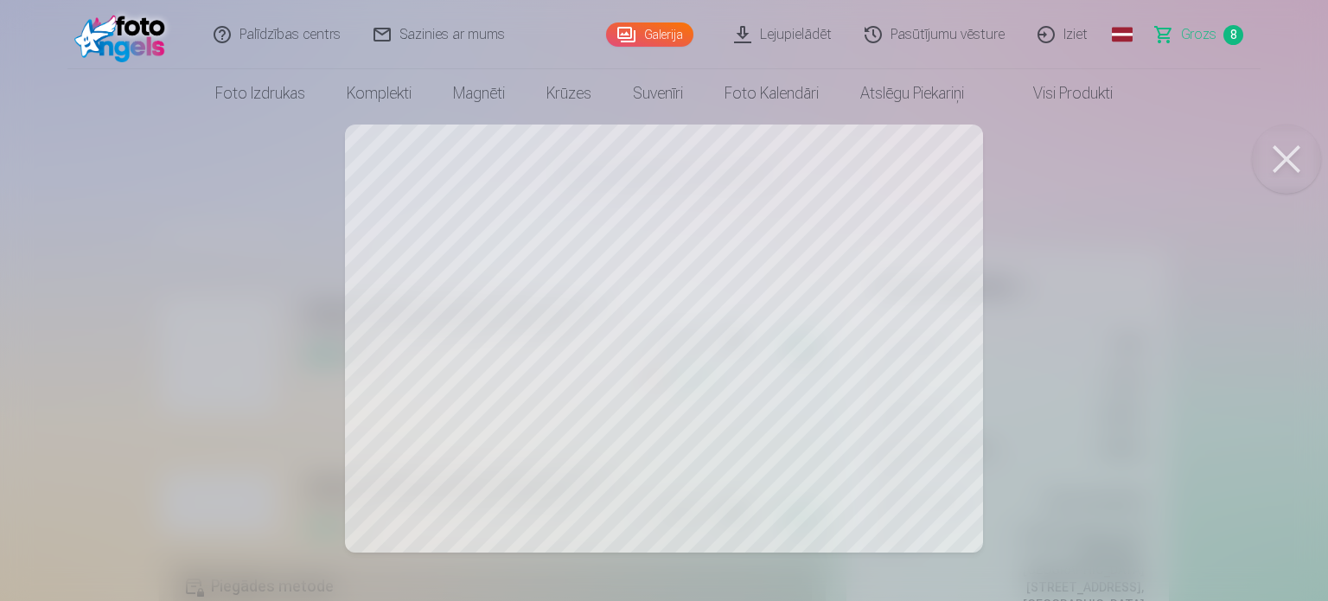
click at [1276, 158] on button at bounding box center [1286, 159] width 69 height 69
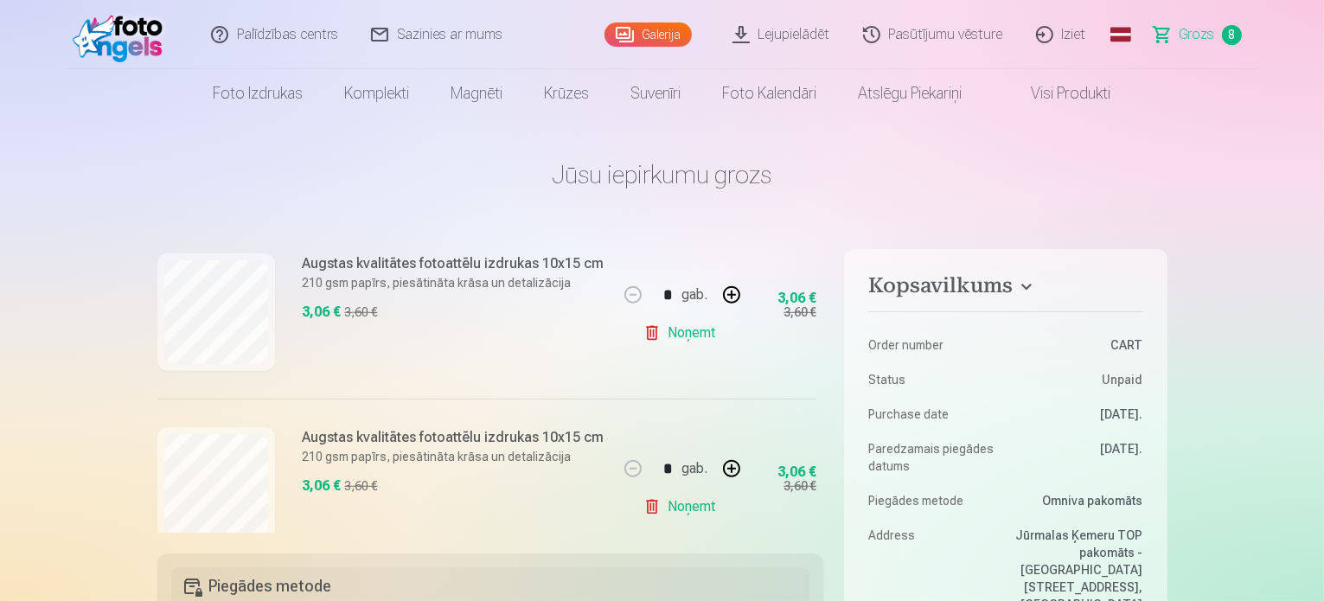
scroll to position [1286, 0]
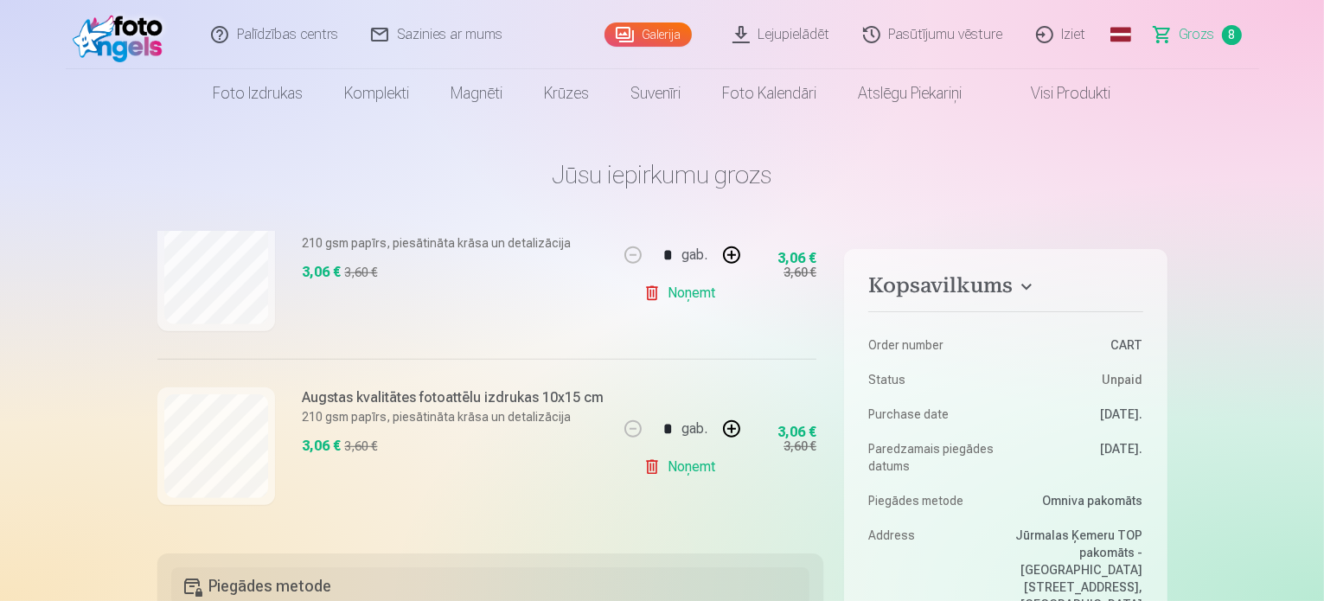
click at [643, 286] on link "Noņemt" at bounding box center [682, 293] width 79 height 35
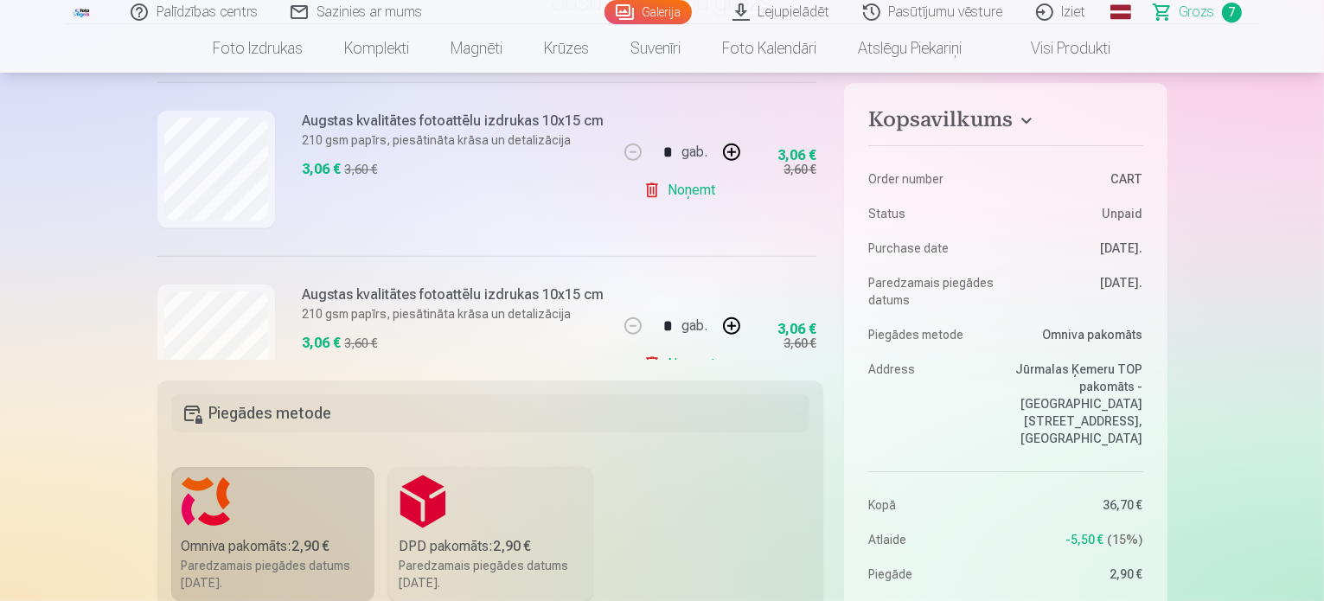
scroll to position [939, 0]
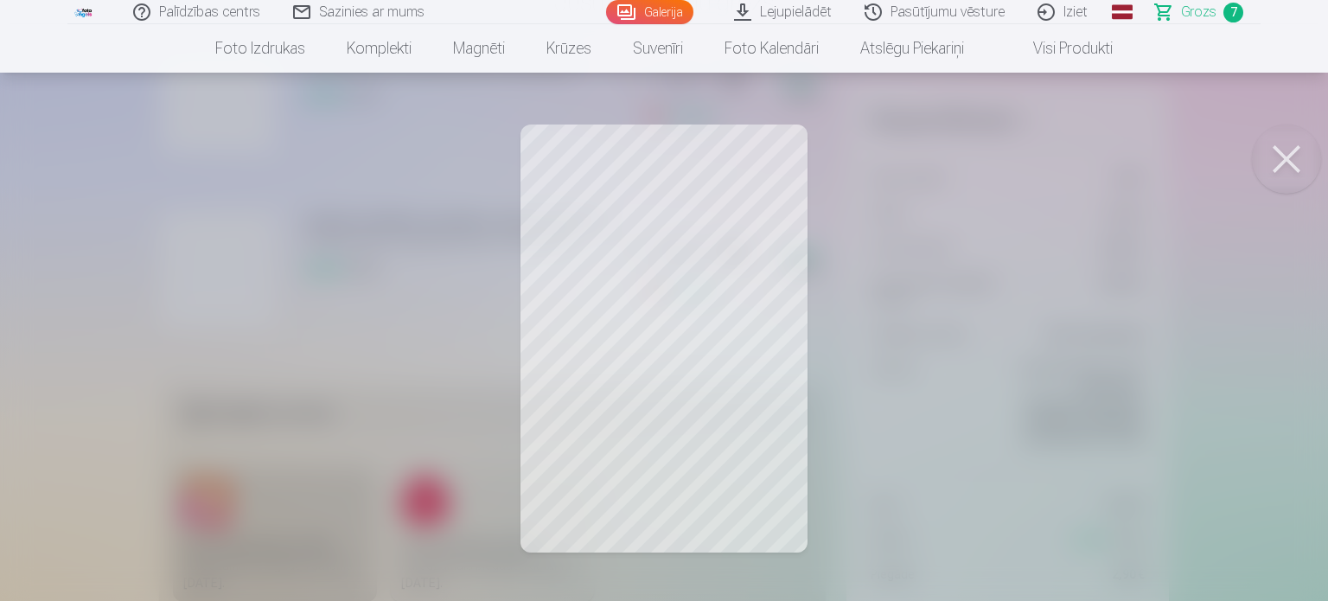
click at [1290, 155] on button at bounding box center [1286, 159] width 69 height 69
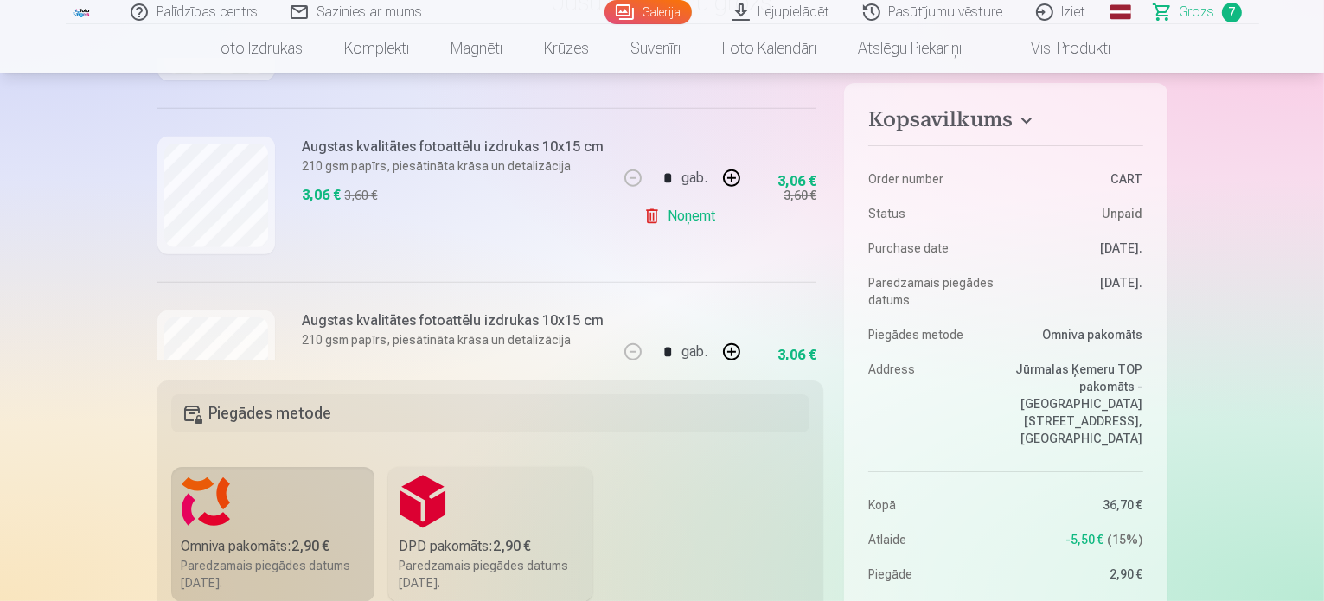
scroll to position [1112, 0]
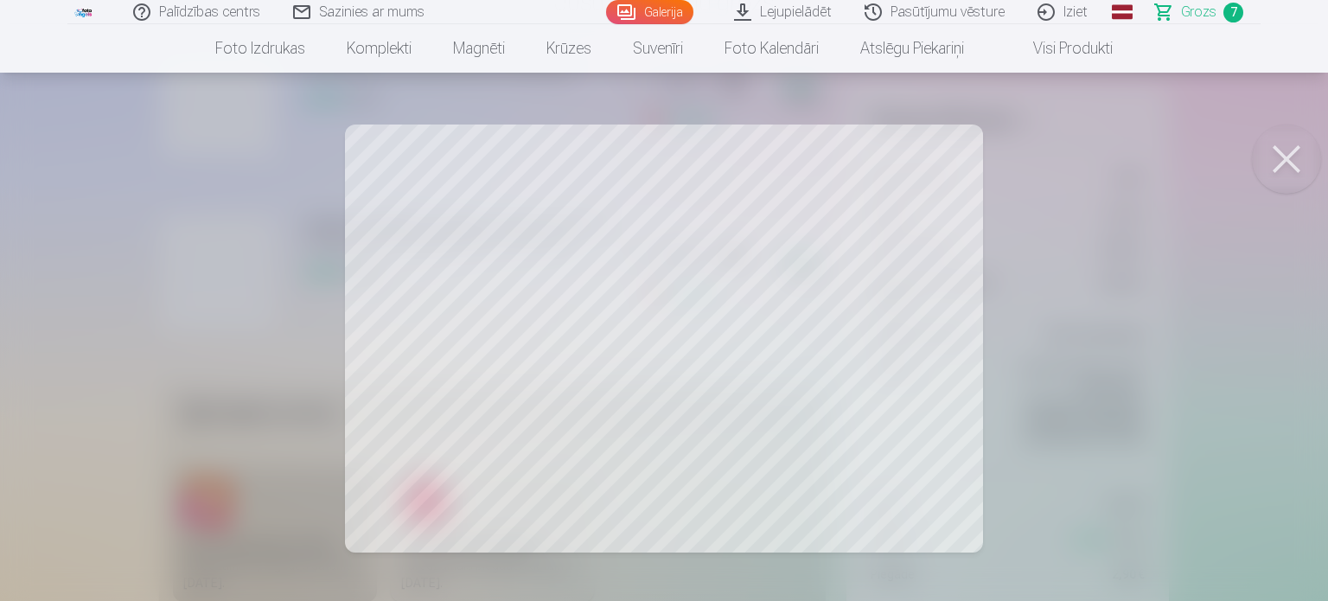
click at [1290, 165] on button at bounding box center [1286, 159] width 69 height 69
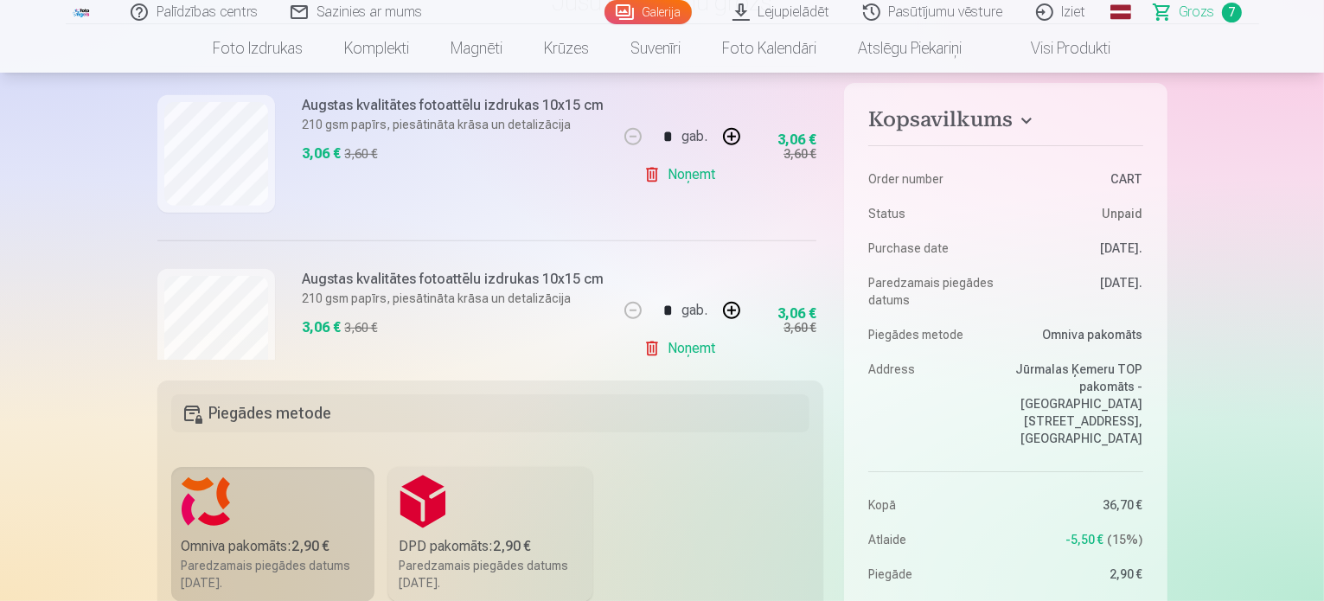
scroll to position [1026, 0]
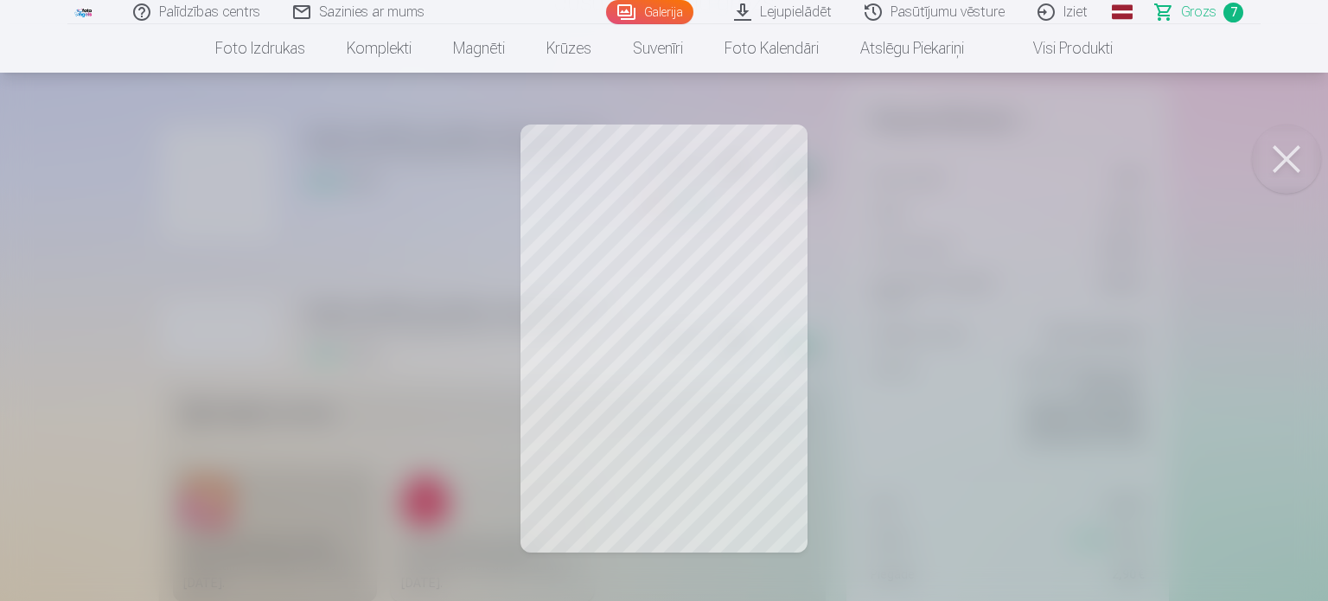
click at [1287, 162] on button at bounding box center [1286, 159] width 69 height 69
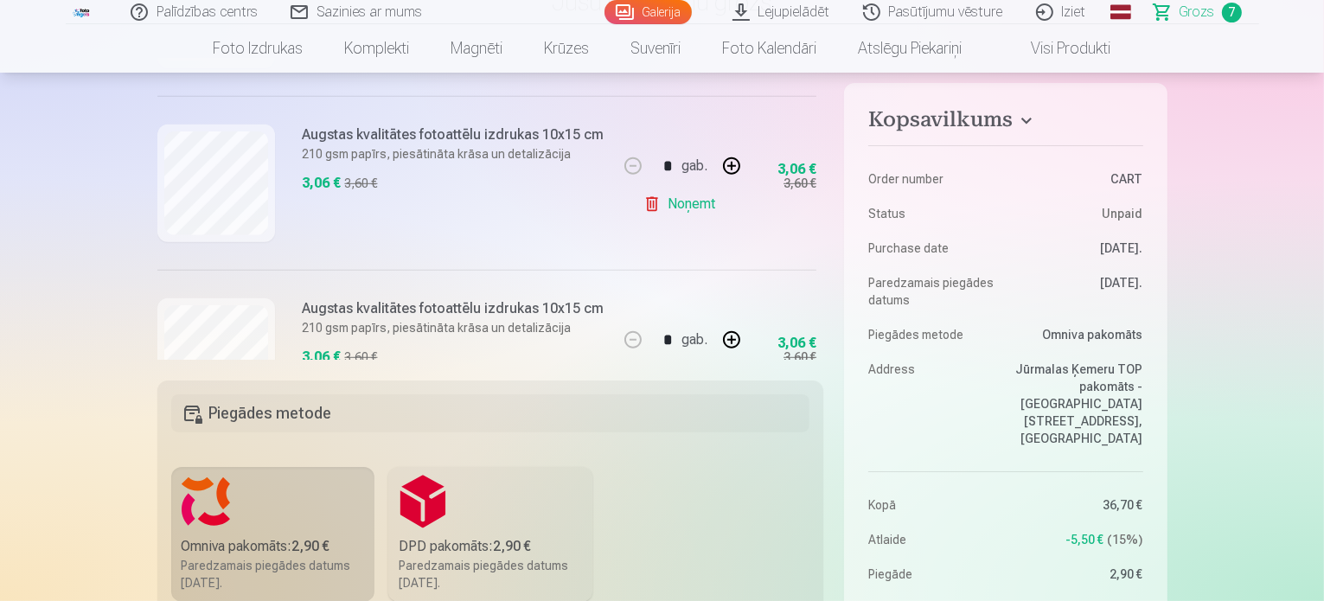
click at [661, 206] on link "Noņemt" at bounding box center [682, 204] width 79 height 35
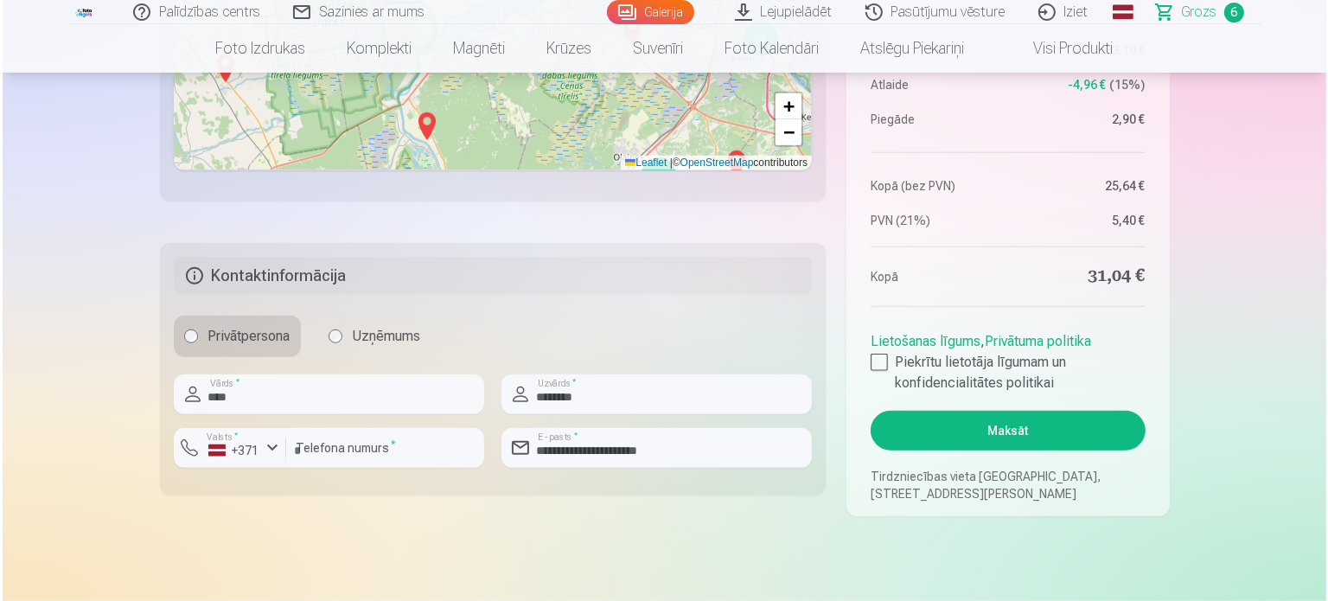
scroll to position [1211, 0]
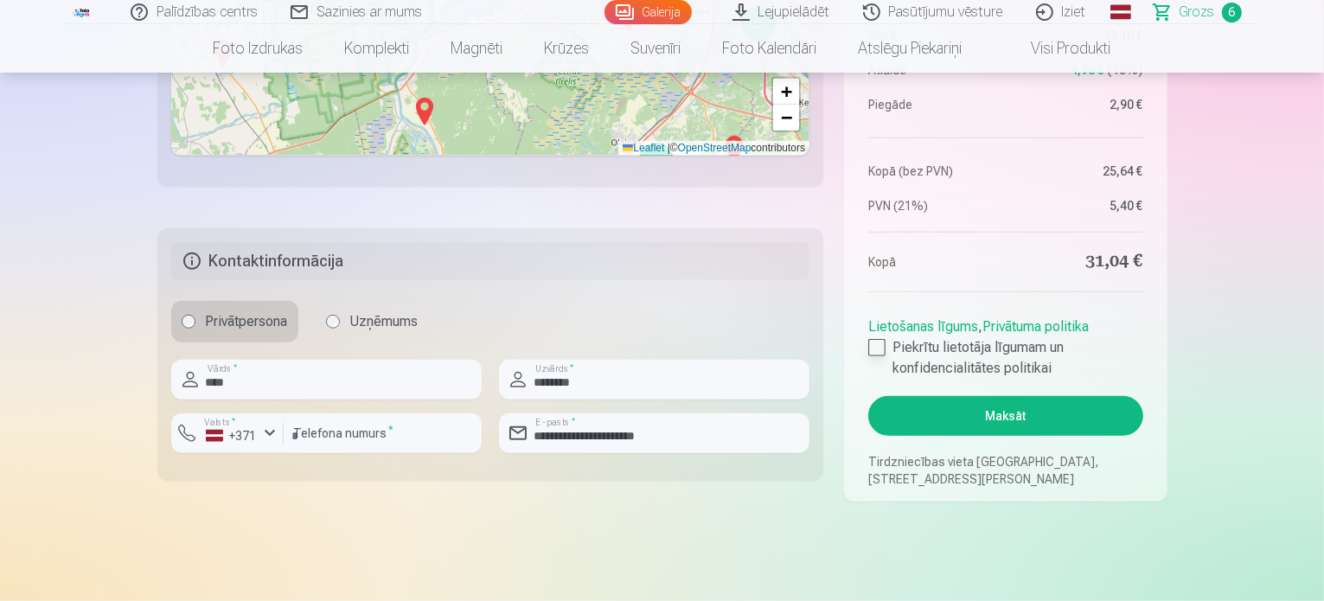
click at [877, 347] on div at bounding box center [876, 347] width 17 height 17
click at [933, 416] on button "Maksāt" at bounding box center [1005, 416] width 274 height 40
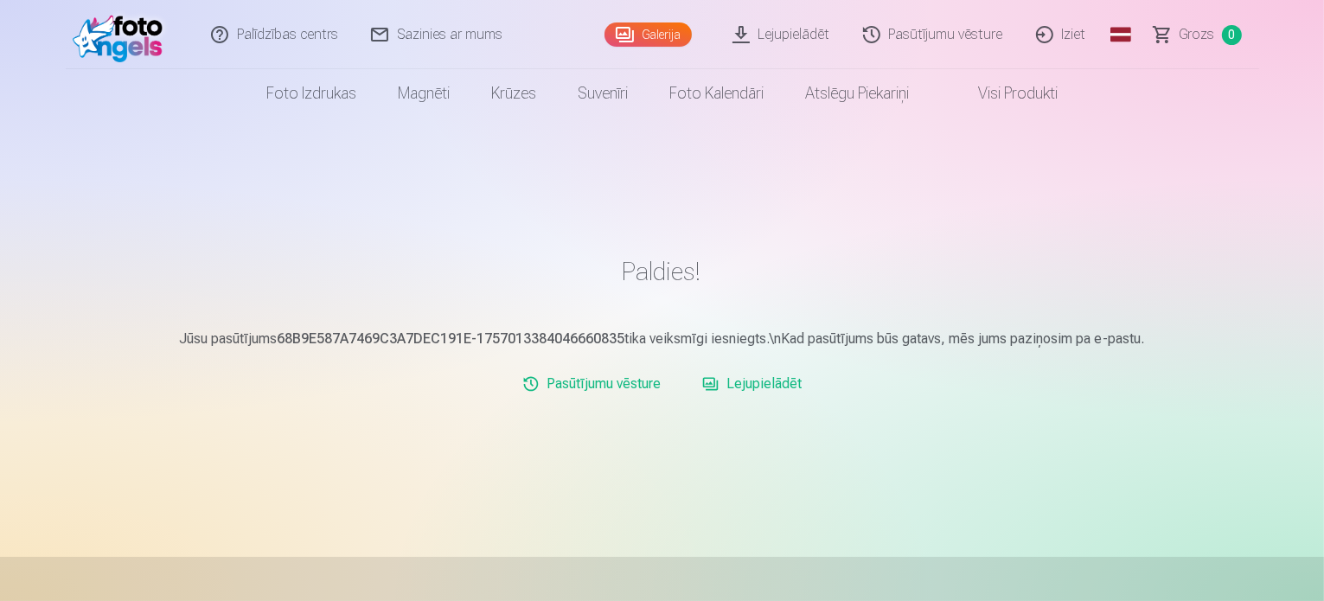
click at [764, 33] on link "Lejupielādēt" at bounding box center [782, 34] width 131 height 69
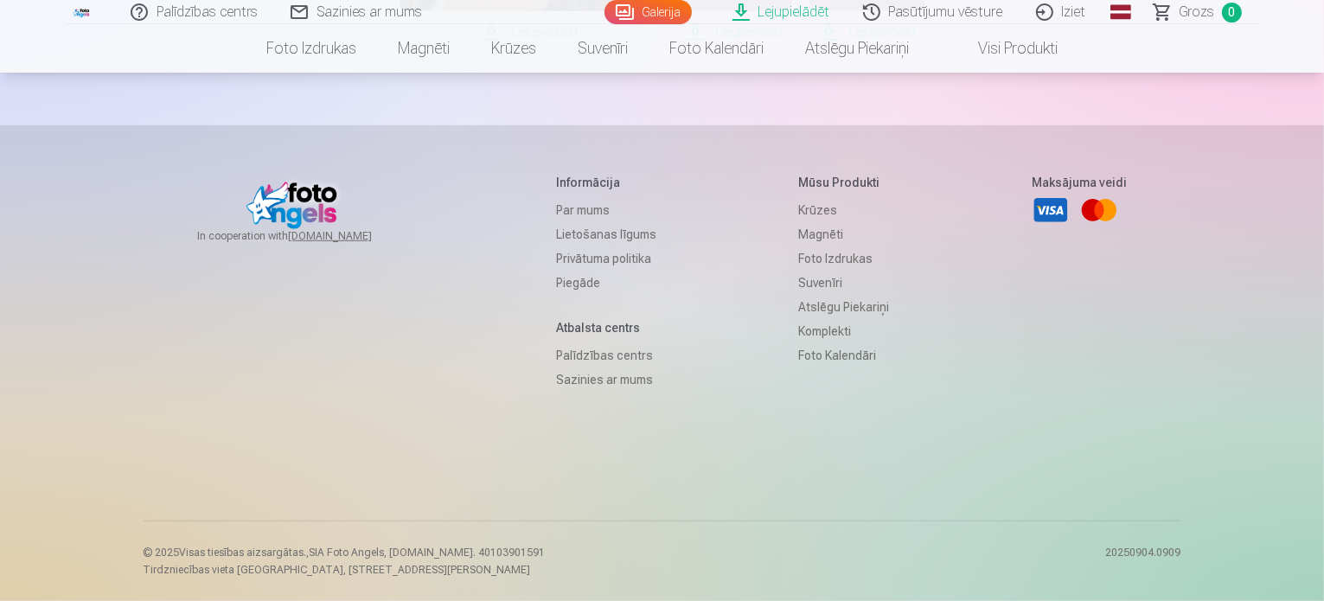
scroll to position [1557, 0]
click at [791, 42] on span "Lejupielādēt" at bounding box center [733, 32] width 115 height 21
click at [924, 42] on span "Lejupielādēt" at bounding box center [866, 32] width 115 height 21
click at [659, 42] on span "Lejupielādēt" at bounding box center [529, 32] width 259 height 21
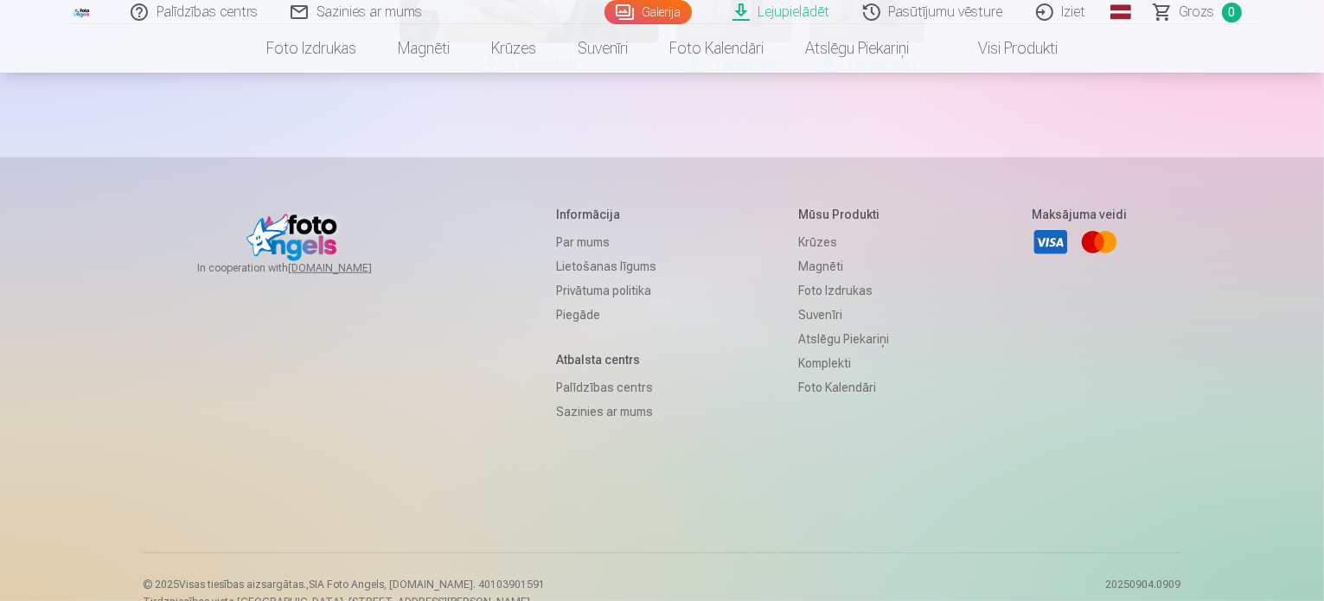
scroll to position [1038, 0]
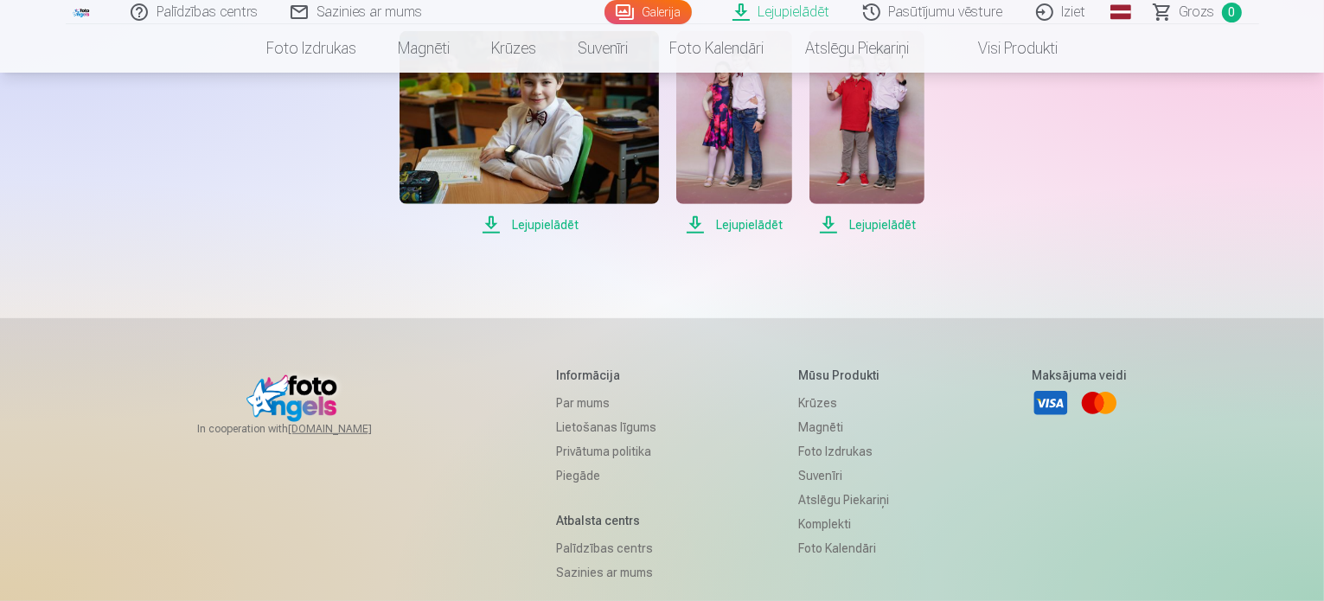
scroll to position [865, 0]
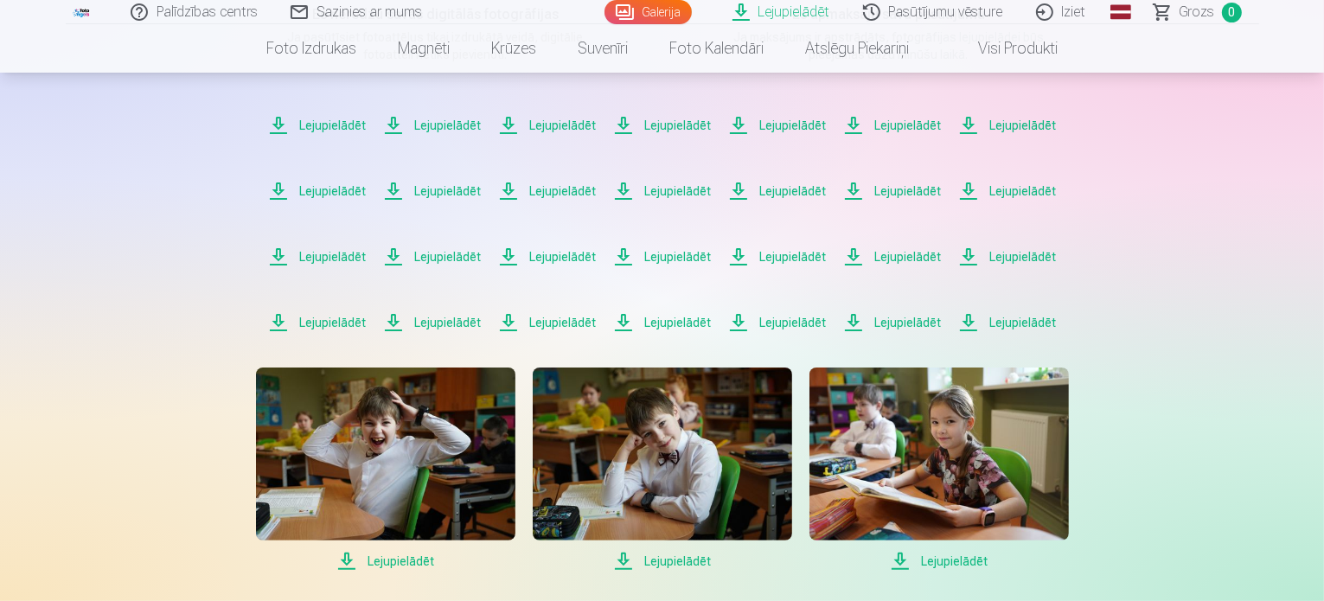
scroll to position [346, 0]
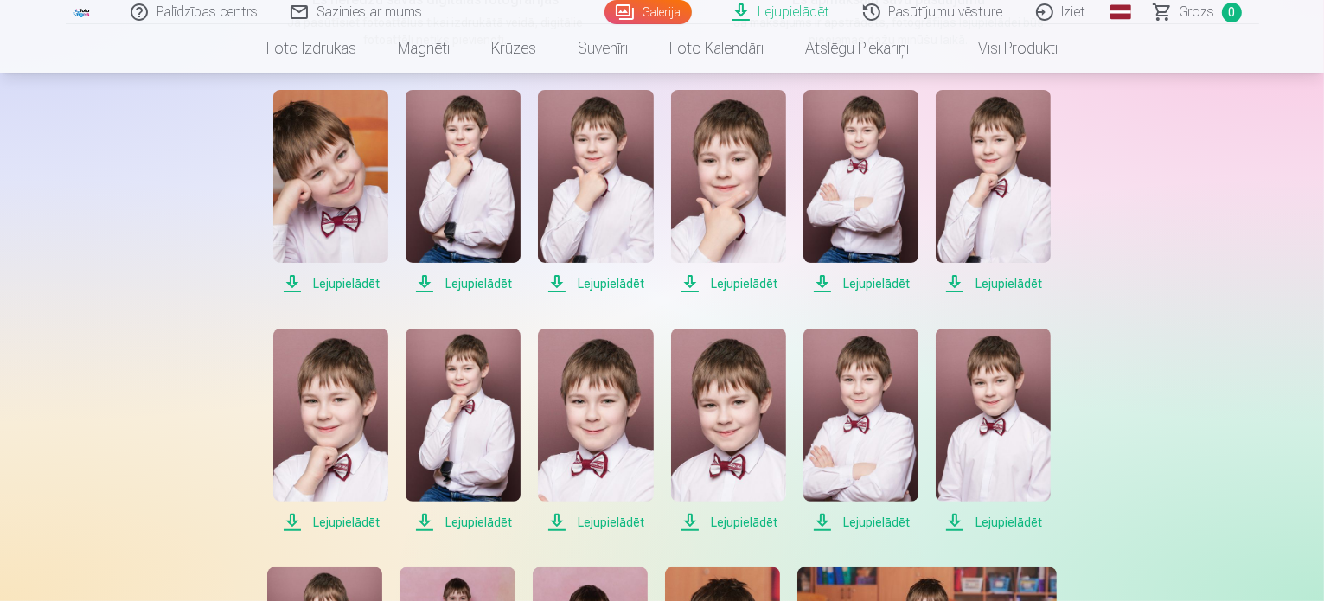
click at [737, 519] on span "Lejupielādēt" at bounding box center [728, 522] width 115 height 21
click at [329, 284] on span "Lejupielādēt" at bounding box center [330, 283] width 115 height 21
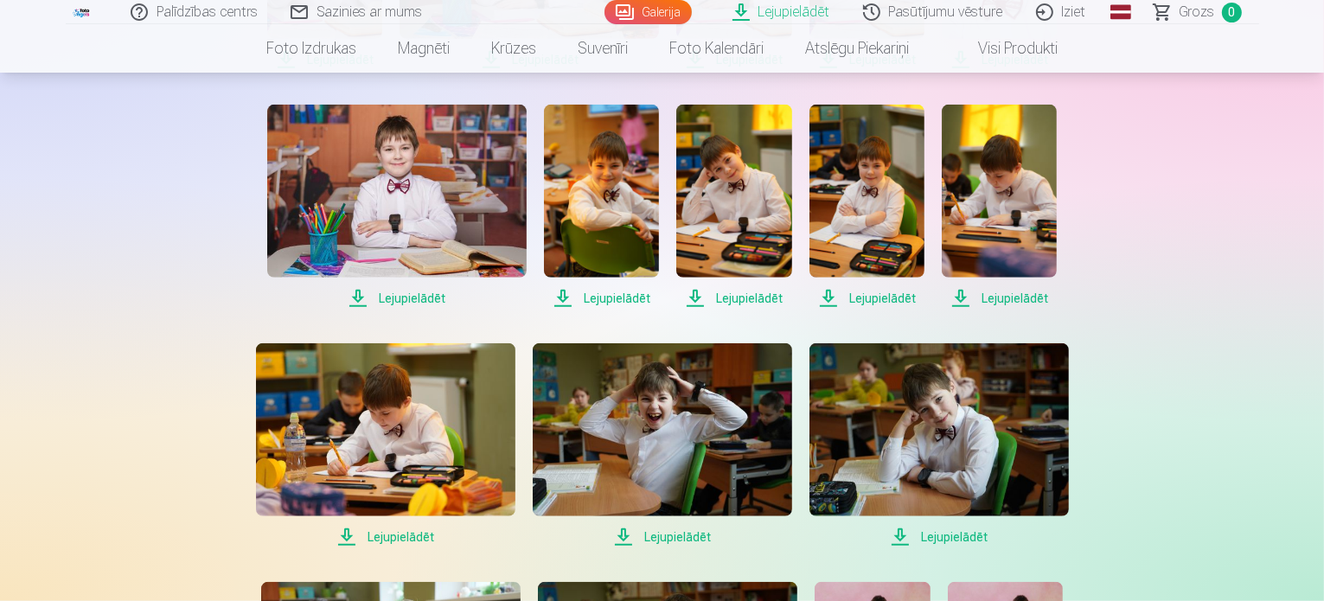
scroll to position [1297, 0]
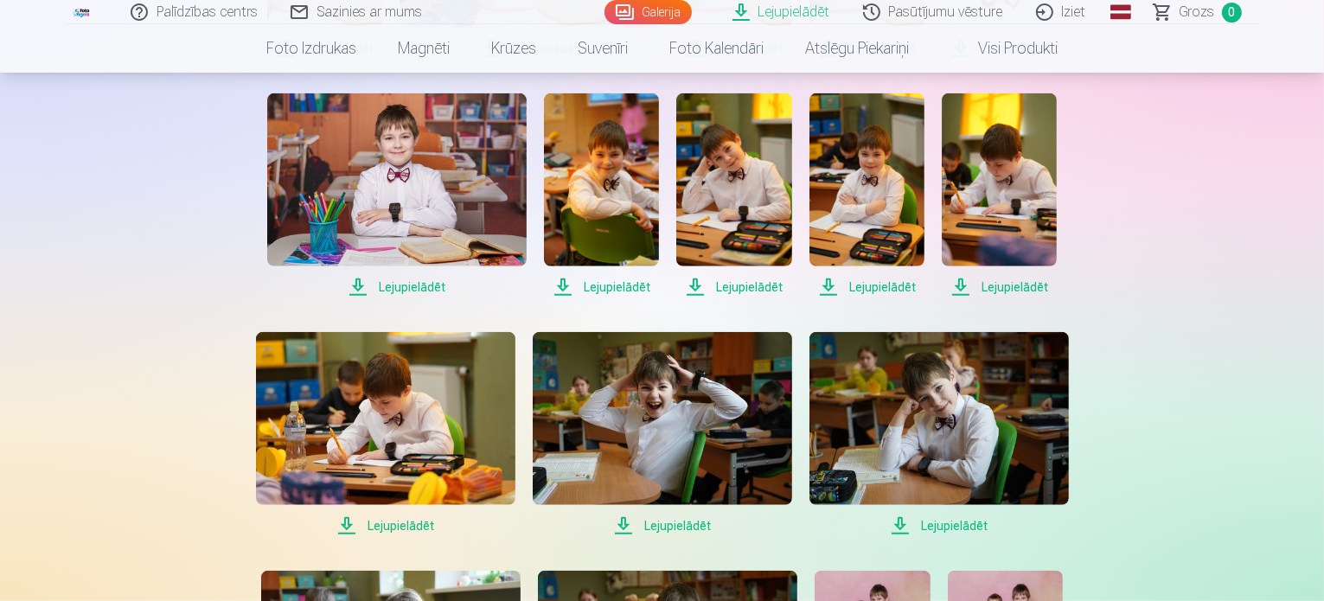
click at [1066, 16] on link "Iziet" at bounding box center [1061, 12] width 83 height 24
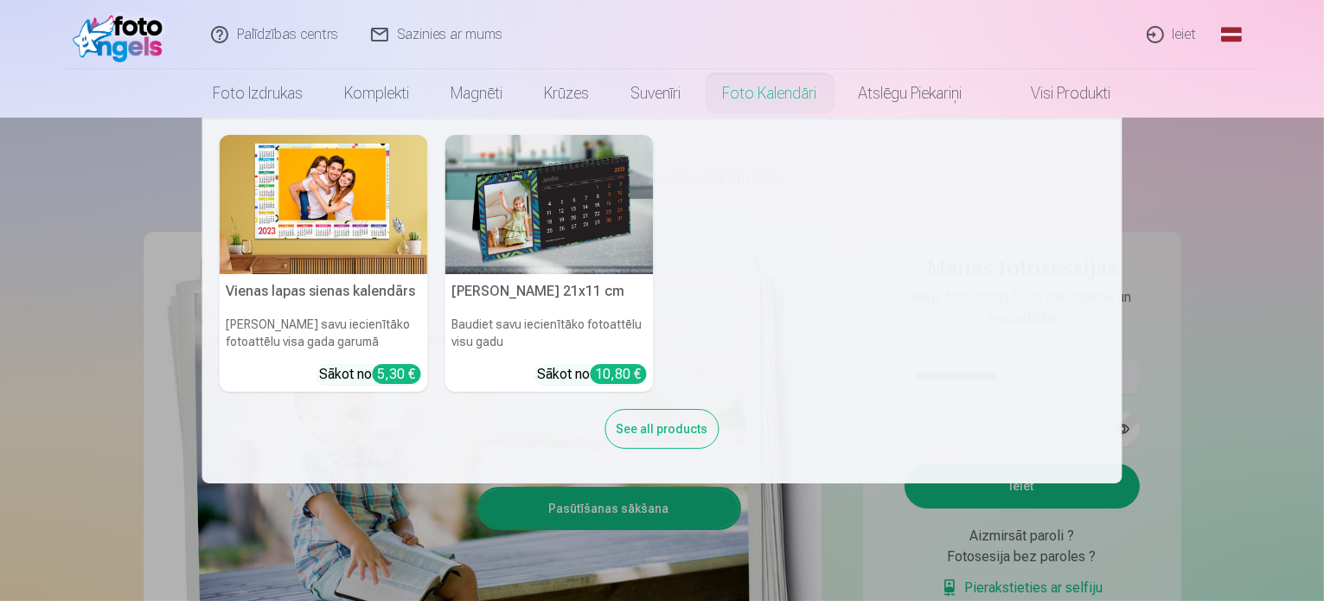
click at [1273, 292] on nav "Vienas lapas sienas kalendārs Parādiet savu iecienītāko fotoattēlu visa gada ga…" at bounding box center [662, 301] width 1324 height 366
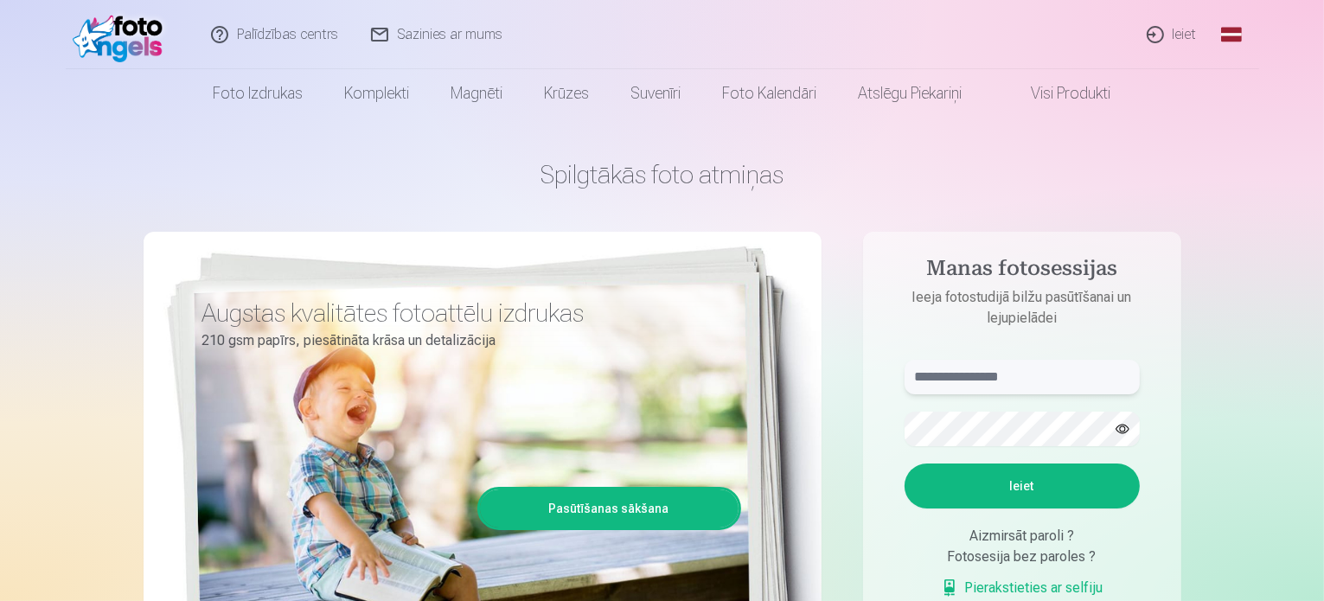
click at [975, 388] on input "text" at bounding box center [1022, 377] width 235 height 35
type input "**********"
click at [1010, 483] on button "Ieiet" at bounding box center [1022, 485] width 235 height 45
